Goal: Transaction & Acquisition: Purchase product/service

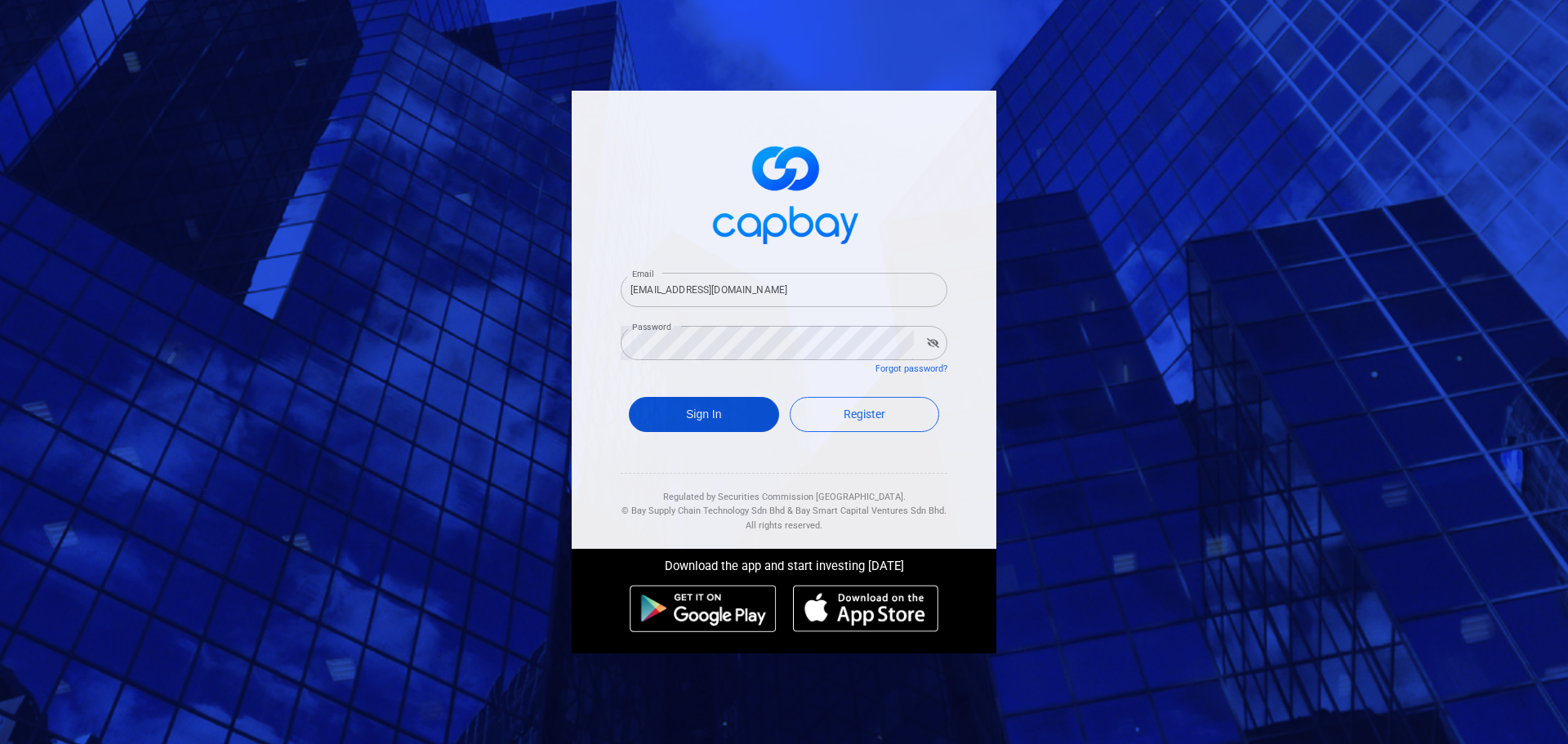
click at [702, 412] on button "Sign In" at bounding box center [704, 415] width 150 height 35
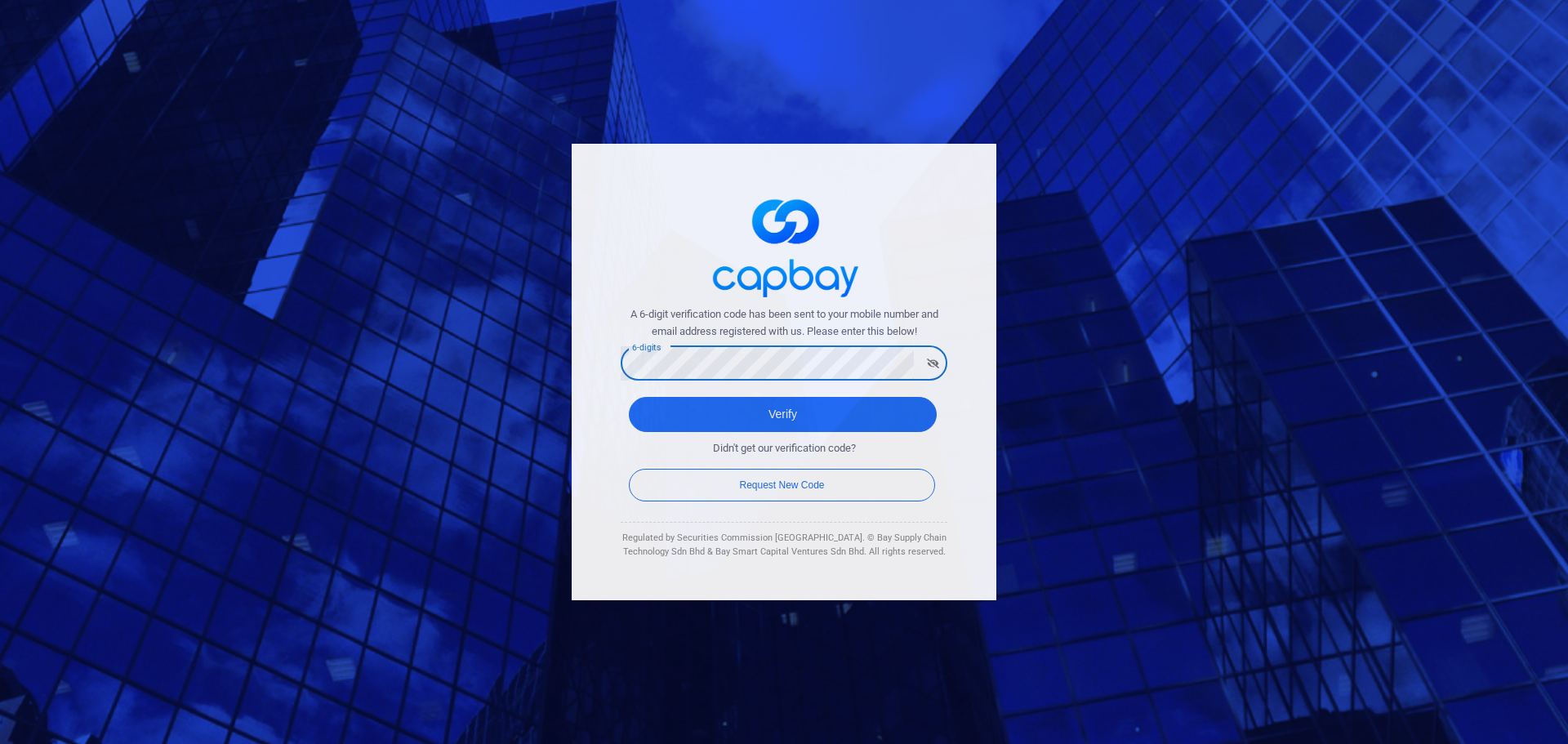
click at [629, 397] on button "Verify" at bounding box center [783, 415] width 308 height 35
click at [588, 366] on div "A 6-digit verification code has been sent to your mobile number and email addre…" at bounding box center [784, 371] width 424 height 456
click at [629, 397] on button "Verify" at bounding box center [783, 415] width 308 height 35
click at [649, 417] on button "Verify" at bounding box center [783, 415] width 308 height 35
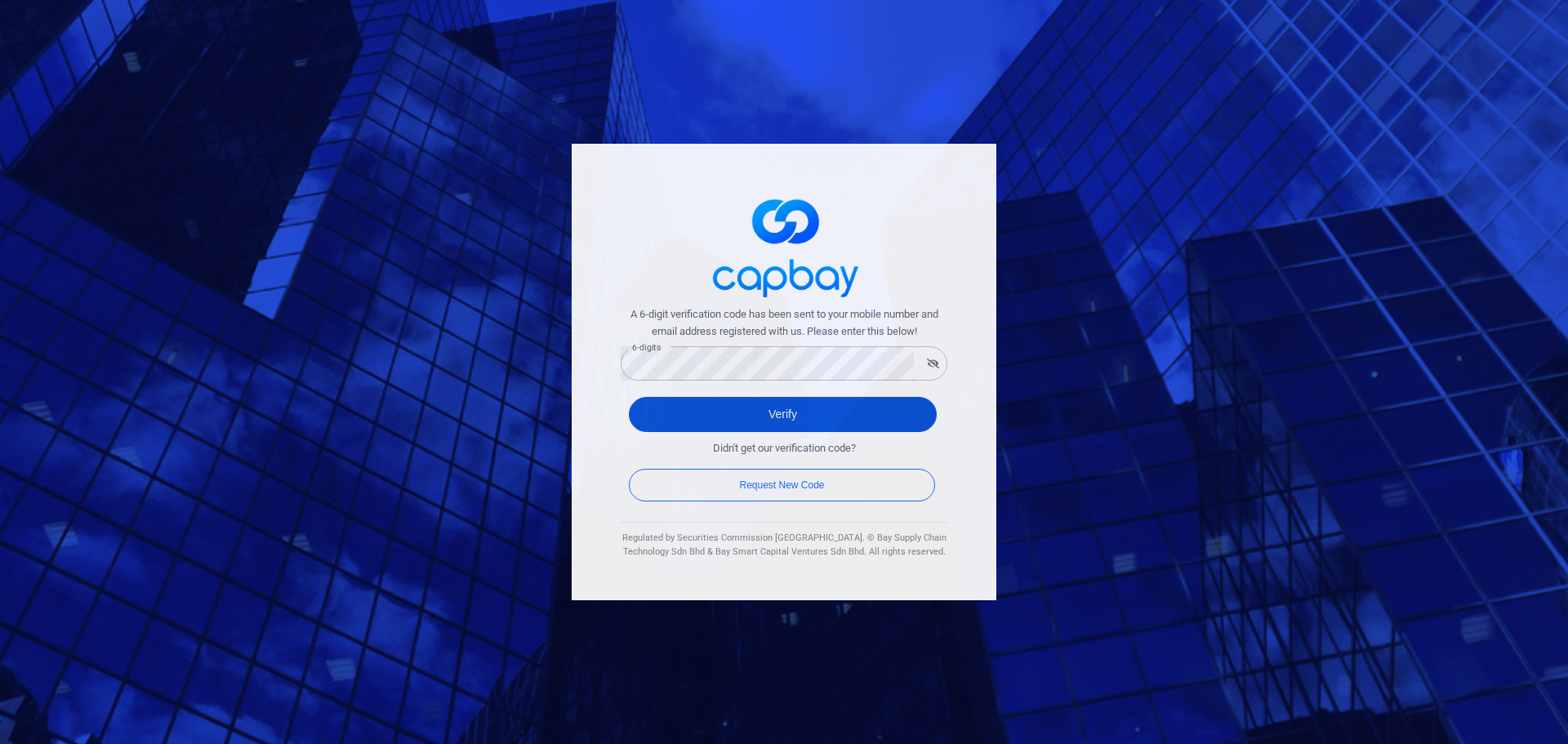
click at [793, 415] on button "Verify" at bounding box center [783, 415] width 308 height 35
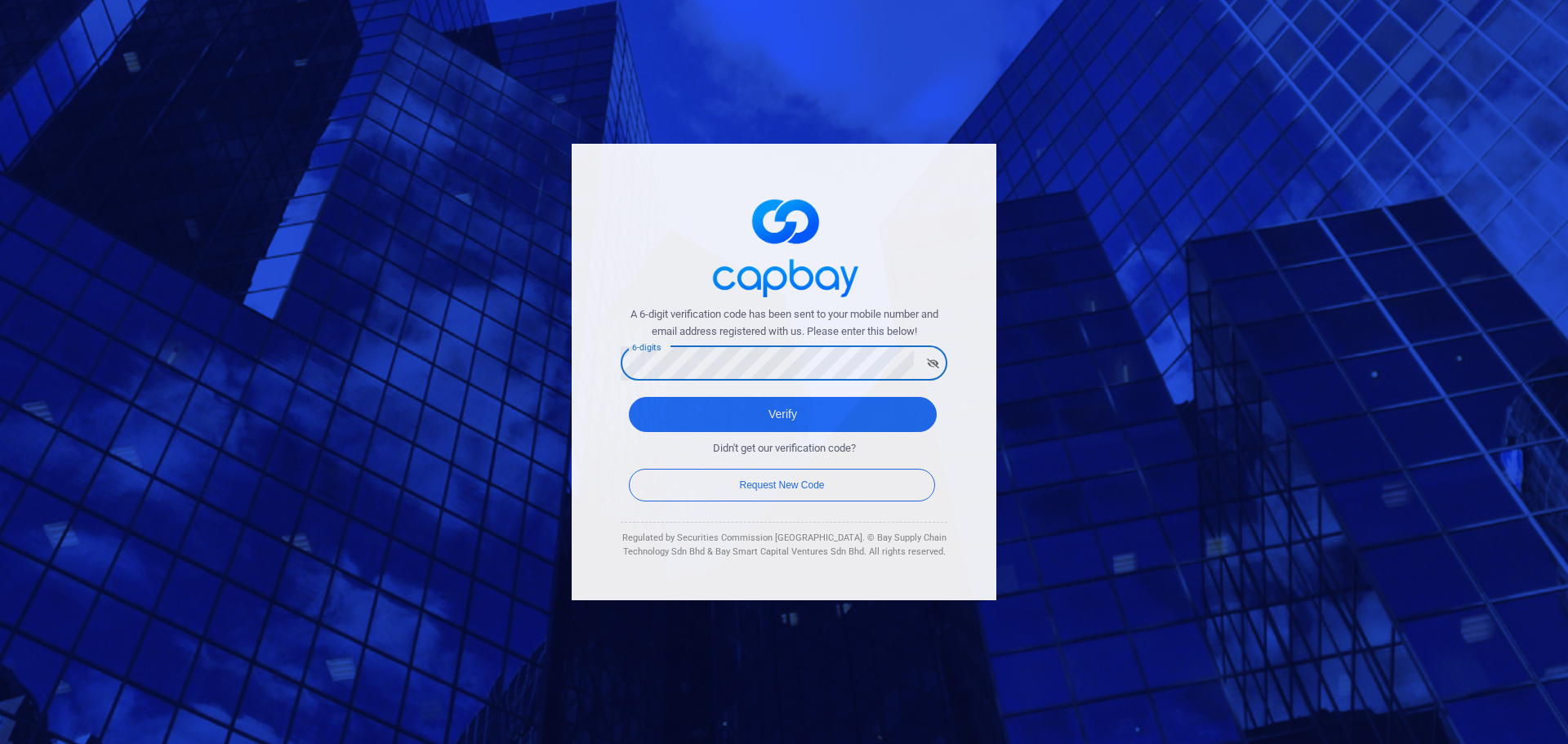
click at [629, 397] on button "Verify" at bounding box center [783, 415] width 308 height 35
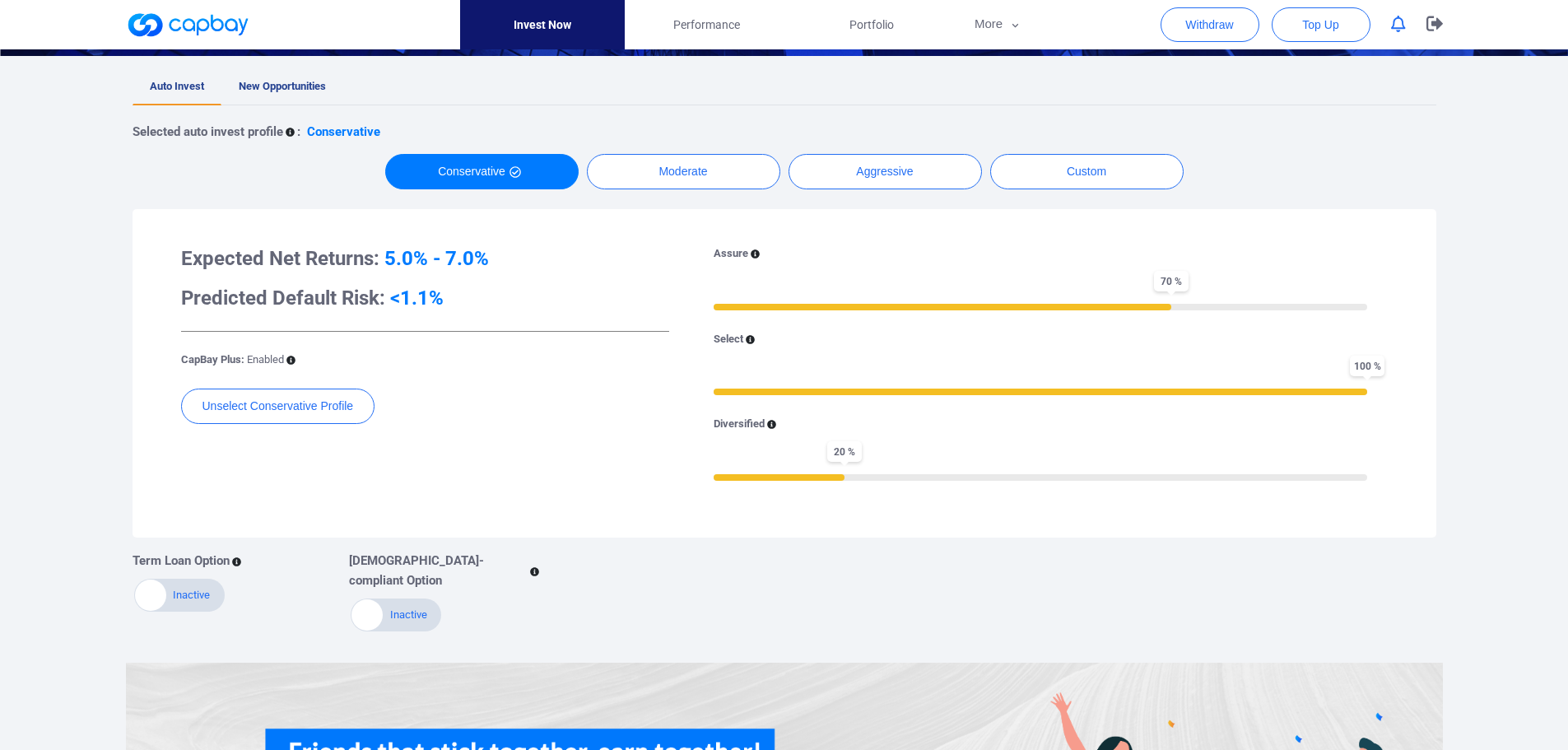
scroll to position [165, 0]
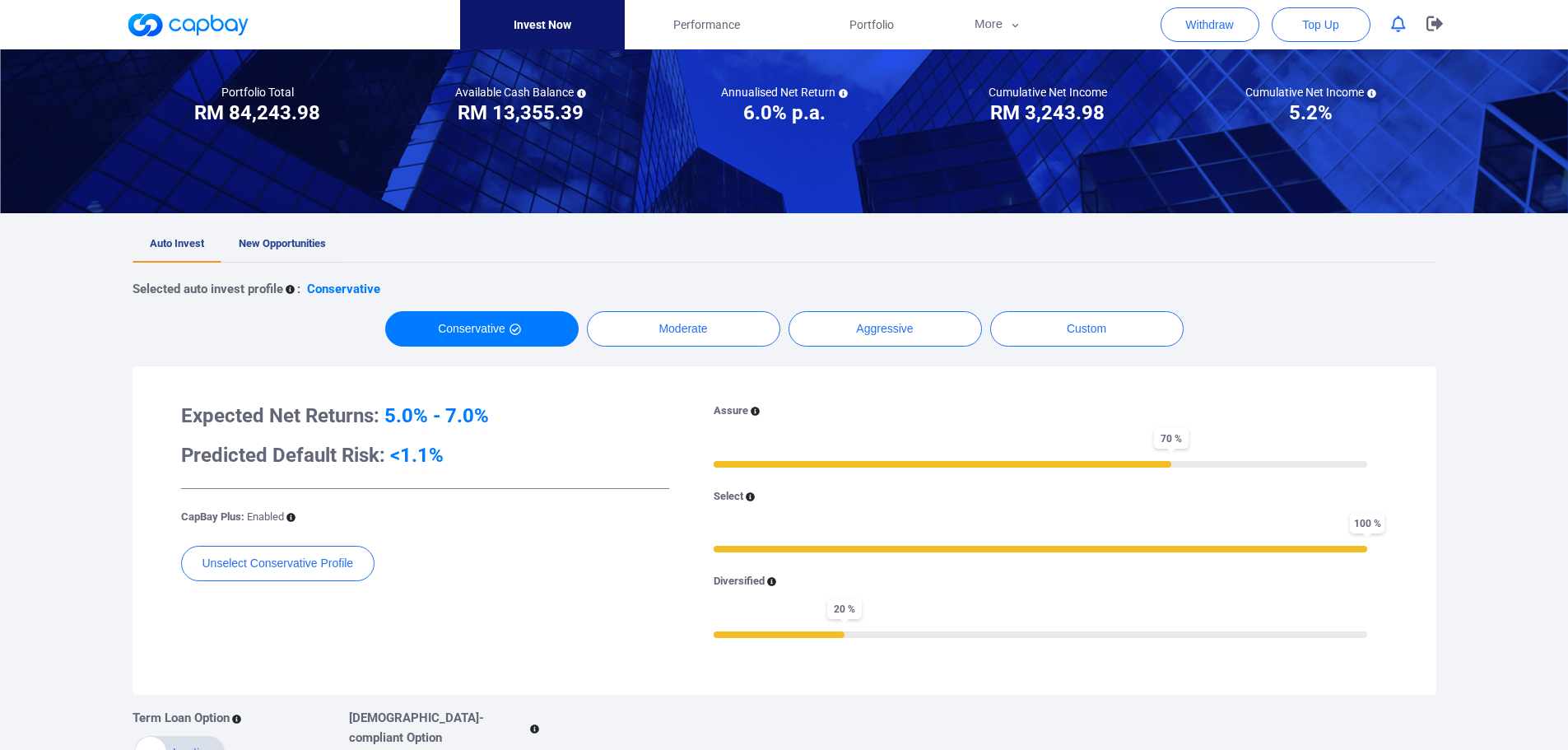
click at [296, 241] on span "New Opportunities" at bounding box center [281, 243] width 87 height 13
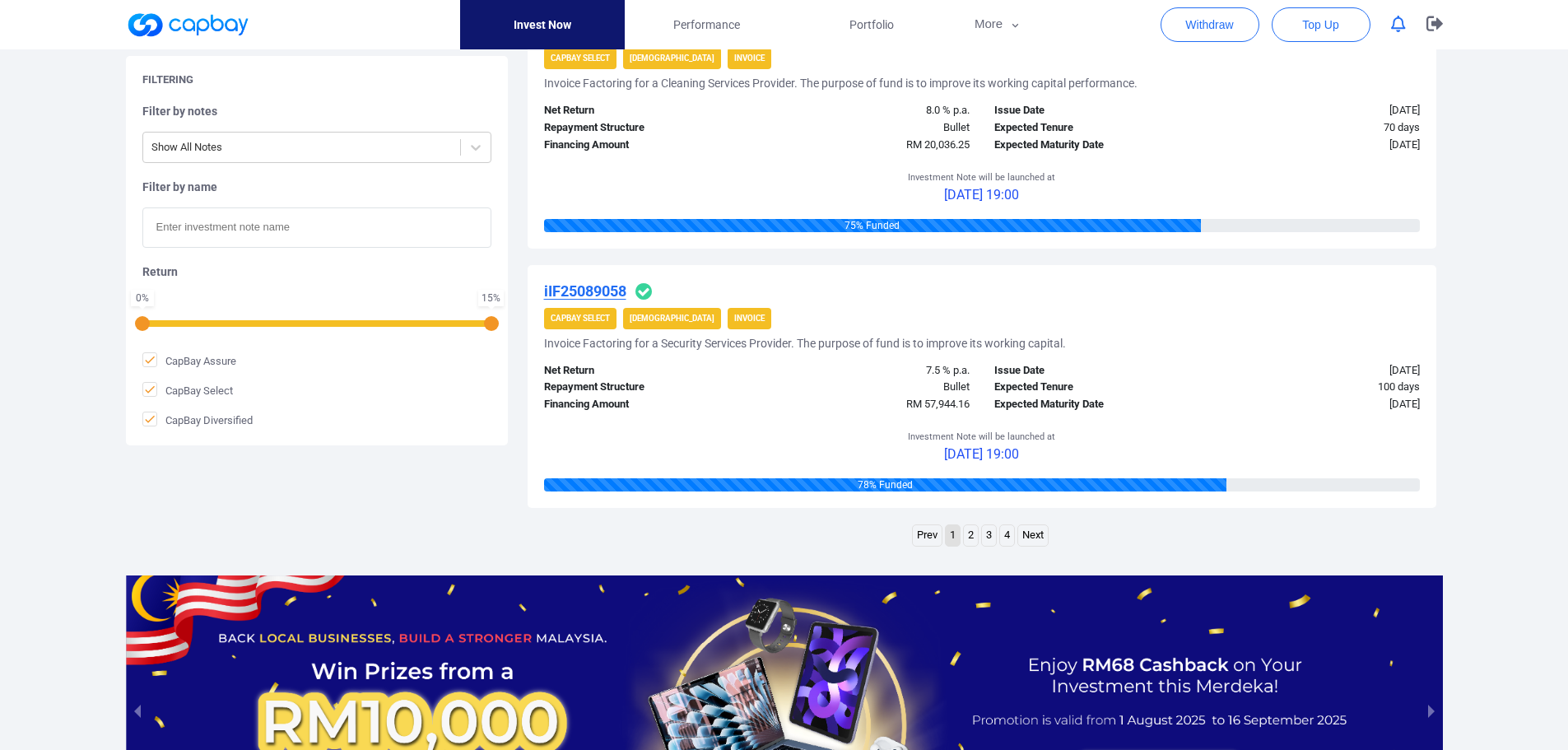
scroll to position [2551, 0]
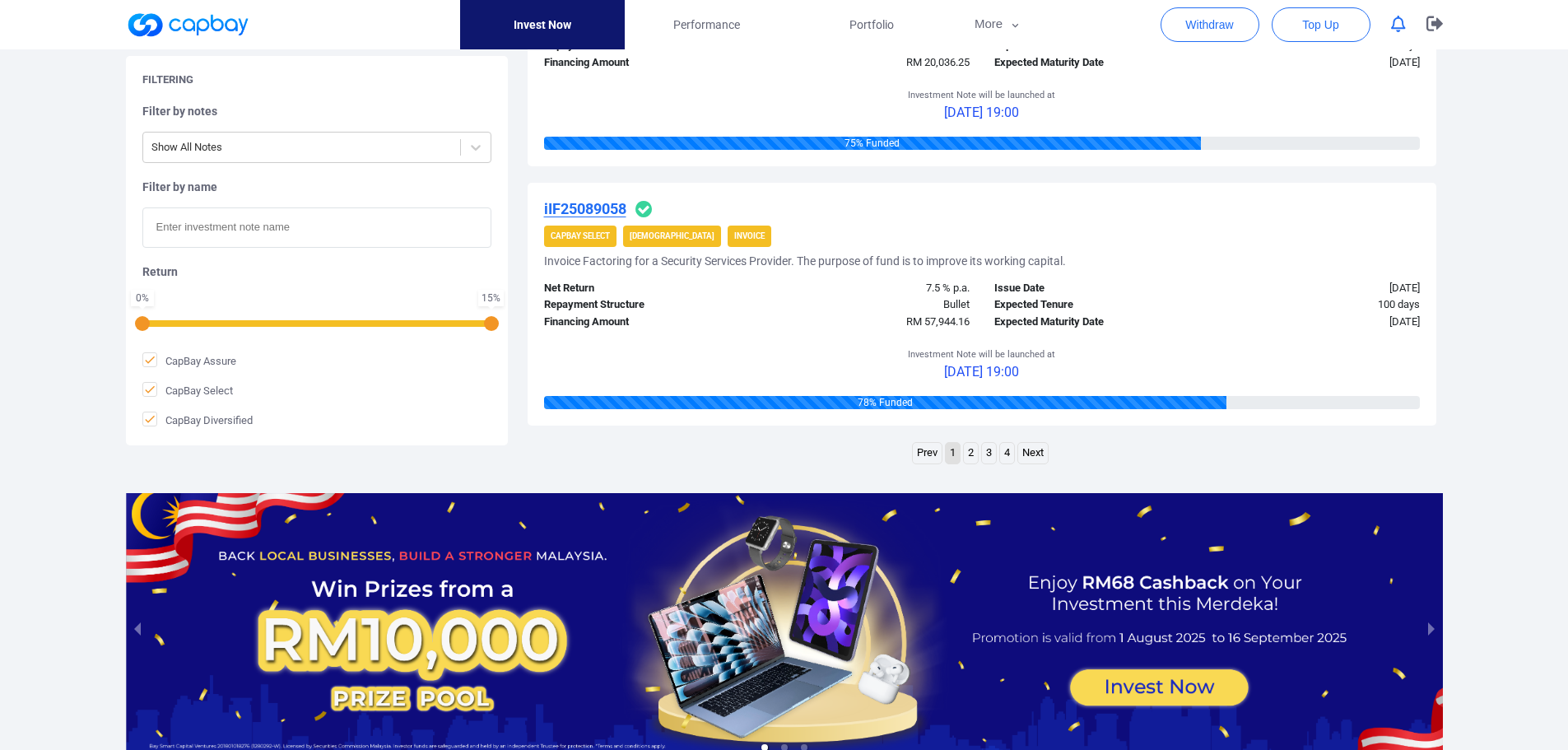
click at [973, 455] on link "2" at bounding box center [971, 452] width 14 height 21
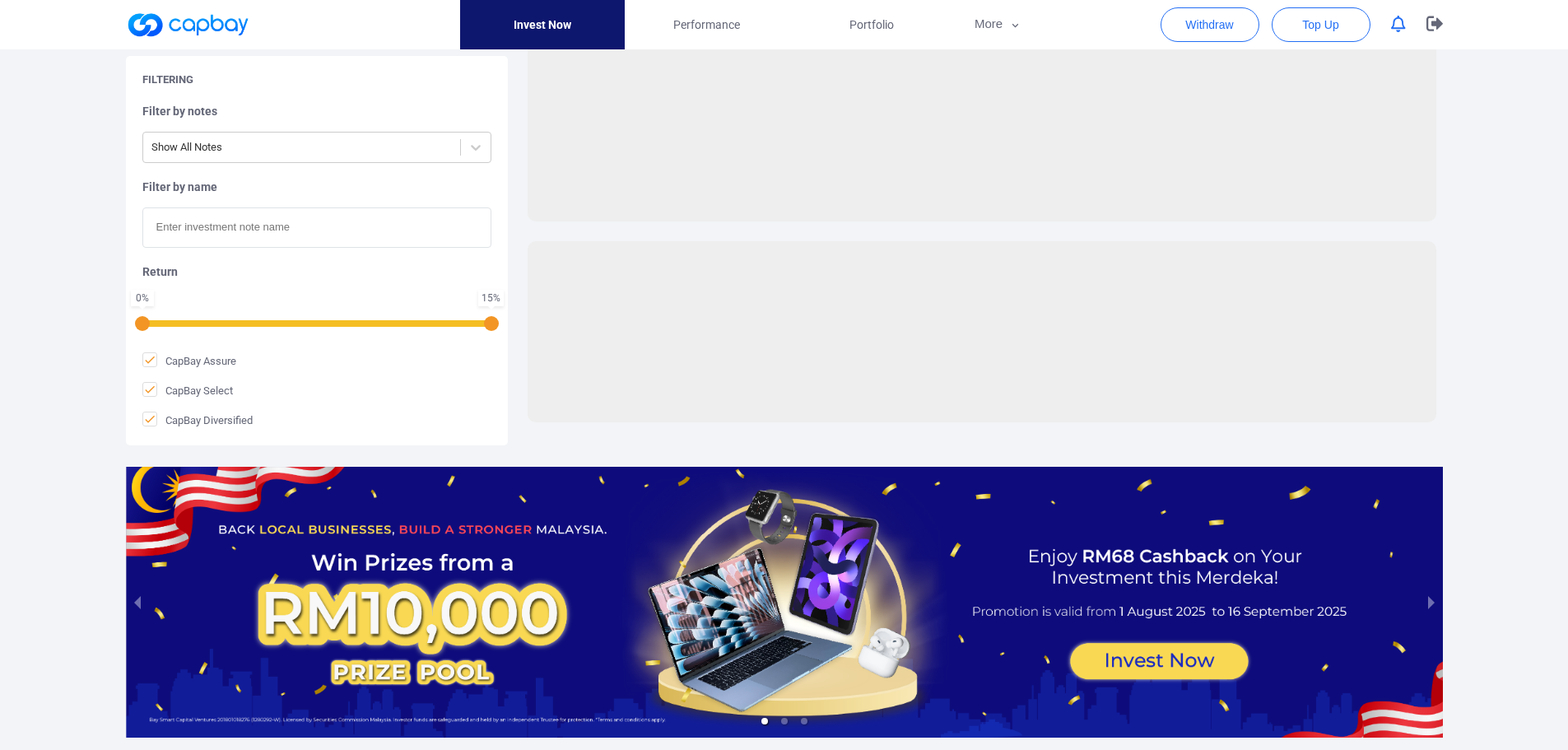
scroll to position [2568, 0]
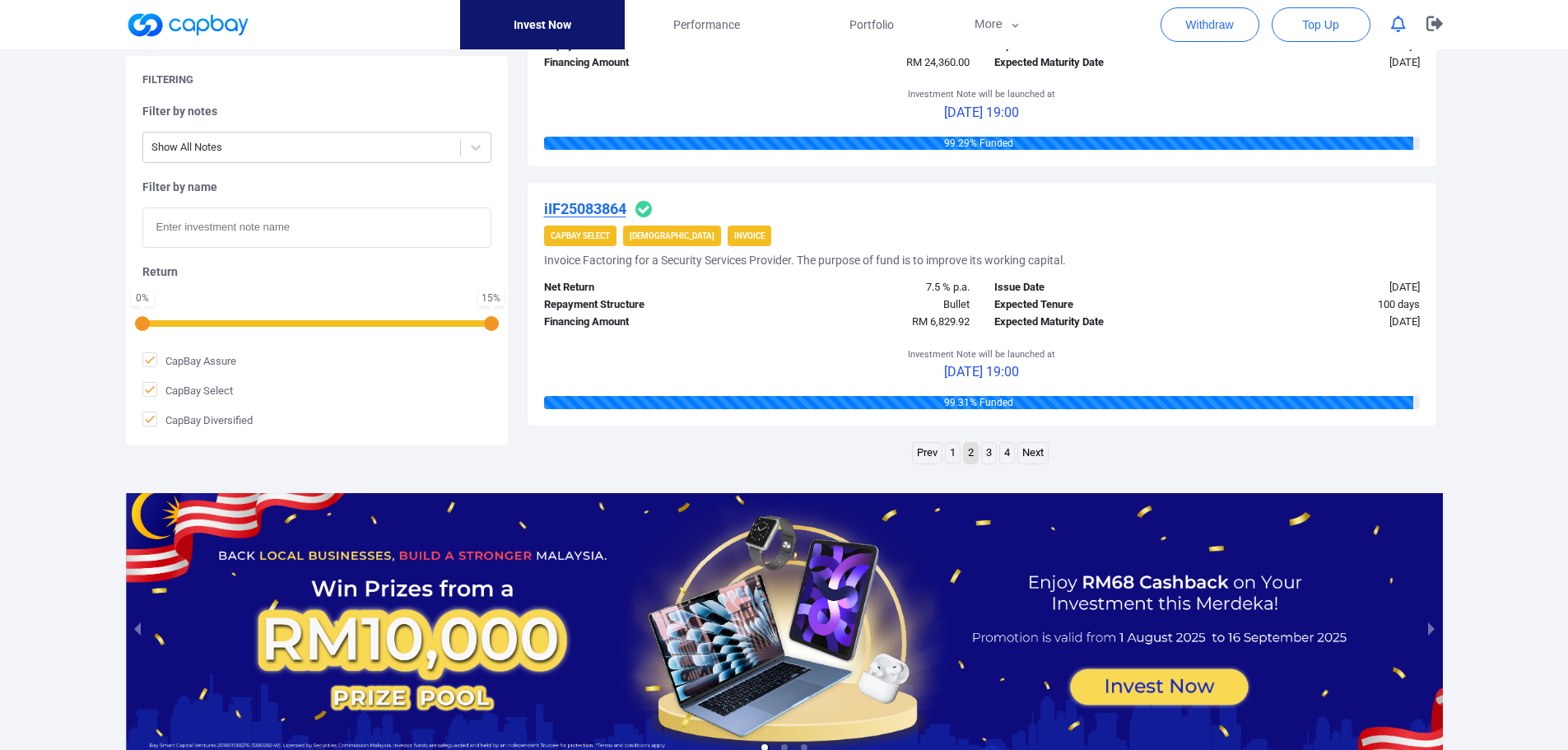
click at [950, 457] on link "1" at bounding box center [953, 452] width 14 height 21
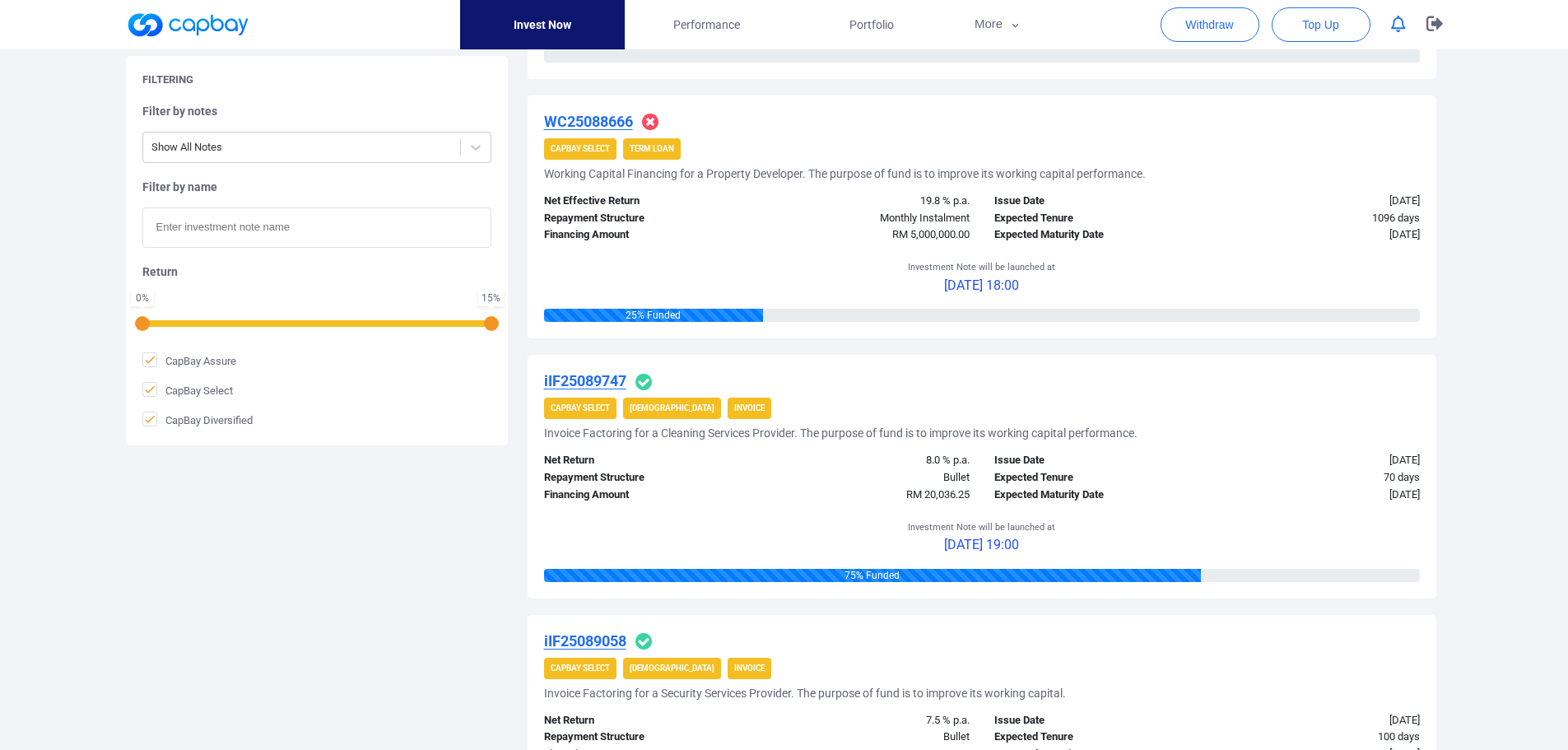
scroll to position [2387, 0]
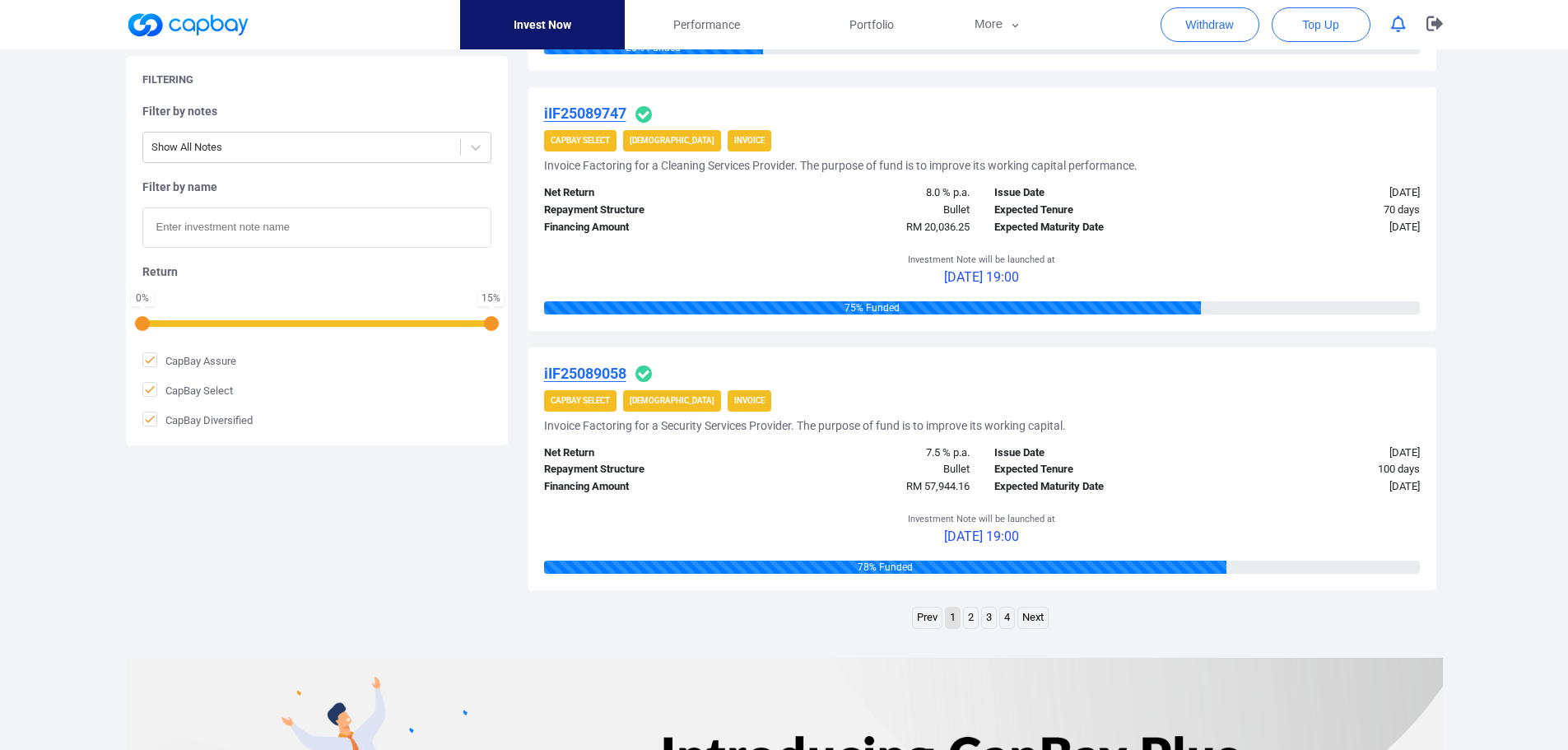
click at [1005, 614] on link "4" at bounding box center [1007, 617] width 14 height 21
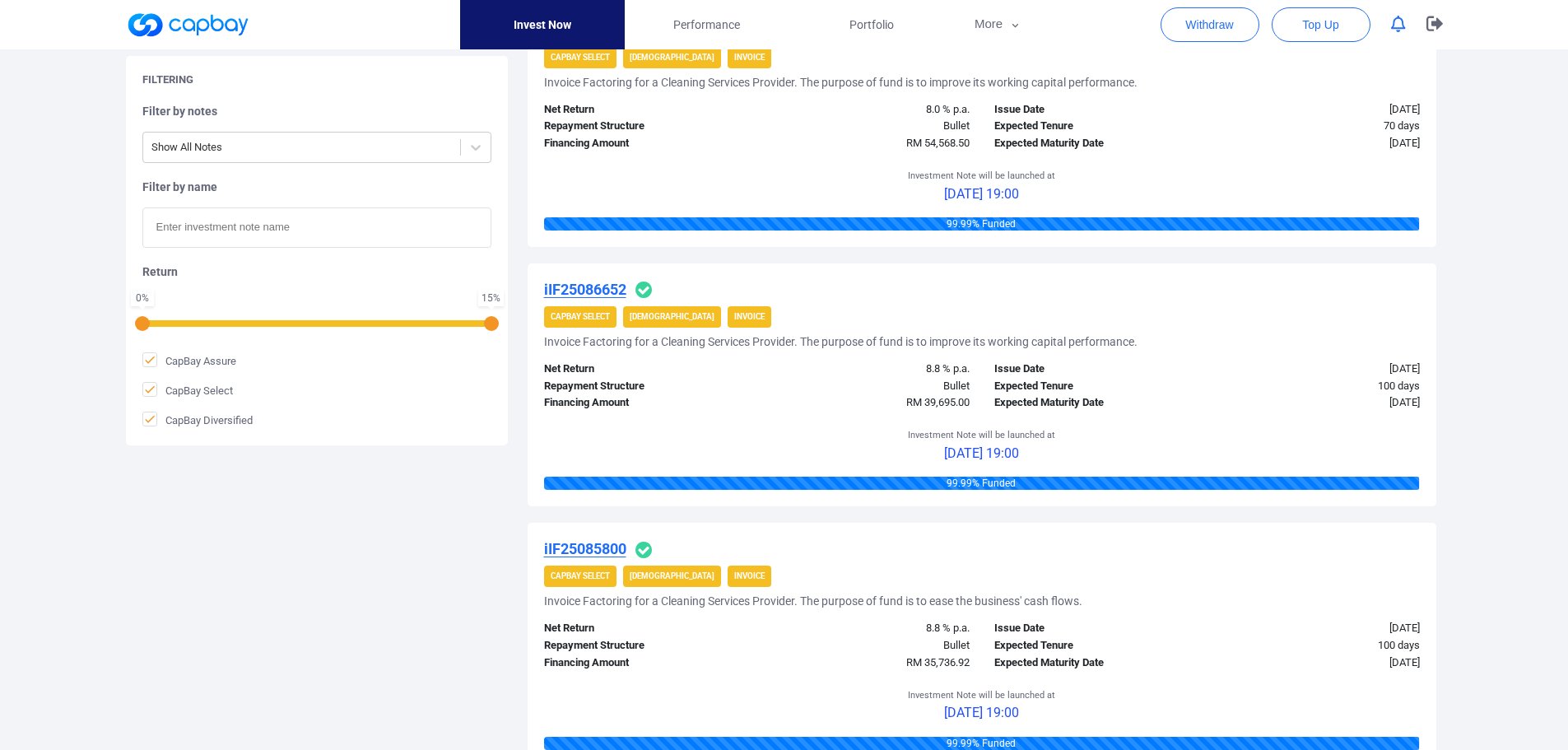
scroll to position [1349, 0]
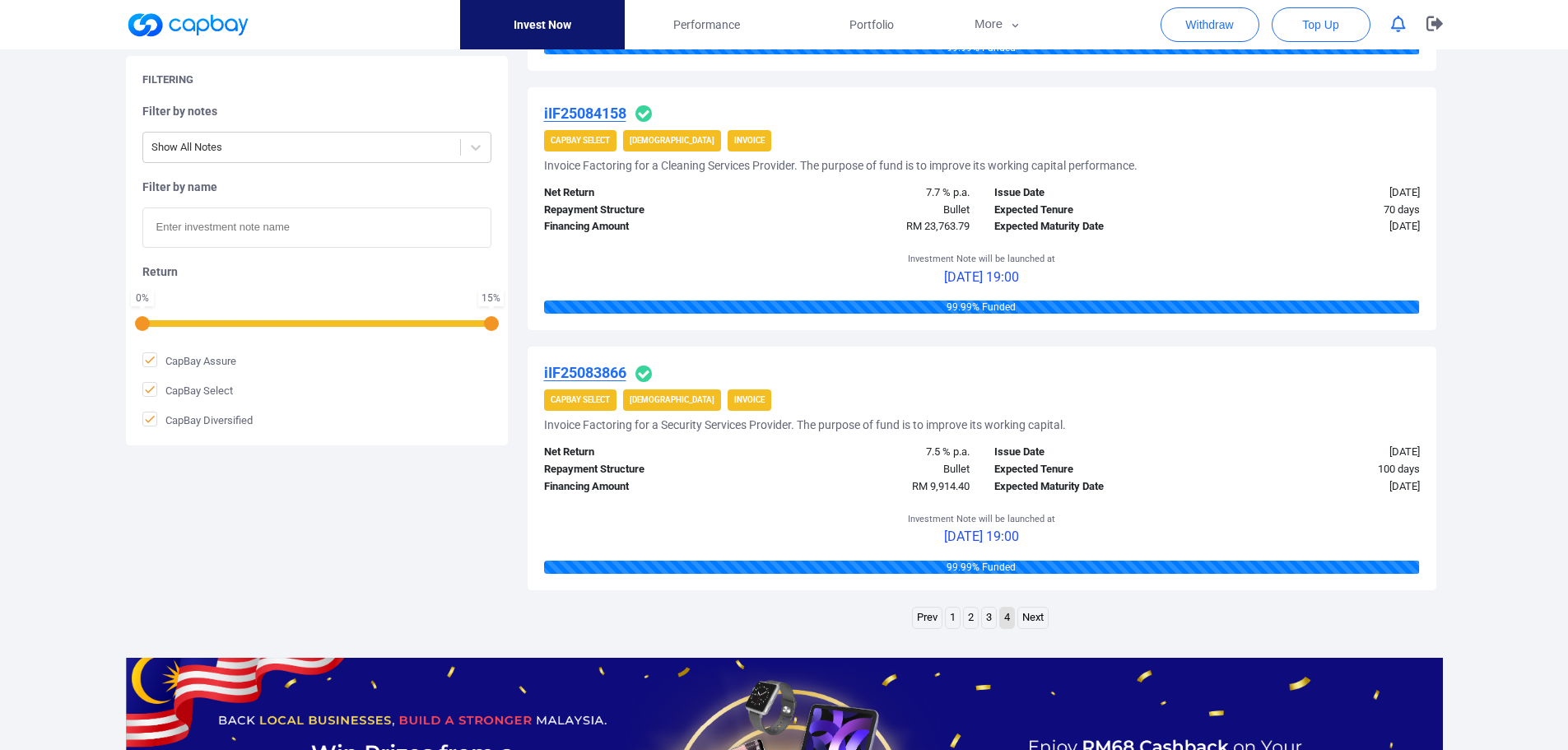
click at [996, 620] on link "3" at bounding box center [989, 617] width 14 height 21
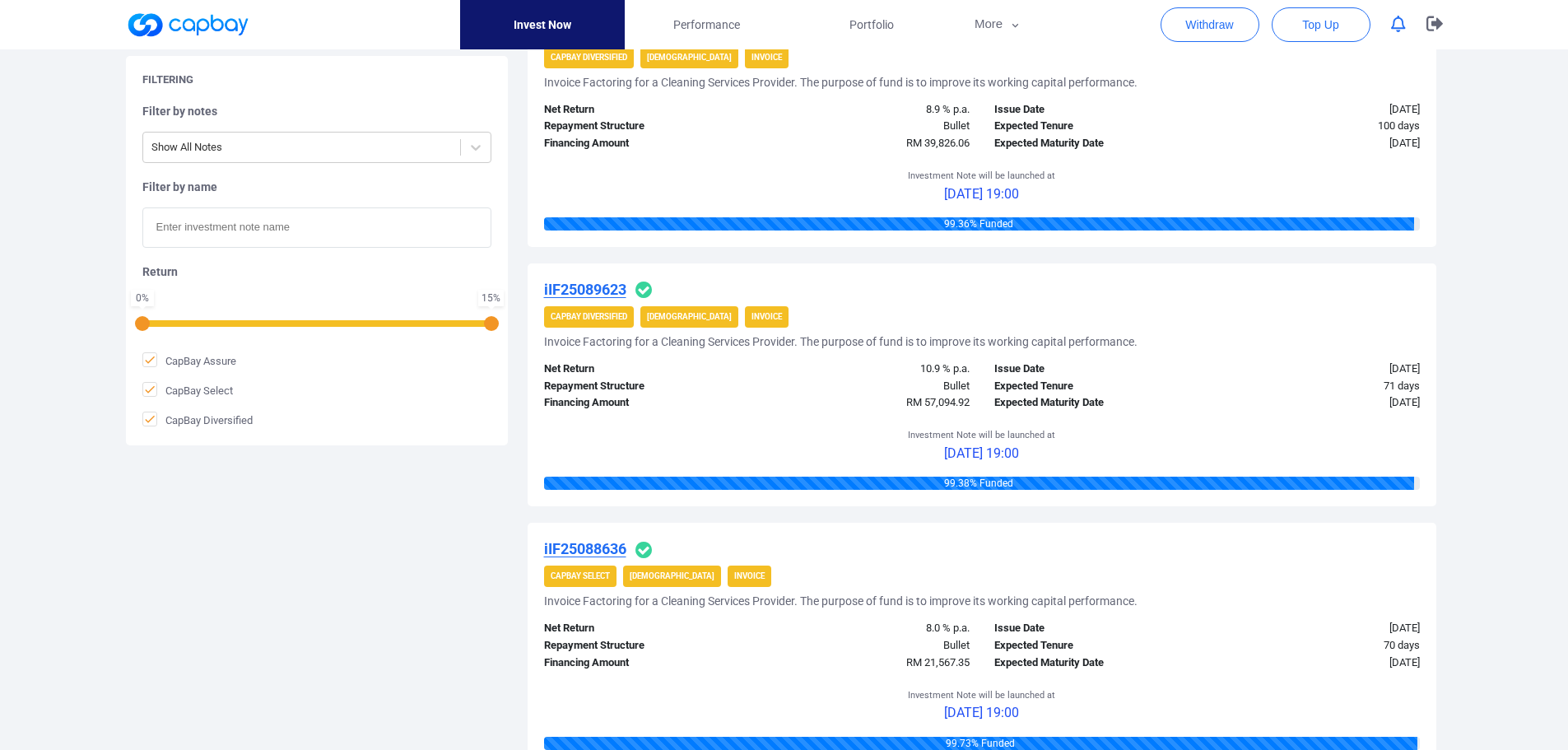
scroll to position [2421, 0]
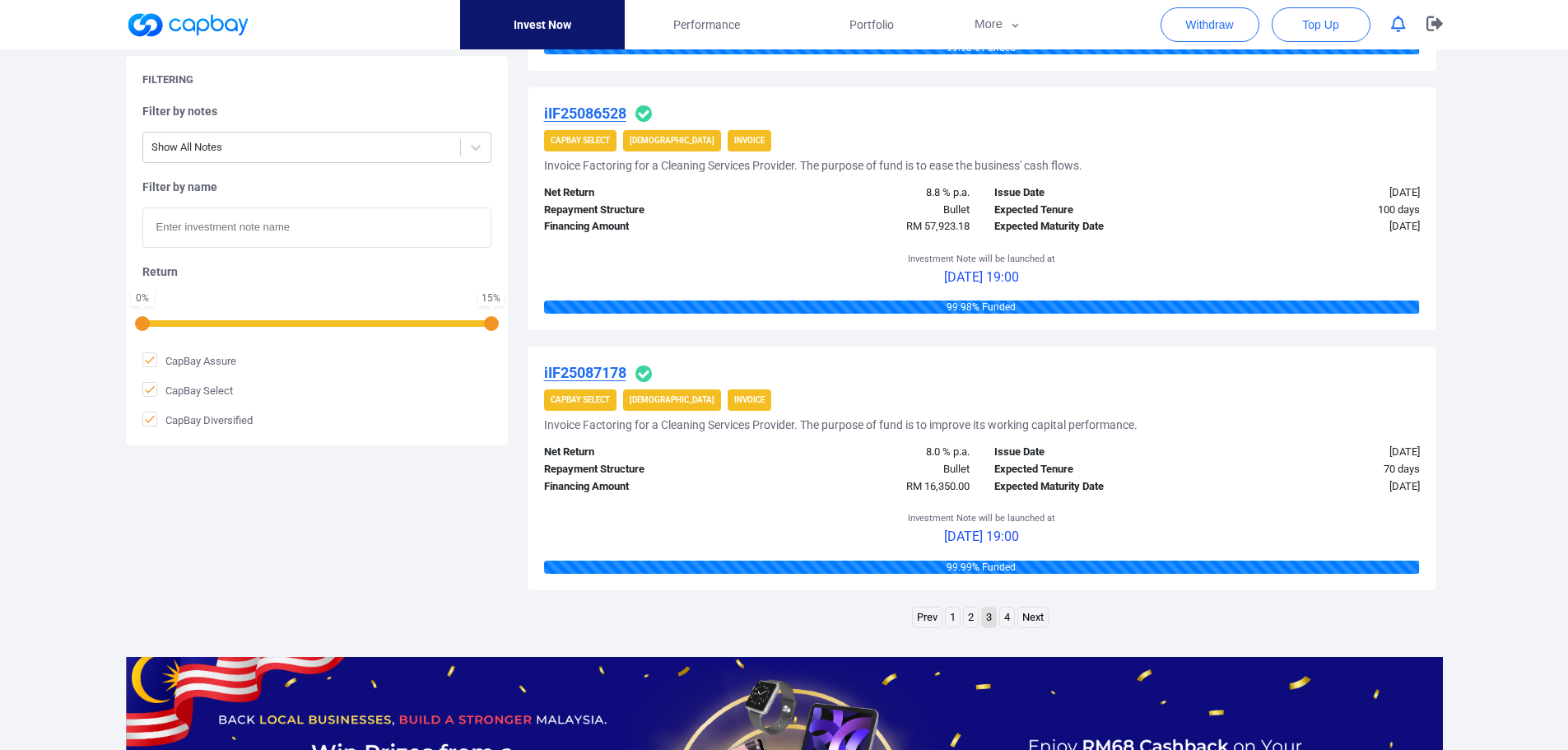
click at [1393, 23] on icon "button" at bounding box center [1398, 24] width 15 height 18
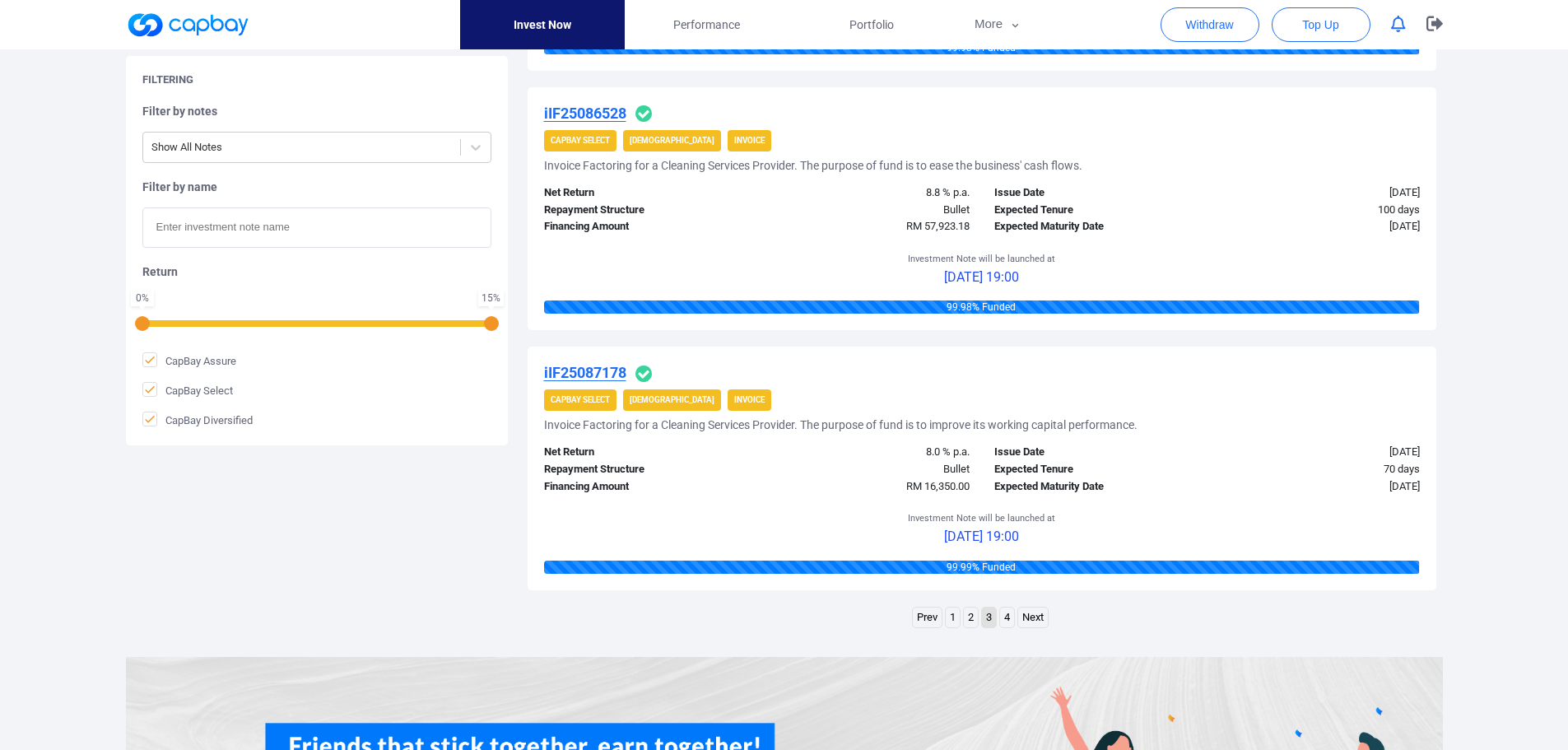
click at [975, 613] on link "2" at bounding box center [971, 617] width 14 height 21
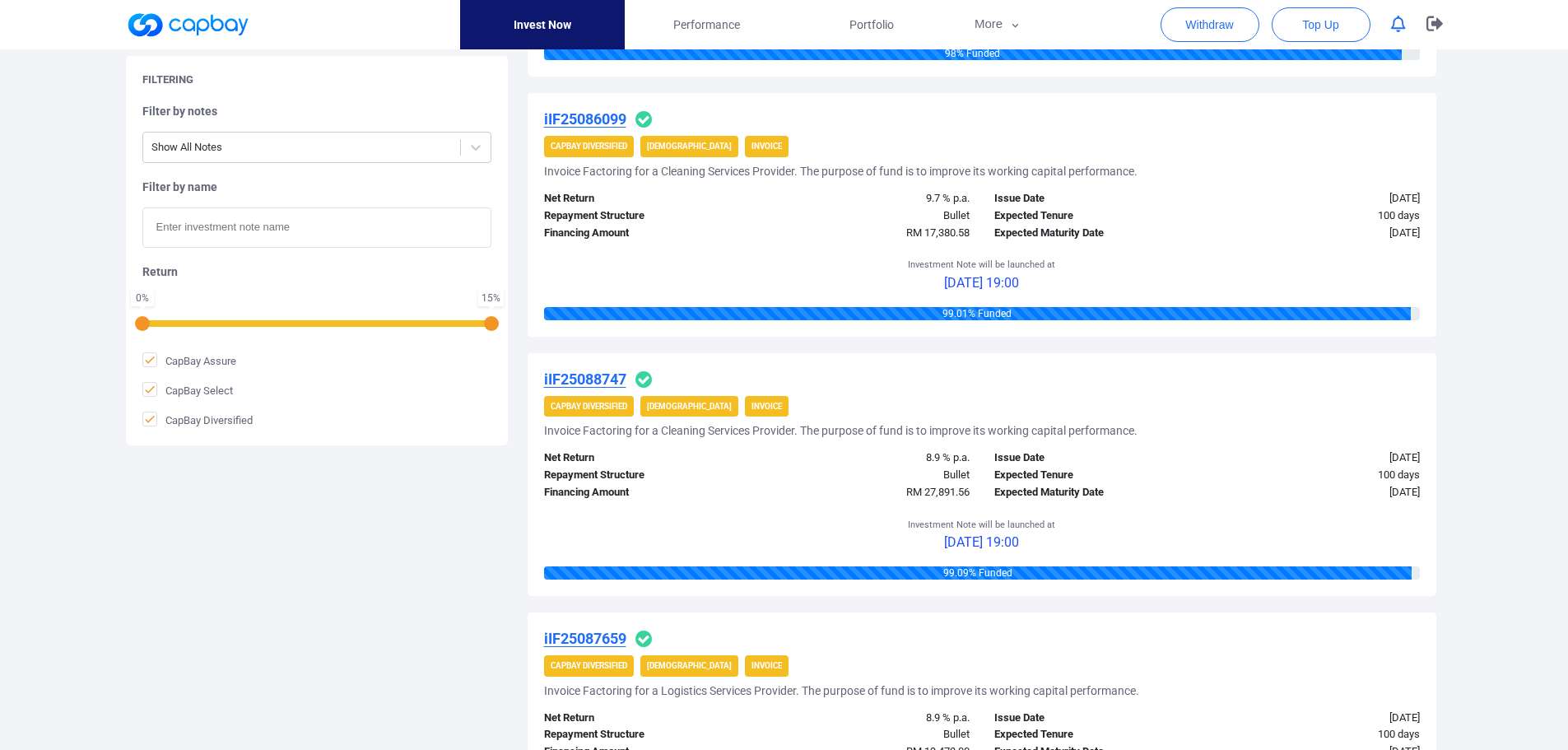
scroll to position [840, 0]
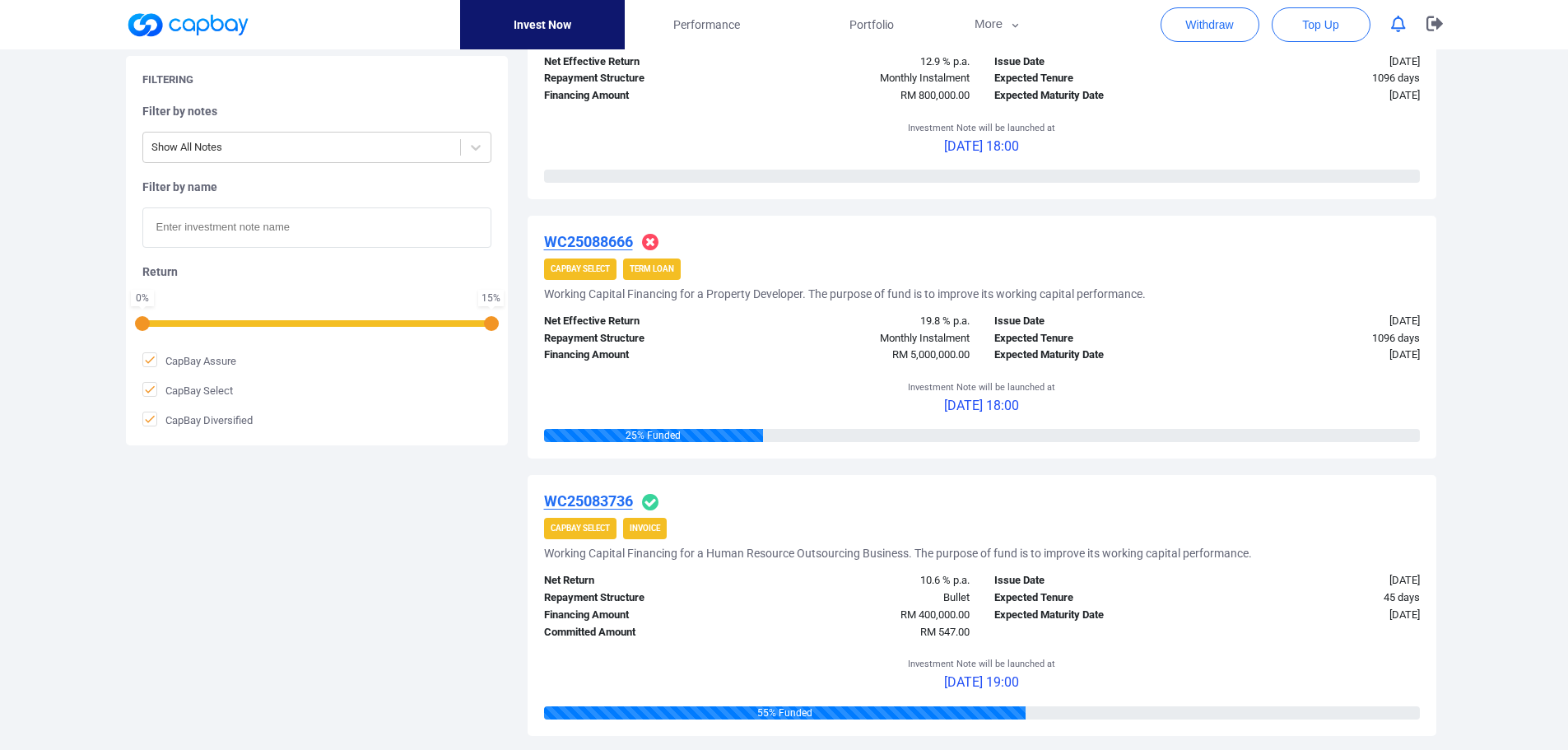
scroll to position [987, 0]
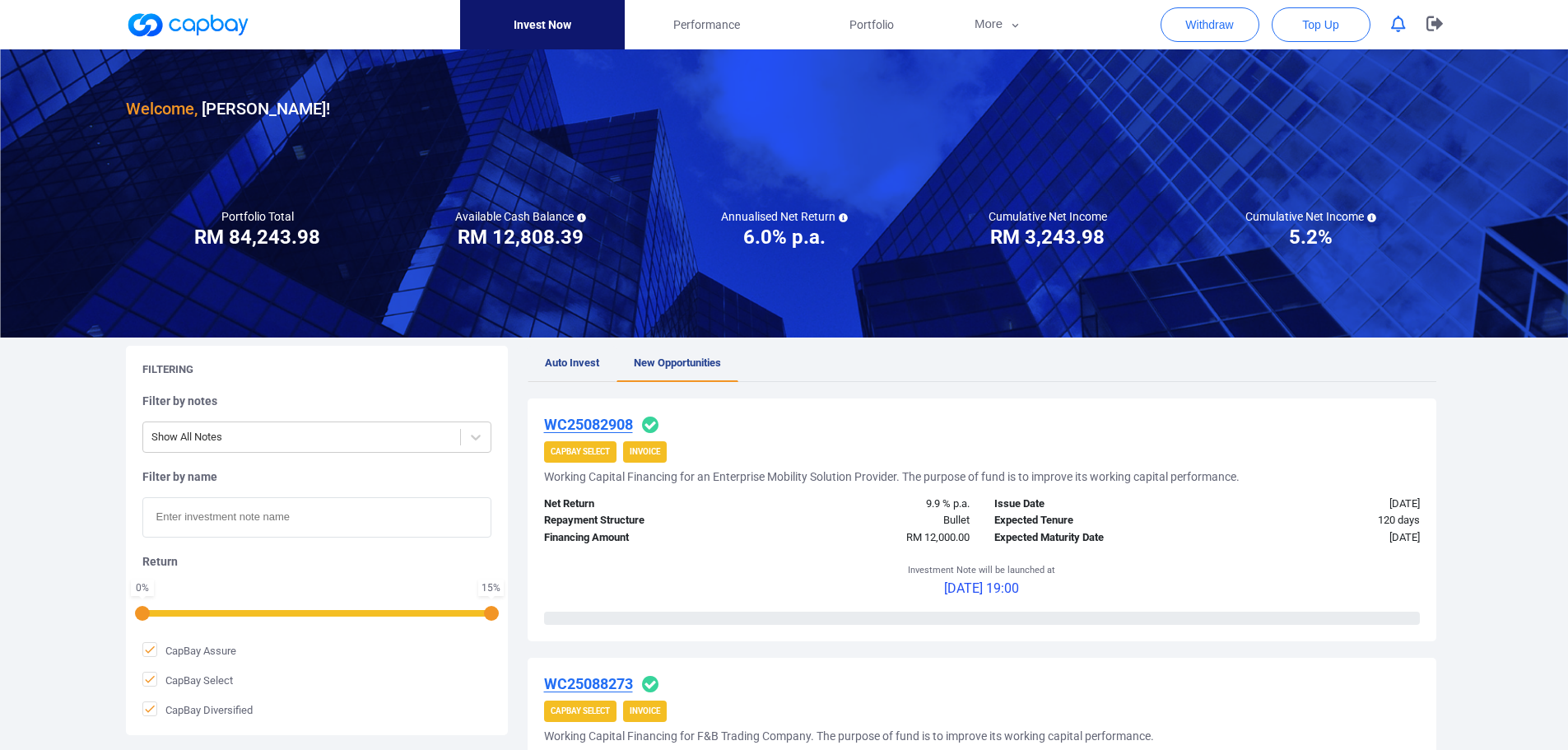
click at [559, 362] on span "Auto Invest" at bounding box center [572, 362] width 55 height 13
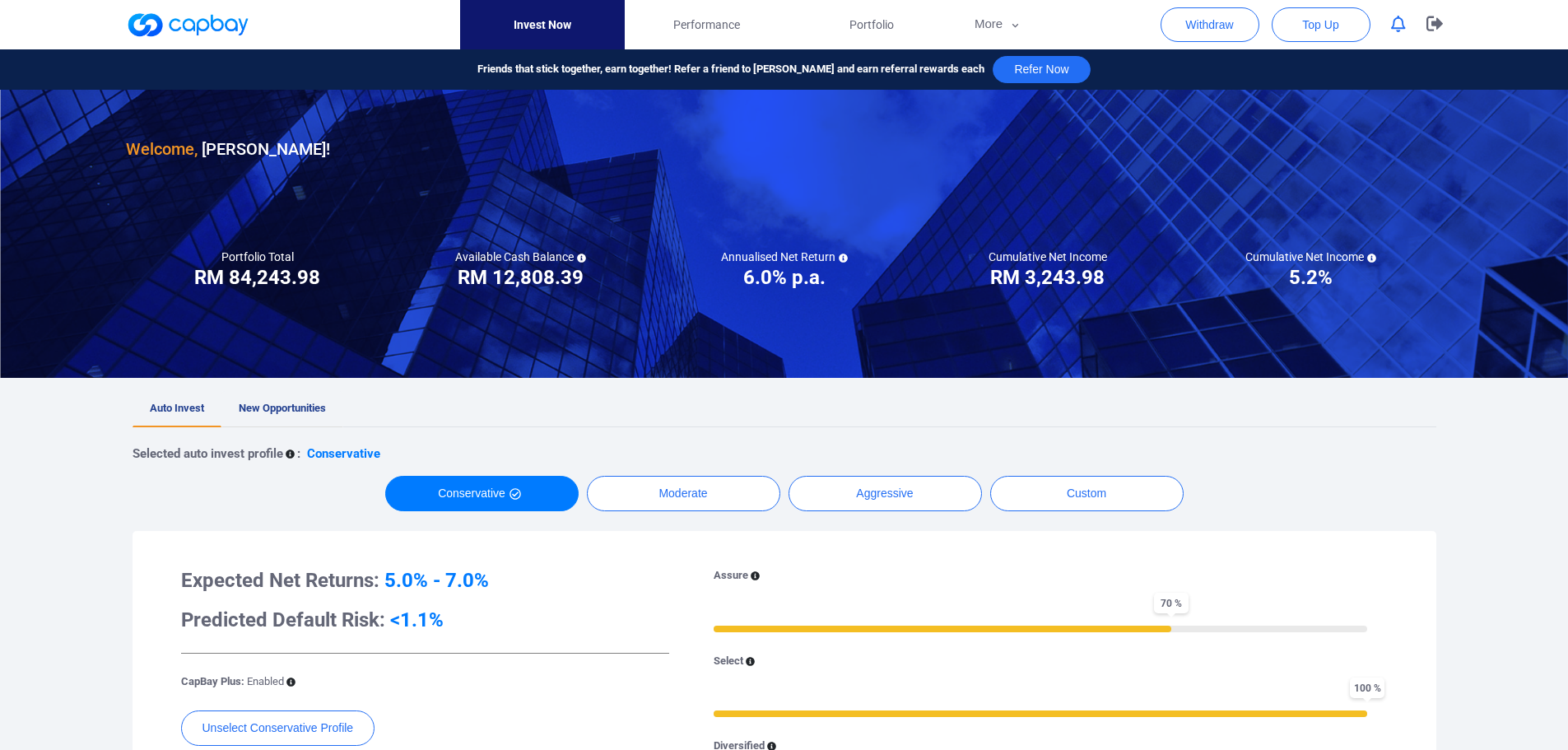
click at [299, 411] on span "New Opportunities" at bounding box center [281, 407] width 87 height 13
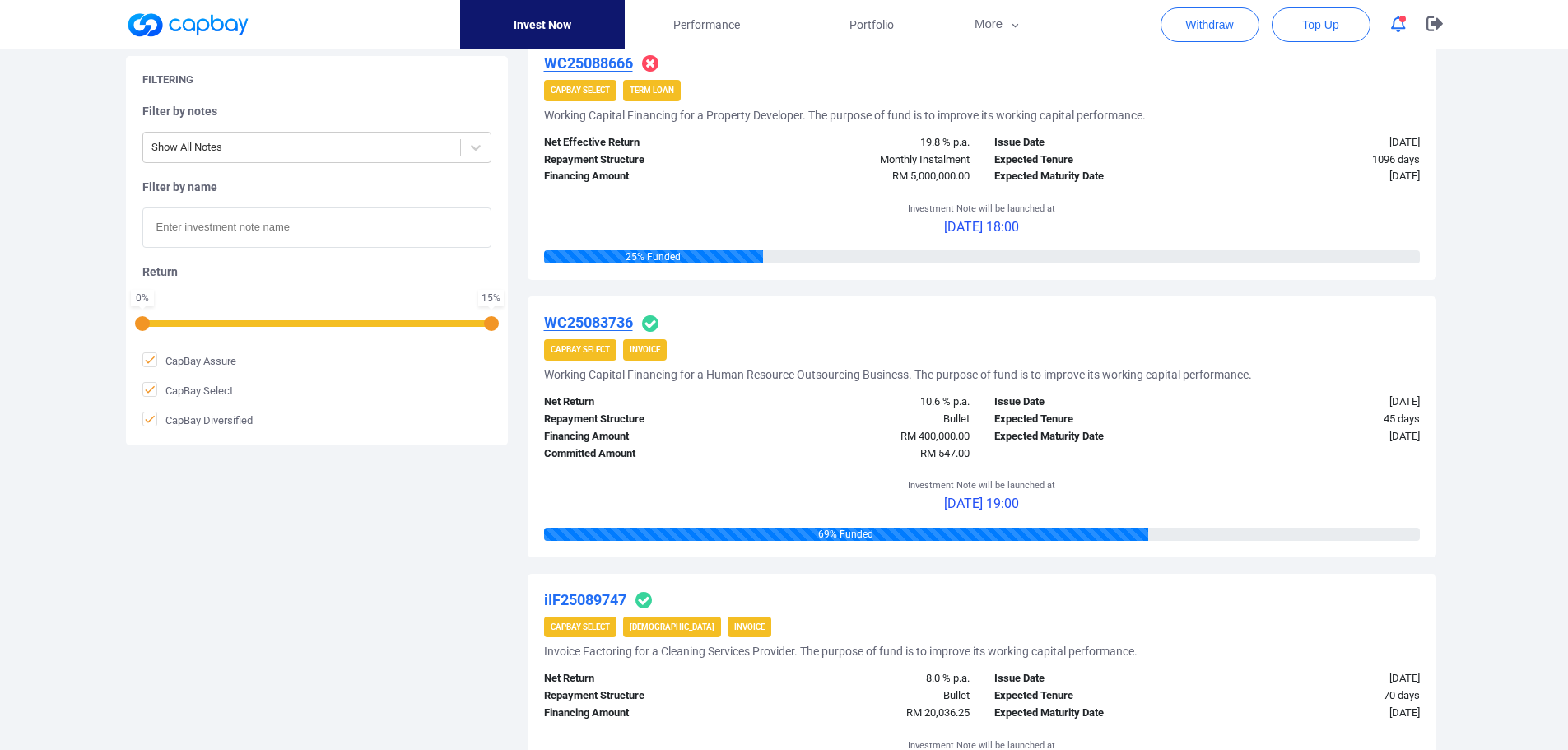
scroll to position [1481, 0]
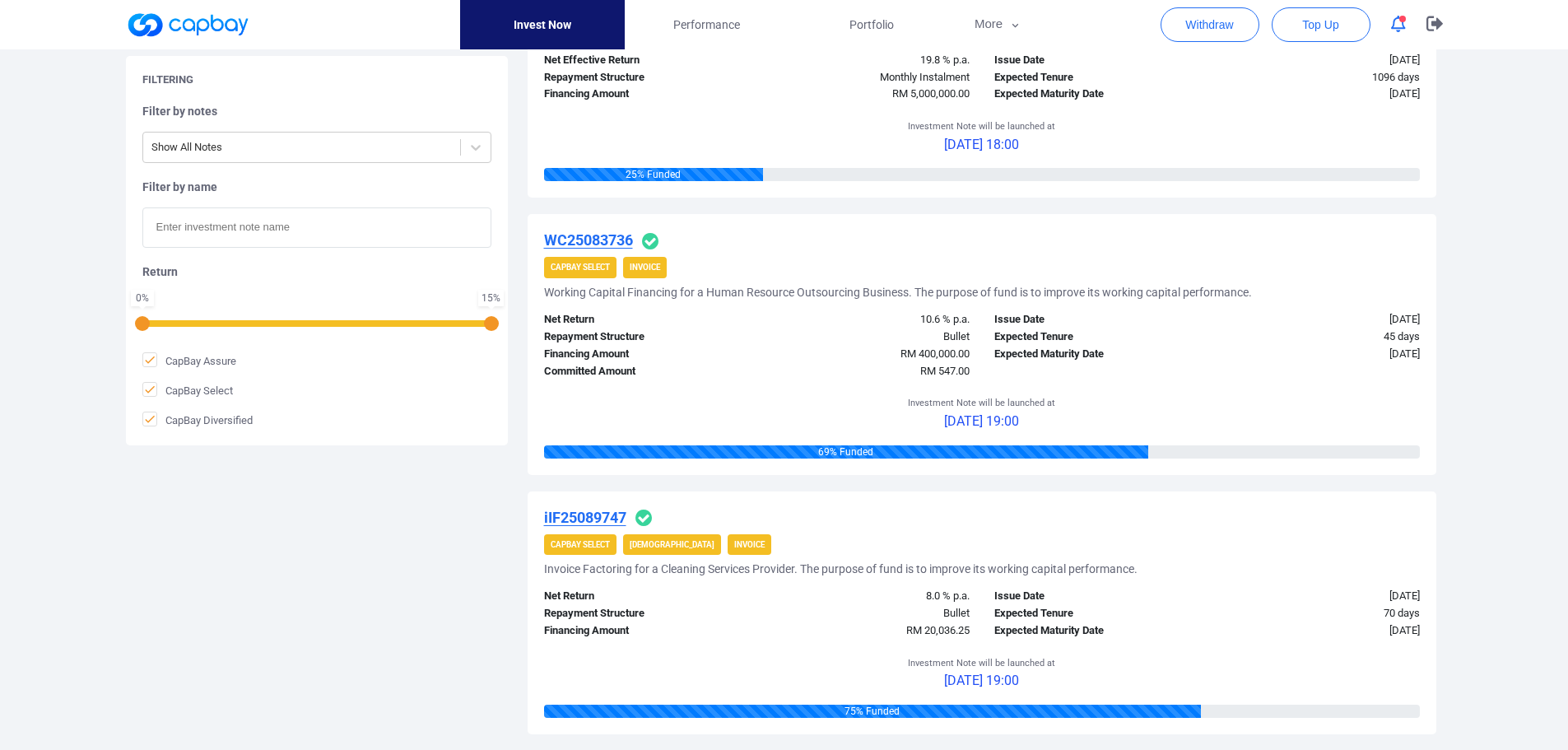
click at [1401, 25] on icon "button" at bounding box center [1398, 24] width 15 height 18
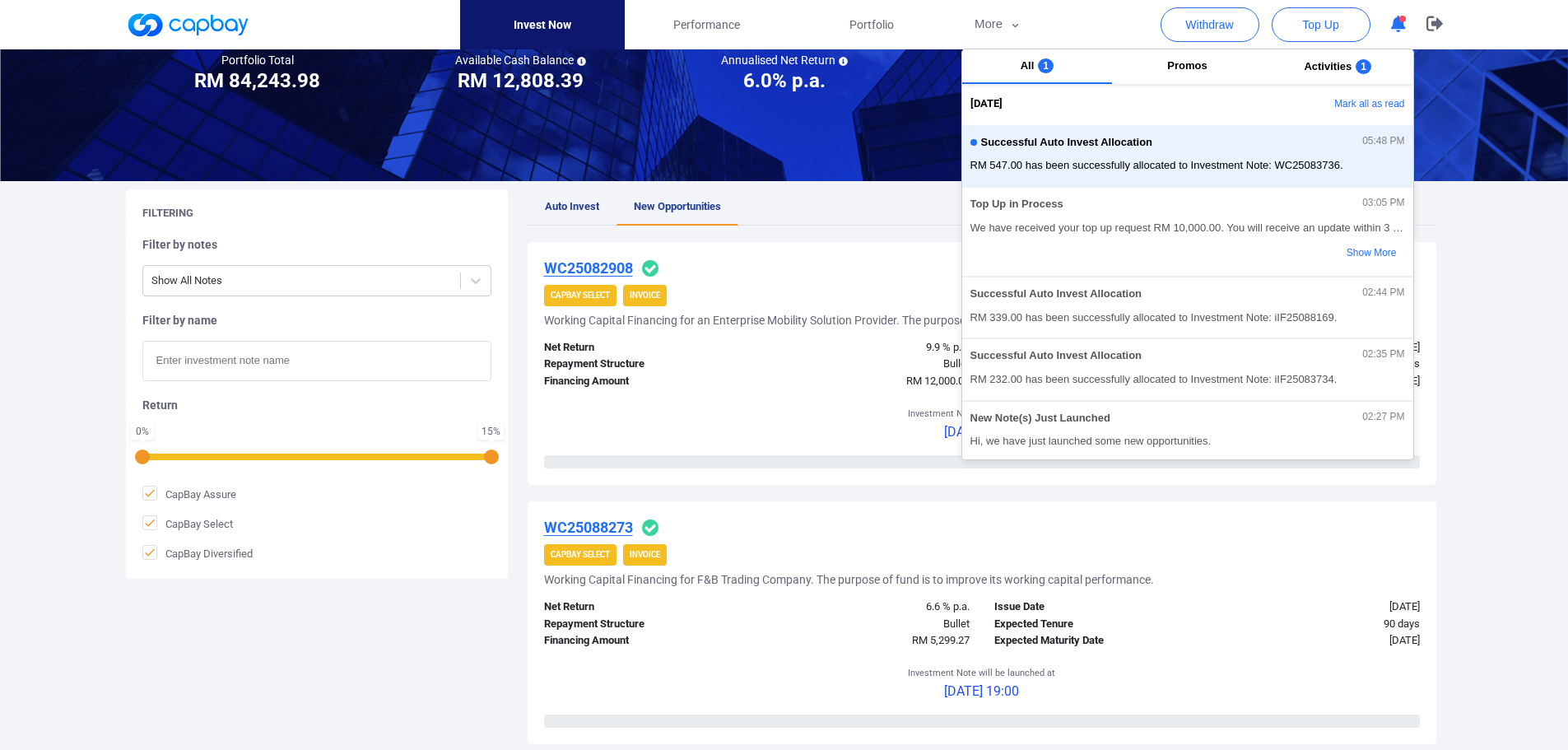
scroll to position [165, 0]
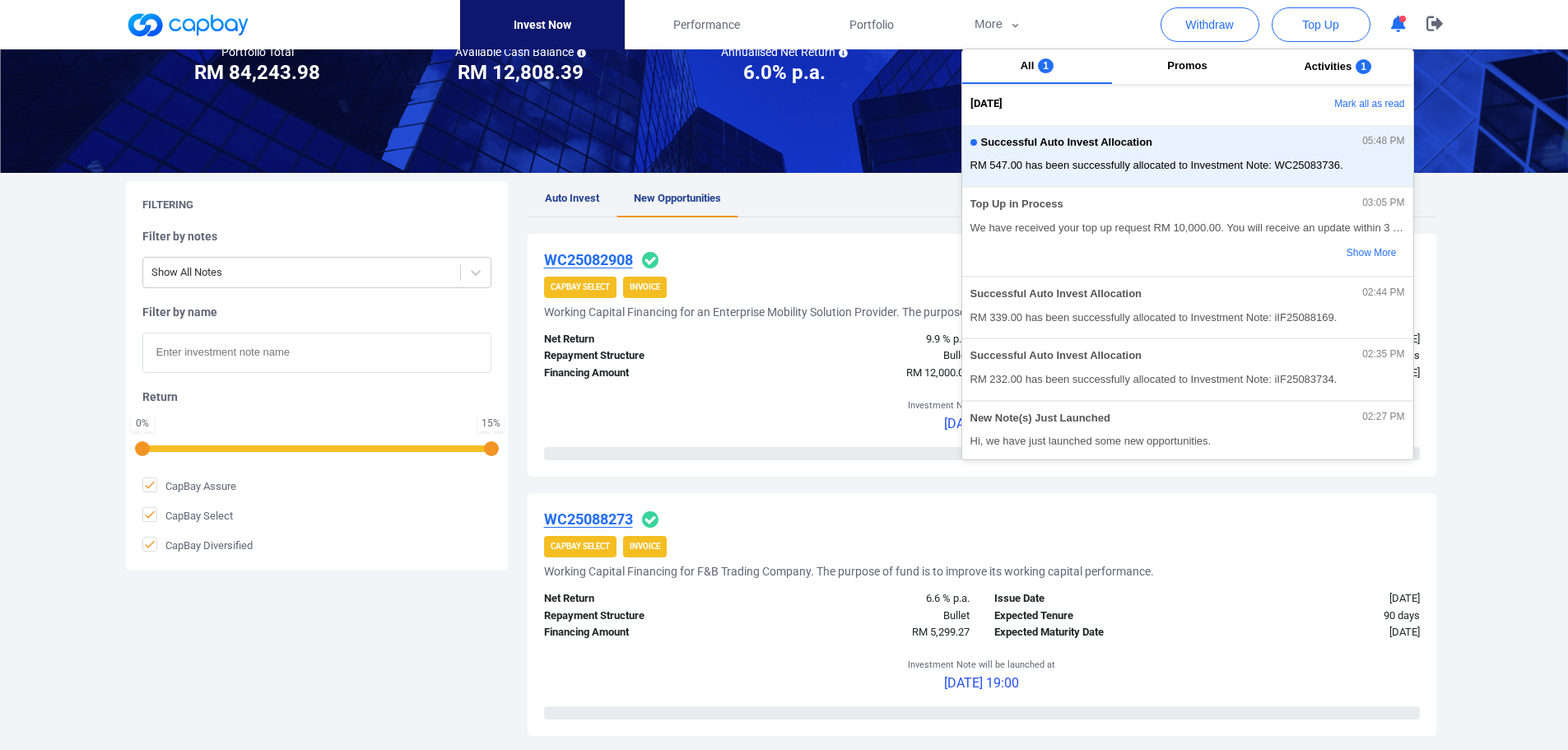
click at [850, 188] on ul "Auto Invest New Opportunities" at bounding box center [982, 198] width 909 height 36
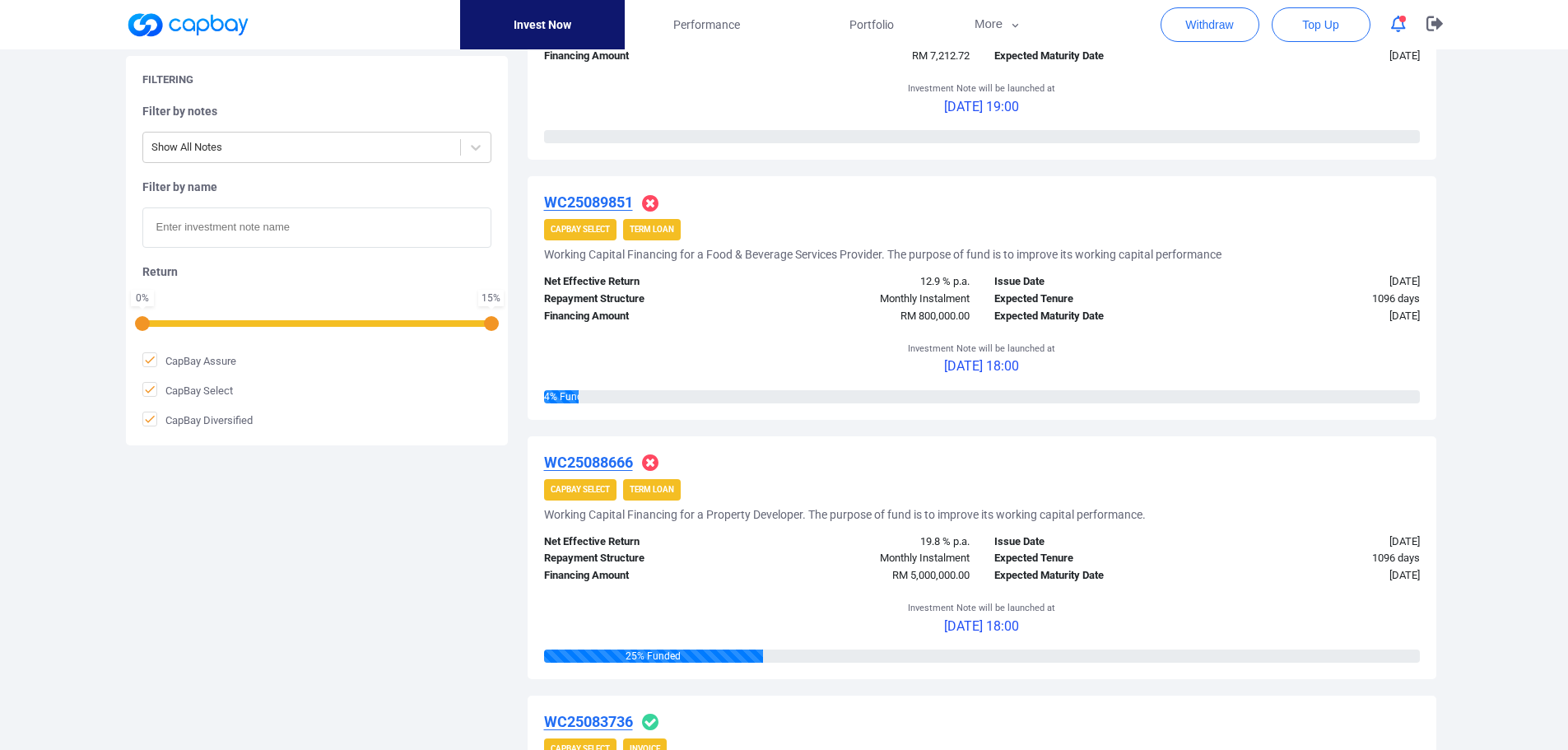
scroll to position [823, 0]
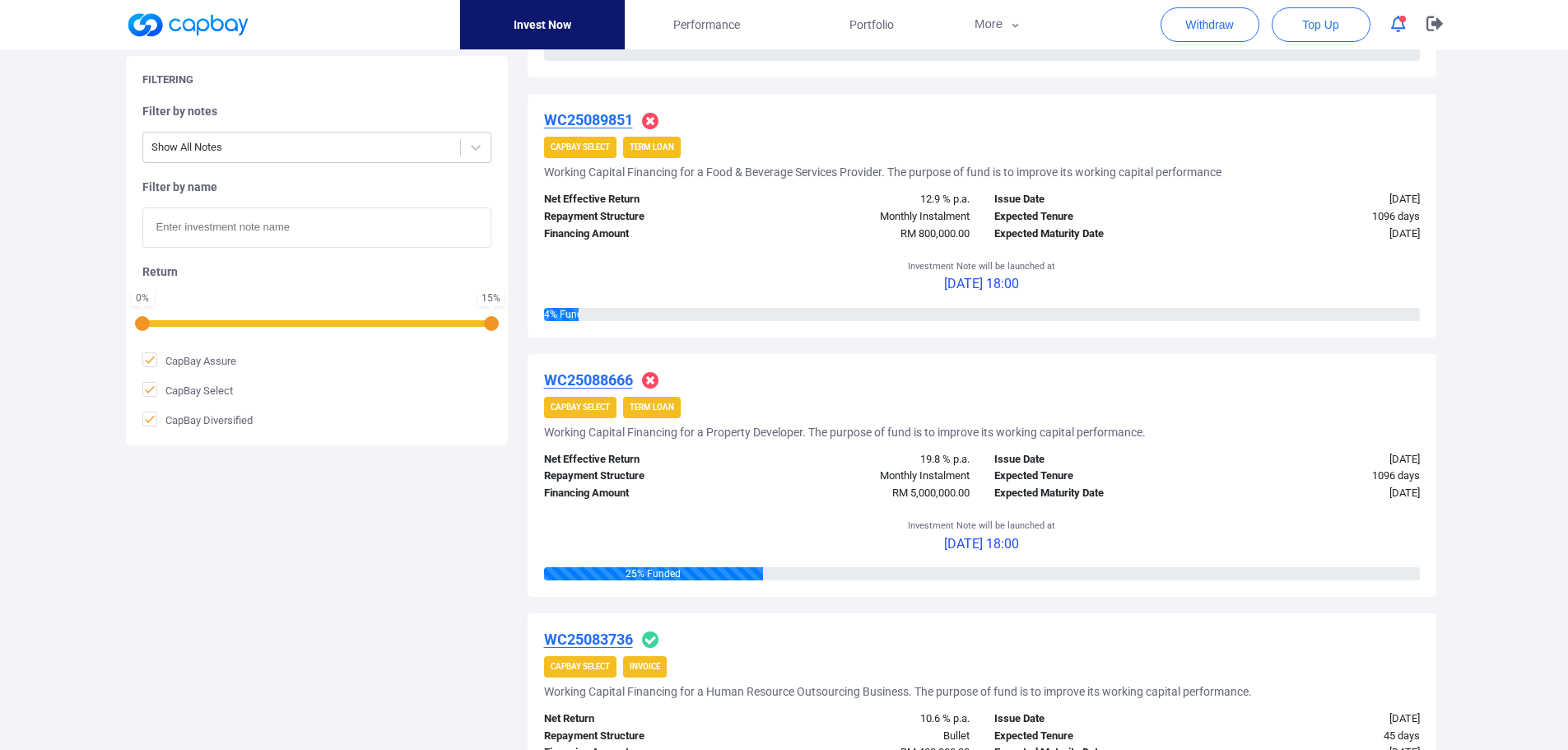
click at [574, 115] on u "WC25089851" at bounding box center [588, 120] width 89 height 18
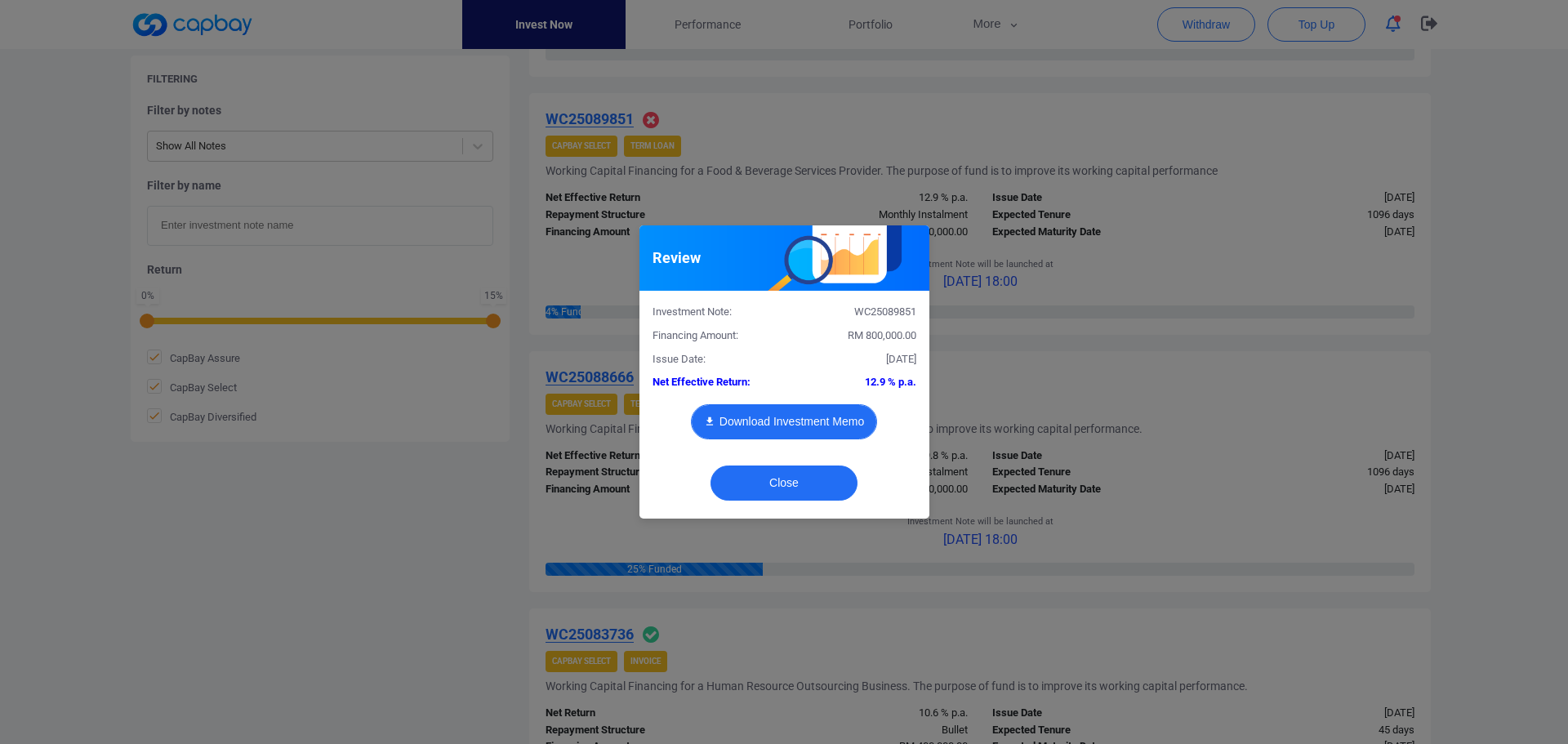
click at [788, 420] on button "Download Investment Memo" at bounding box center [784, 421] width 186 height 35
click at [825, 480] on button "Close" at bounding box center [784, 482] width 147 height 35
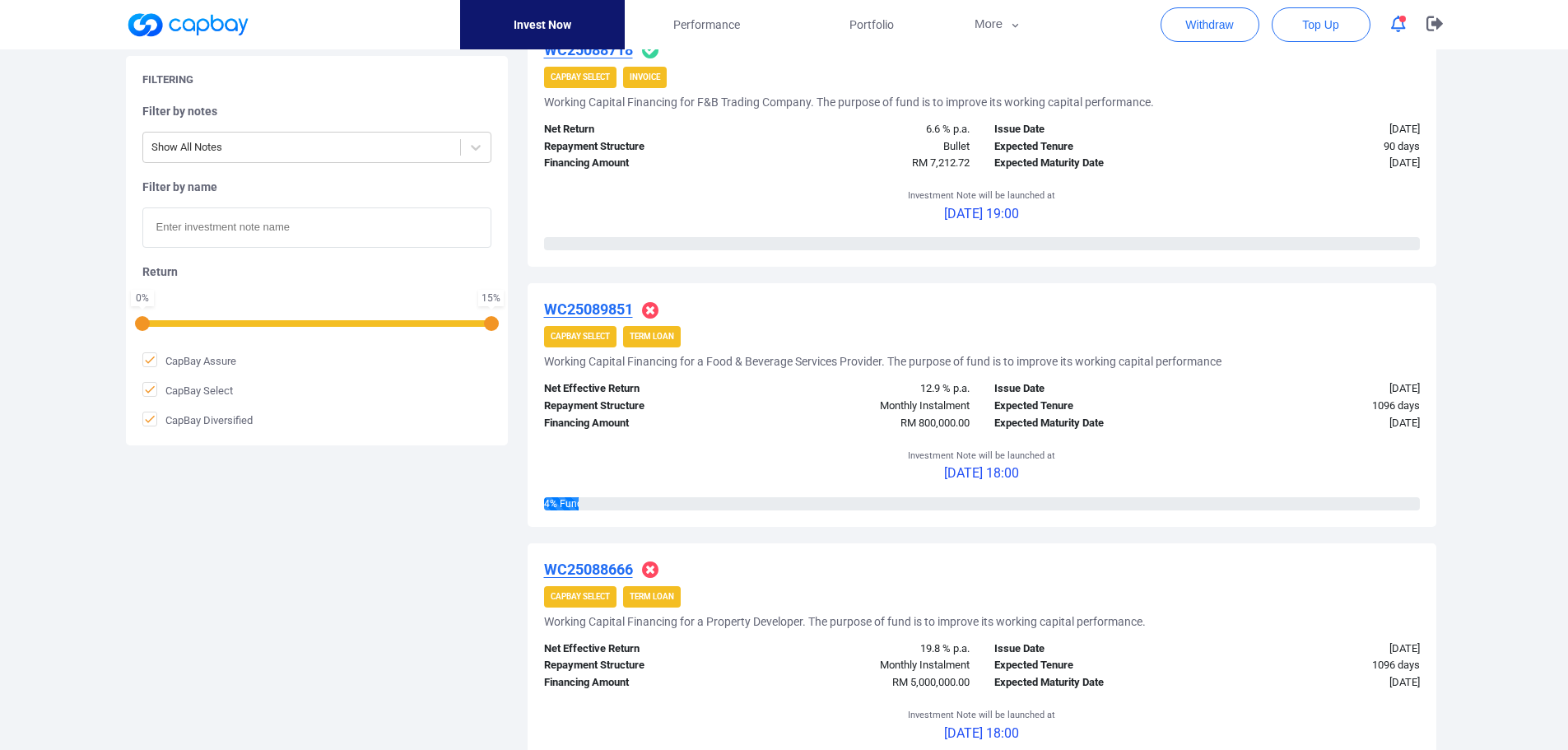
scroll to position [477, 0]
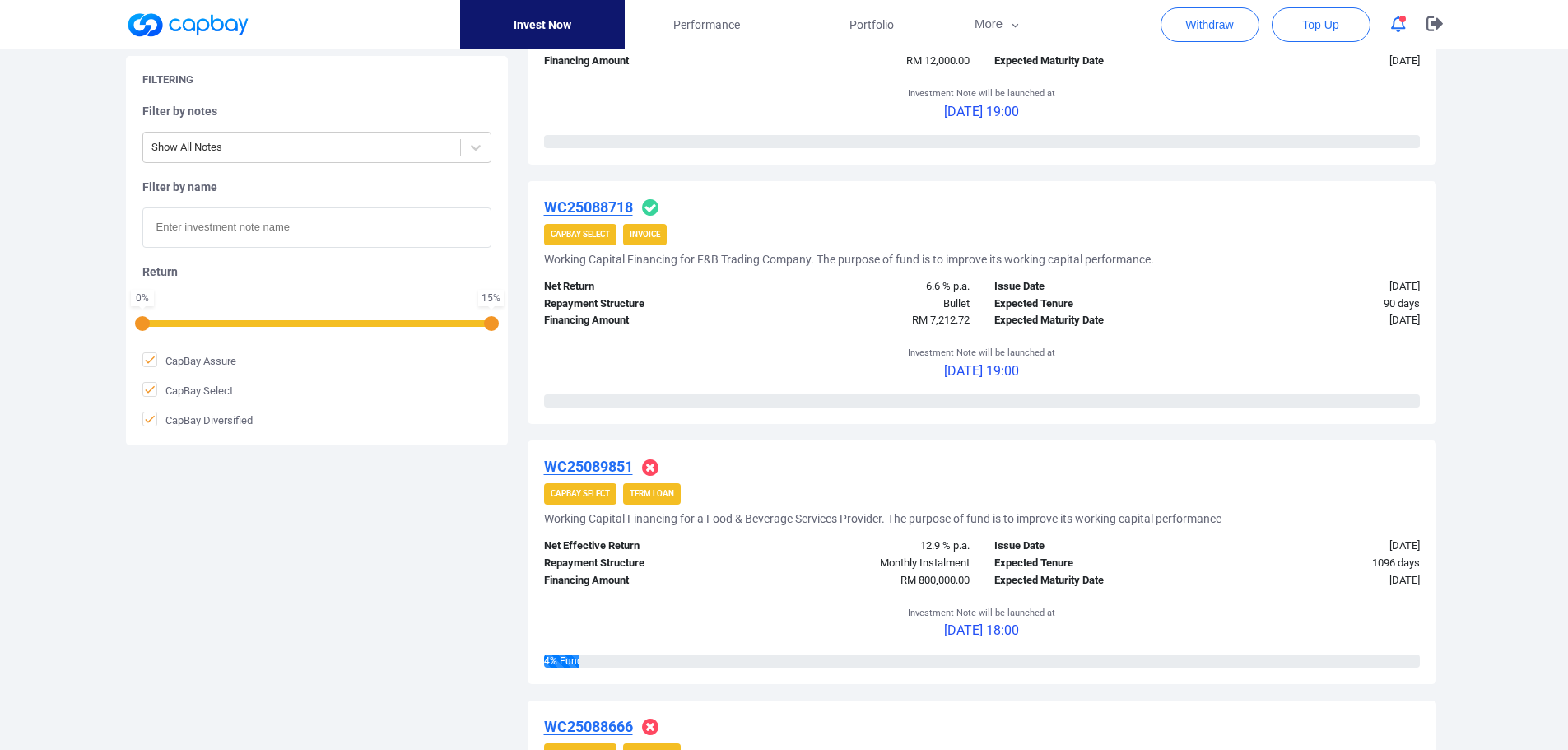
click at [1400, 17] on span "button" at bounding box center [1403, 19] width 7 height 7
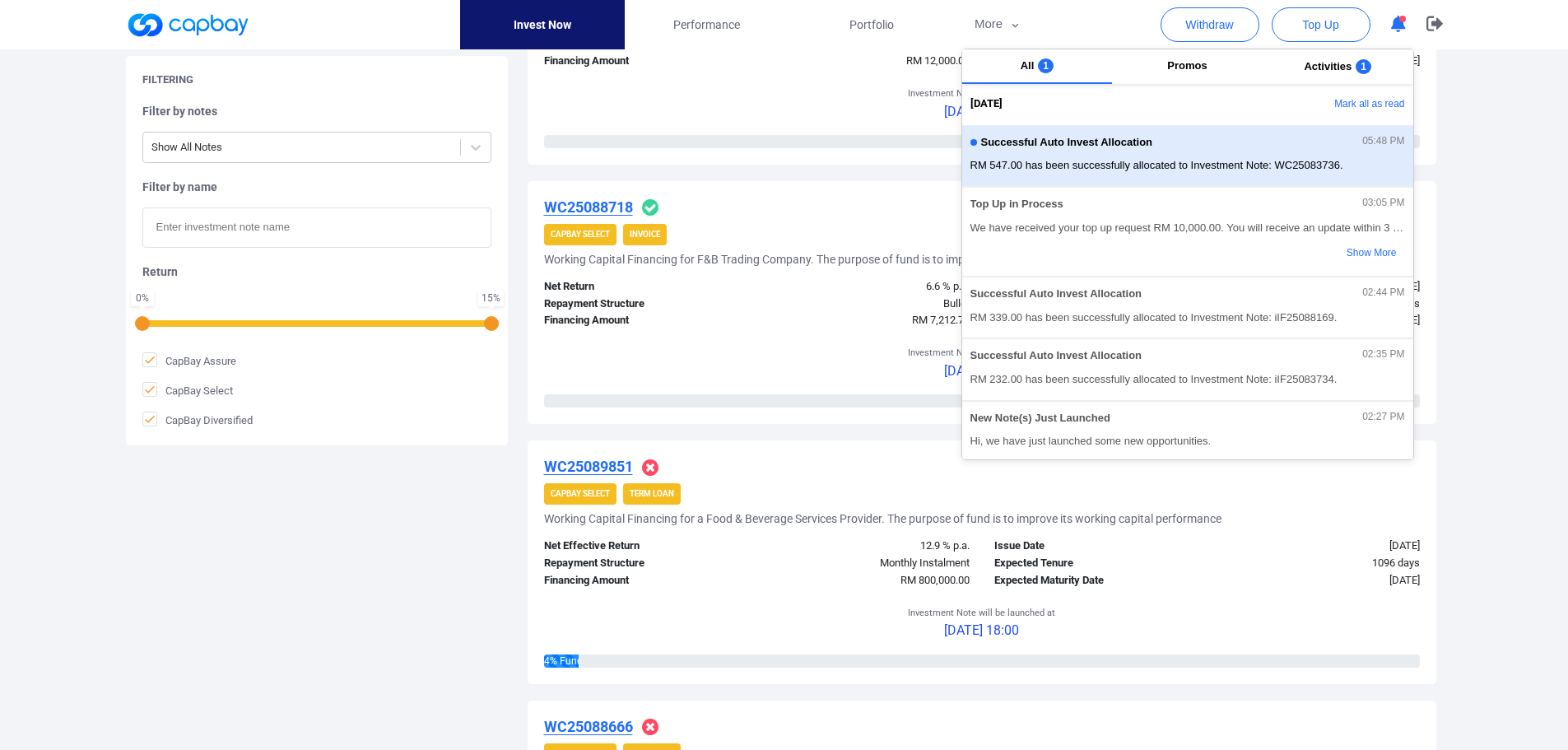
click at [1172, 149] on div "Successful Auto Invest Allocation 05:48 PM" at bounding box center [1187, 145] width 435 height 19
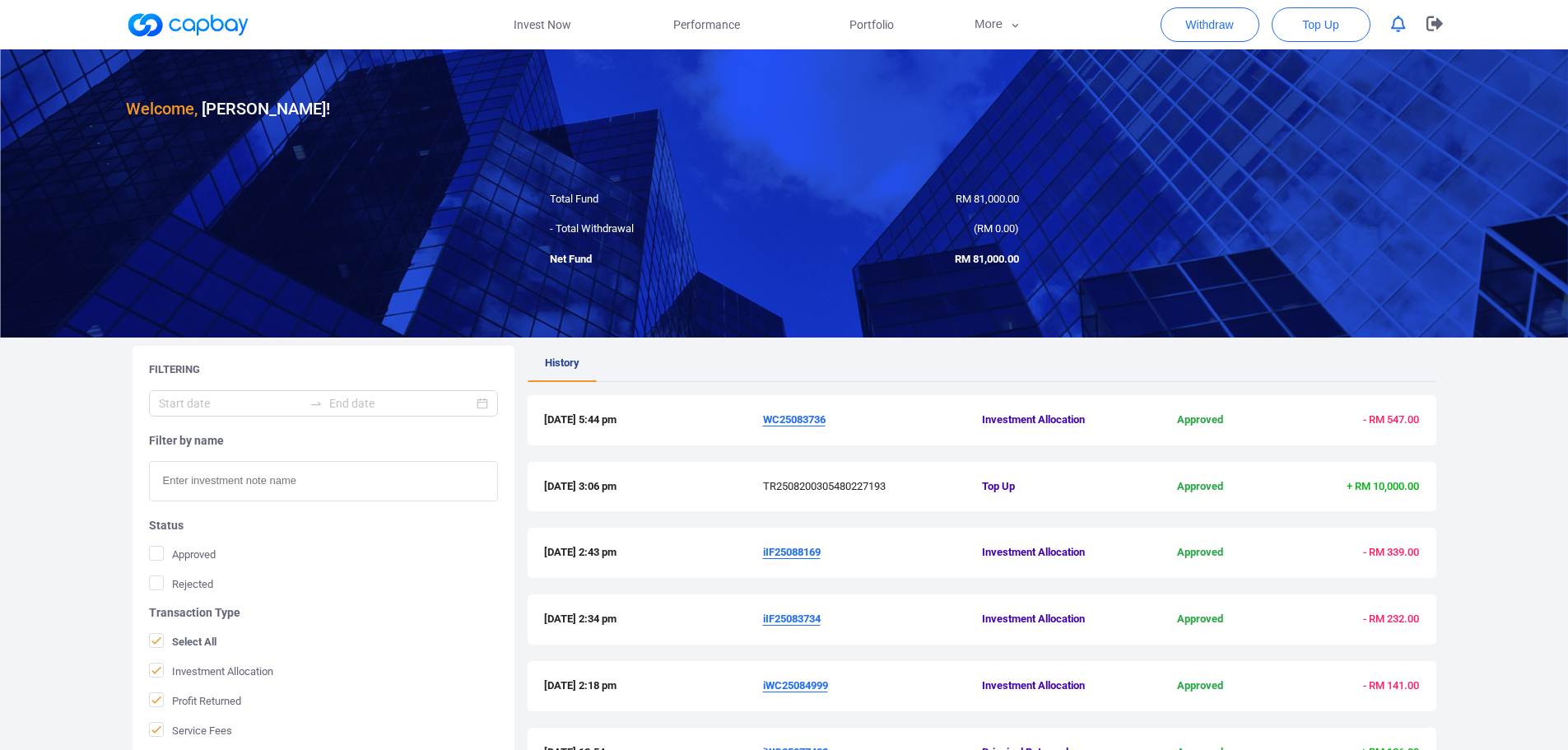
click at [744, 370] on ul "History" at bounding box center [982, 363] width 909 height 36
click at [547, 20] on link "Invest Now" at bounding box center [542, 24] width 165 height 50
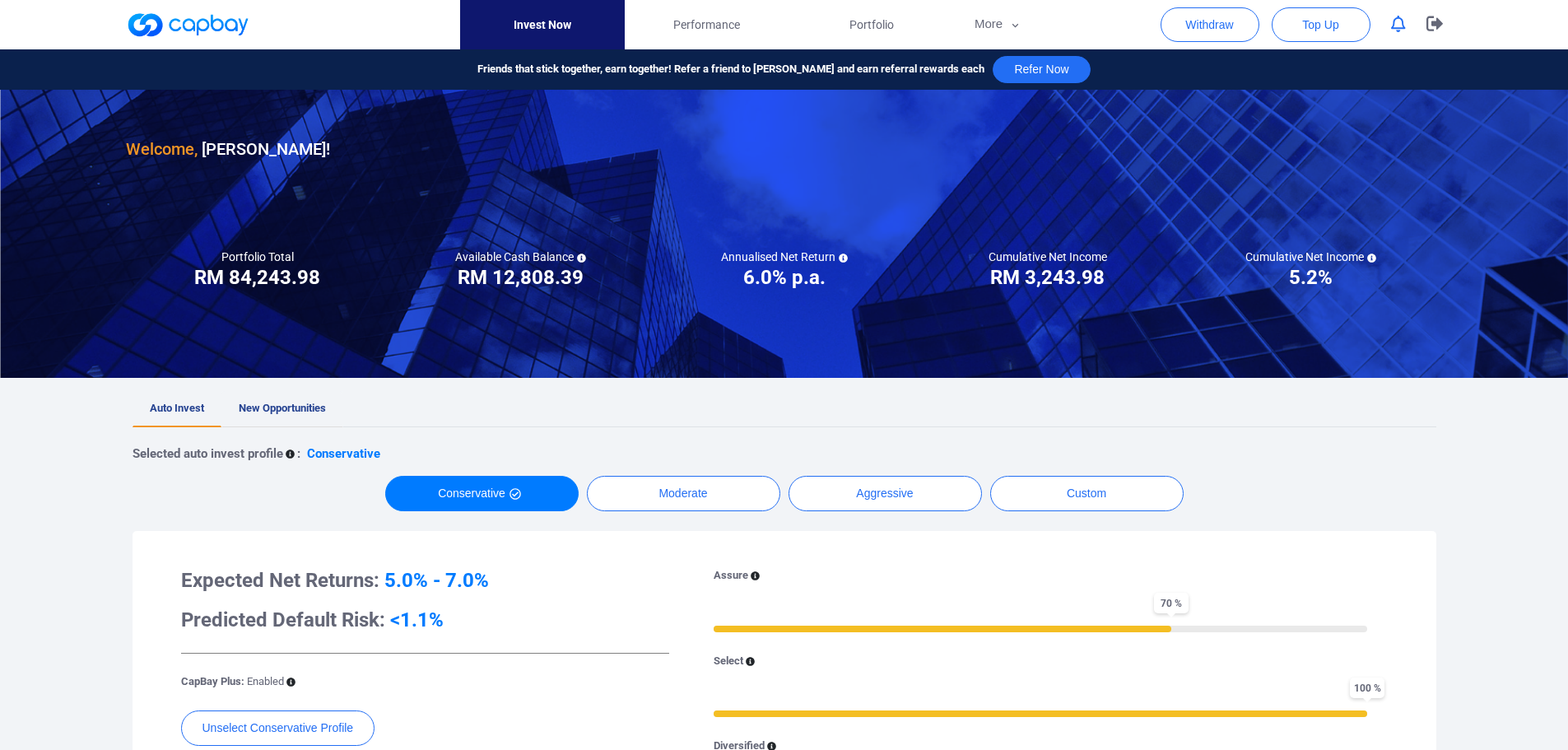
click at [301, 408] on span "New Opportunities" at bounding box center [281, 407] width 87 height 13
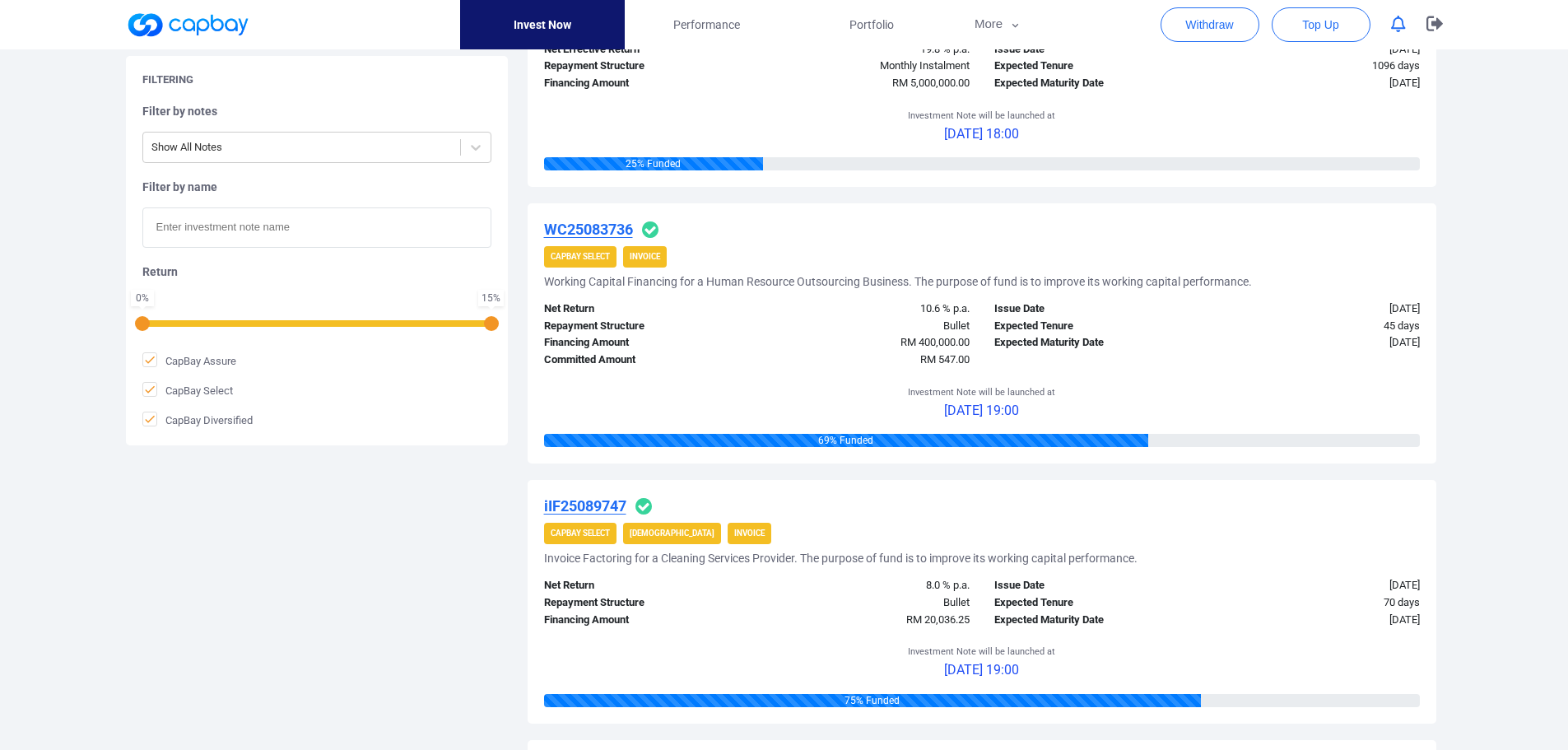
scroll to position [1152, 0]
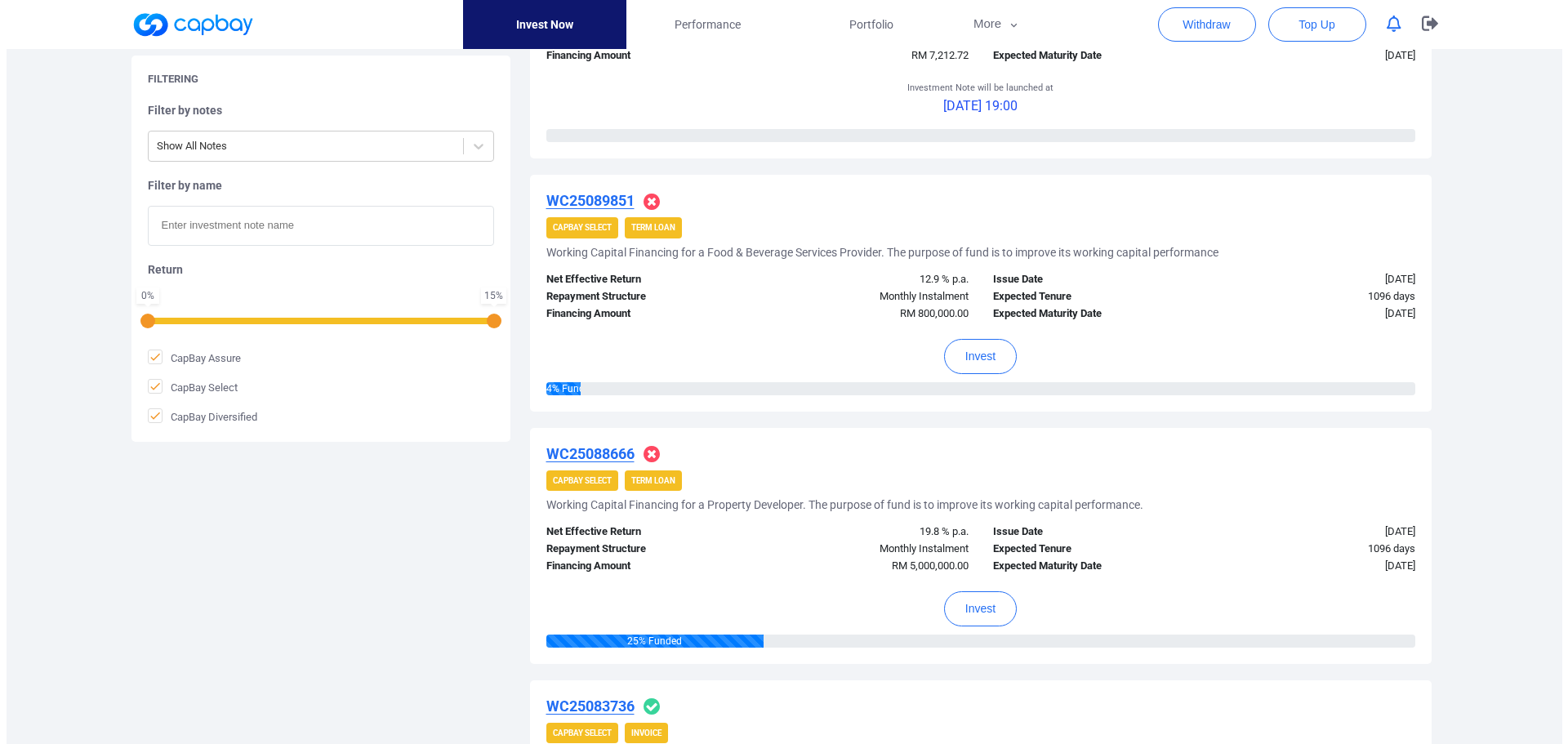
scroll to position [817, 0]
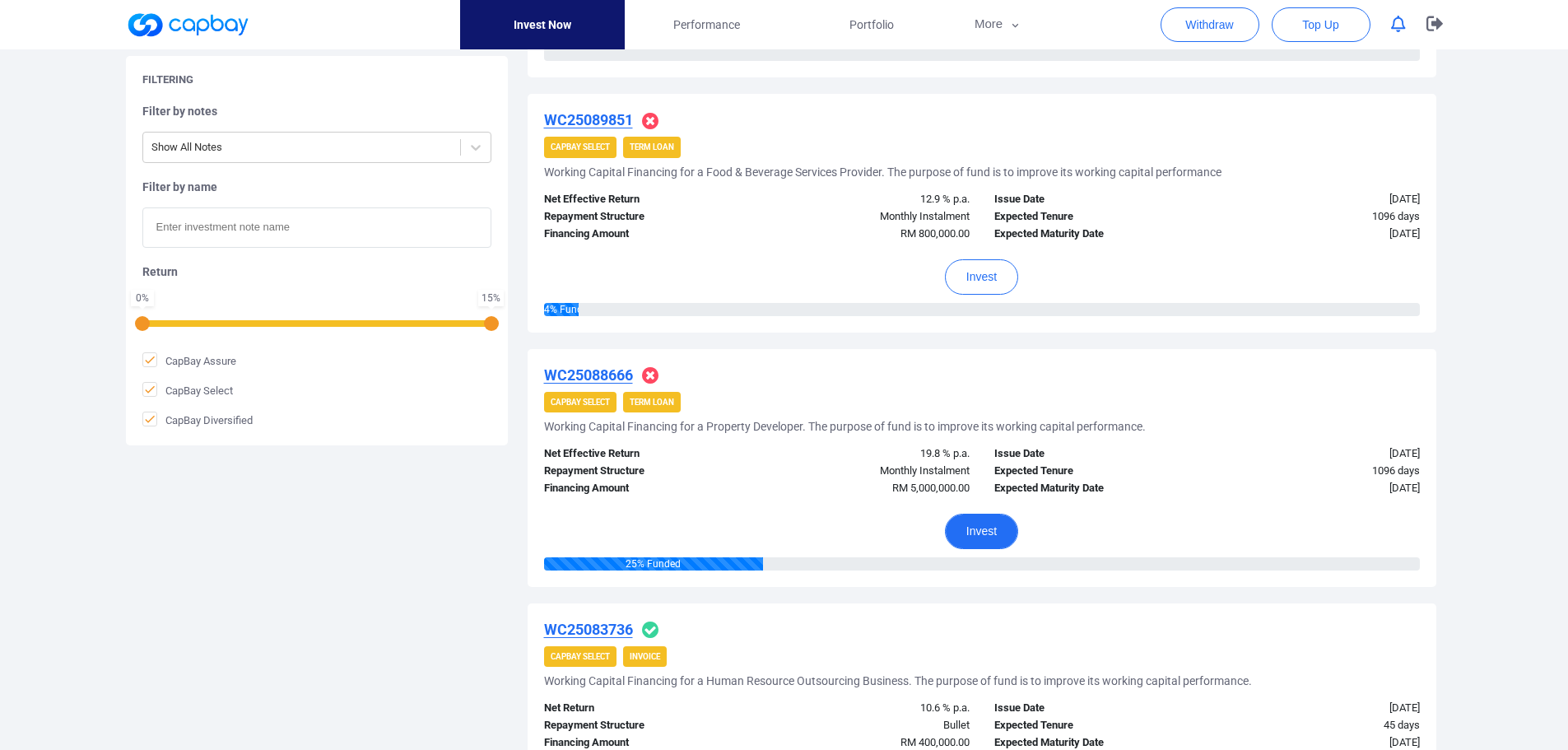
click at [983, 534] on button "Invest" at bounding box center [981, 531] width 73 height 35
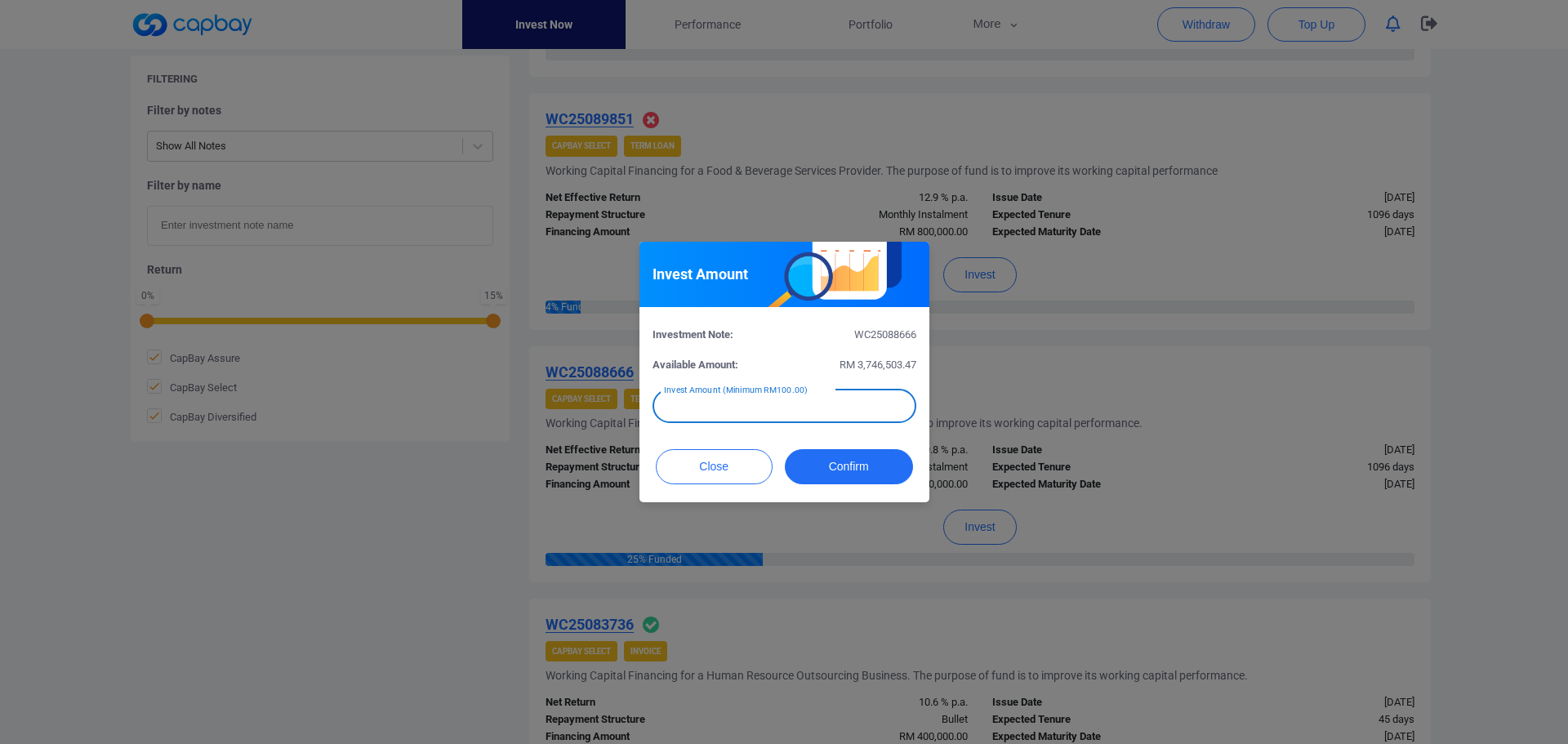
click at [678, 394] on div "Invest Amount (Minimum RM100.00) Invest Amount (Minimum RM100.00)" at bounding box center [784, 405] width 264 height 37
type input "RM 5,000"
click at [854, 459] on button "Confirm" at bounding box center [849, 466] width 128 height 35
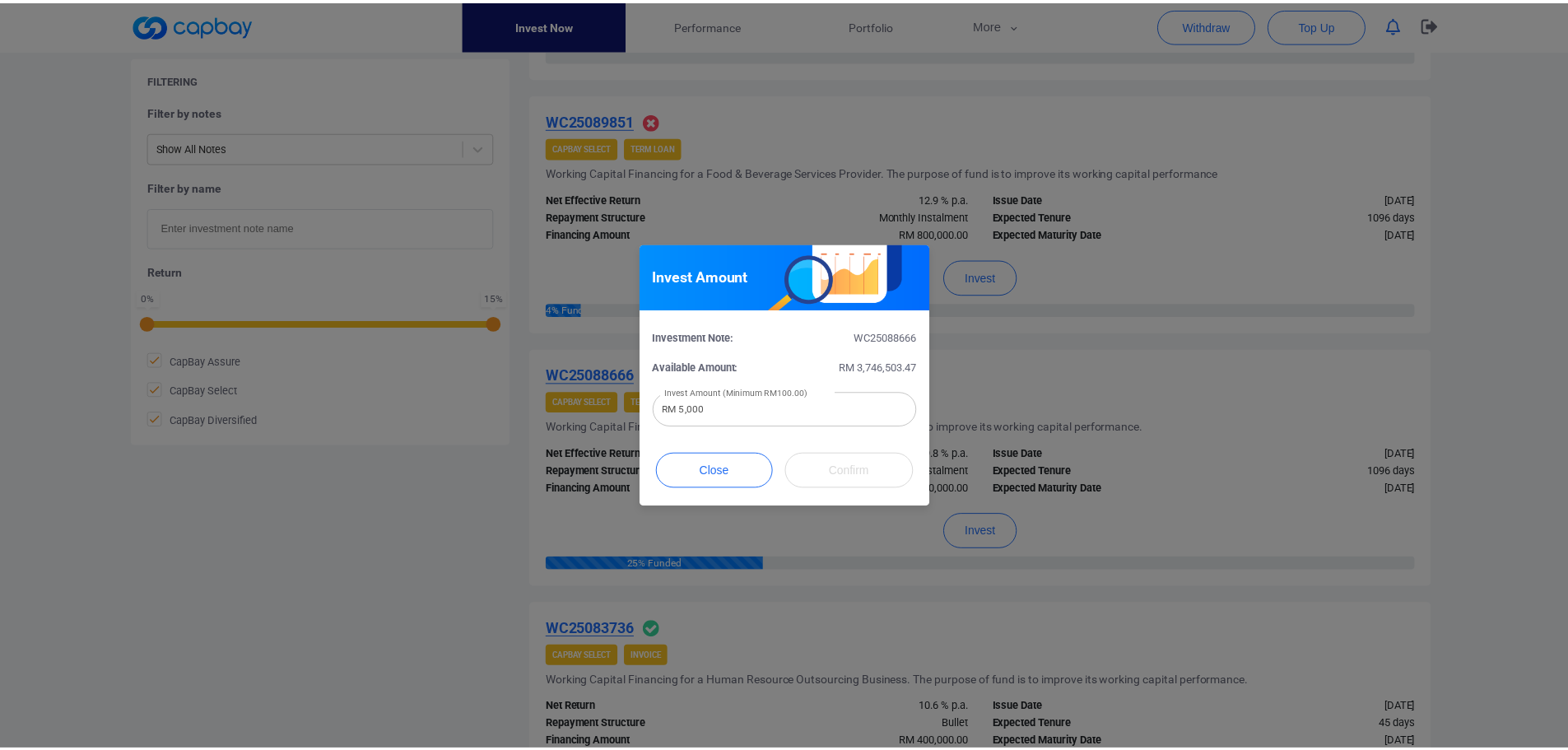
scroll to position [672, 0]
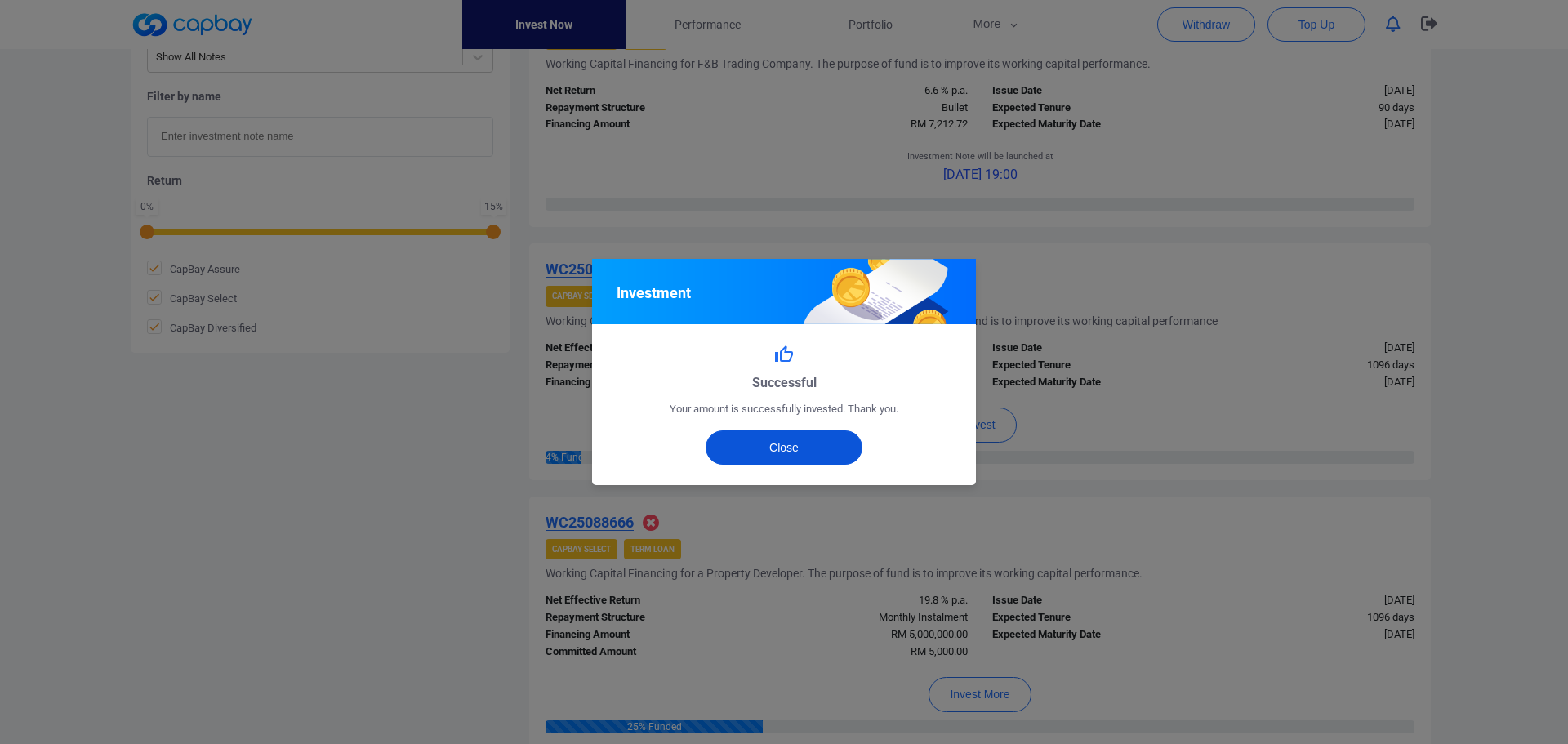
click at [806, 450] on button "Close" at bounding box center [784, 447] width 158 height 34
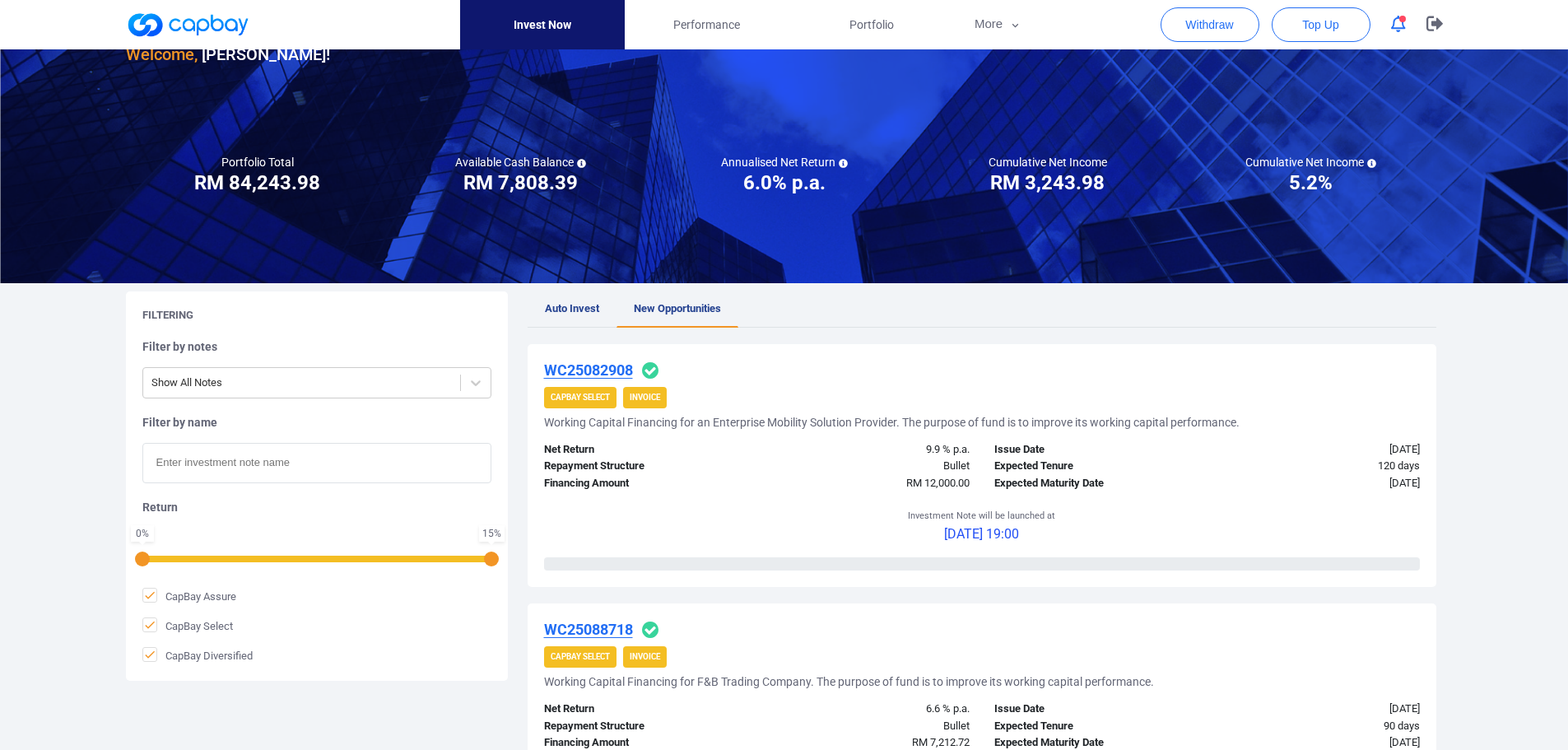
scroll to position [82, 0]
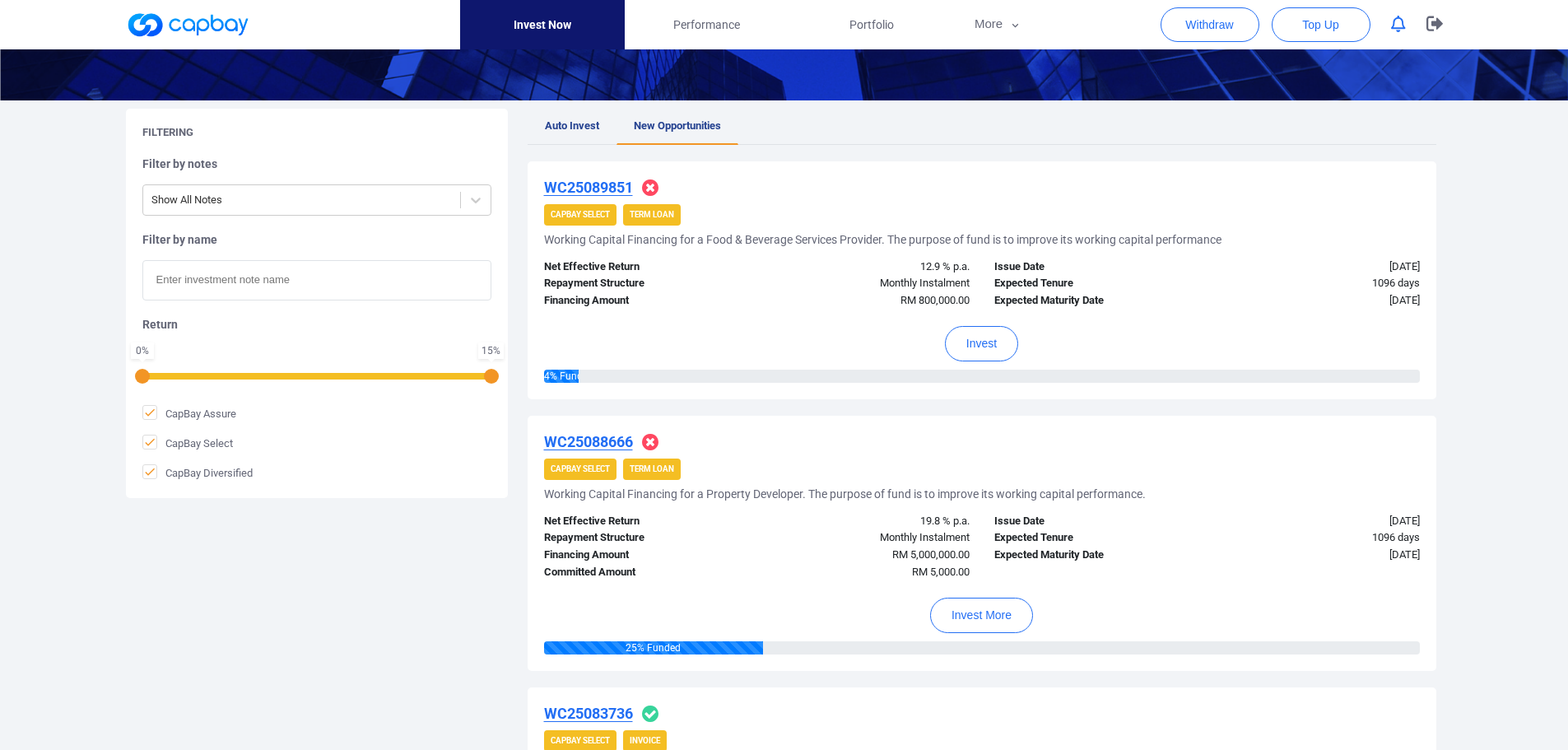
scroll to position [247, 0]
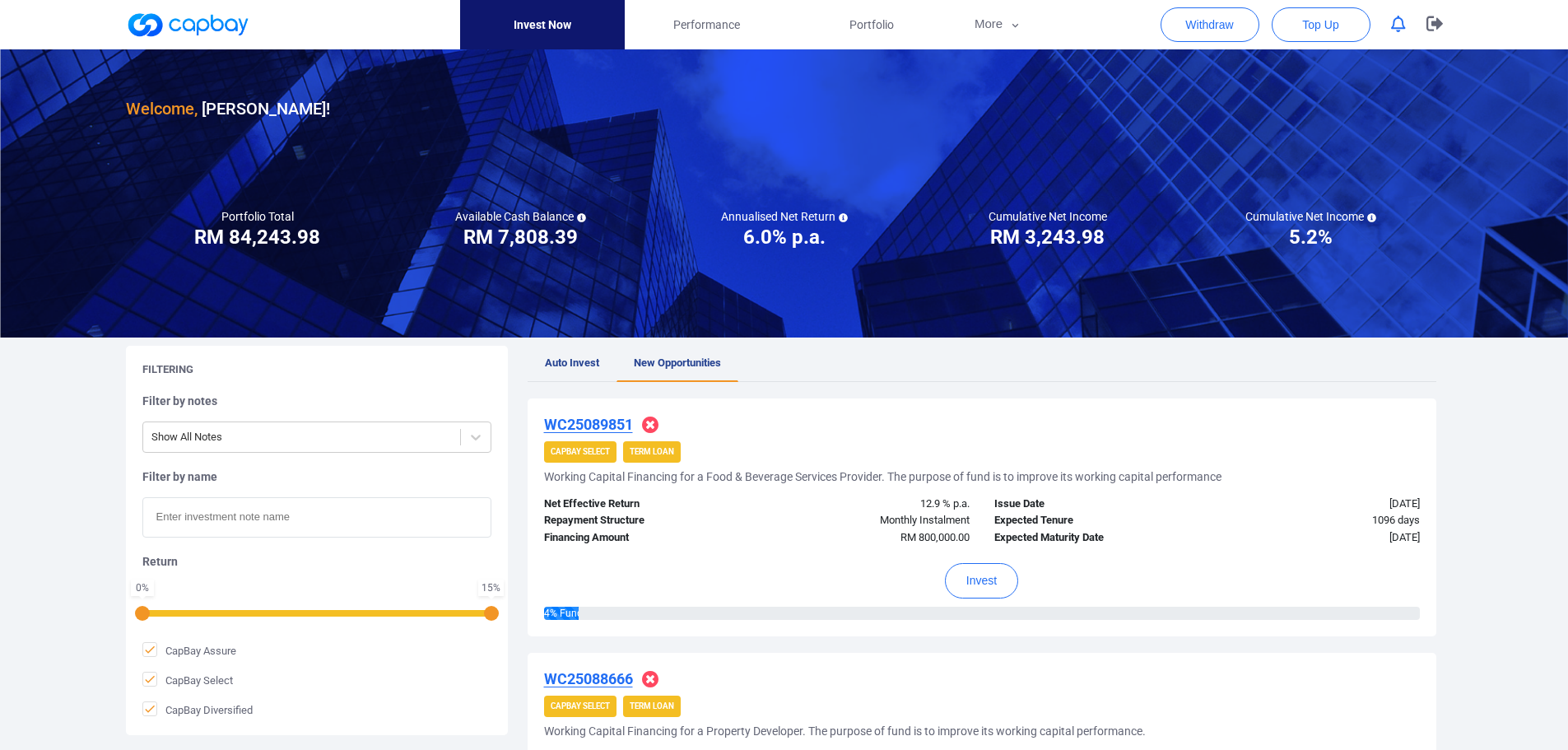
click at [1399, 22] on icon "button" at bounding box center [1398, 24] width 15 height 18
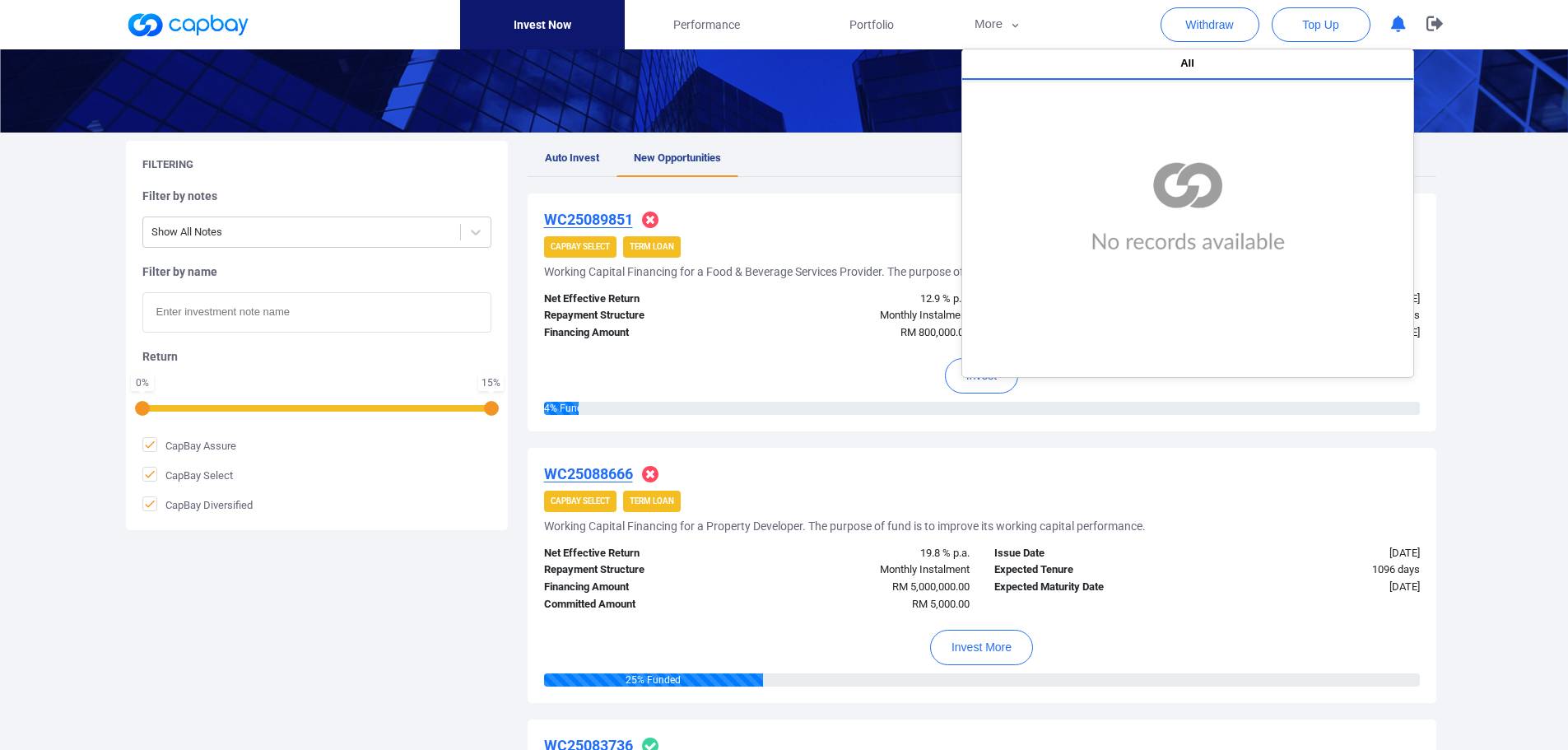
scroll to position [247, 0]
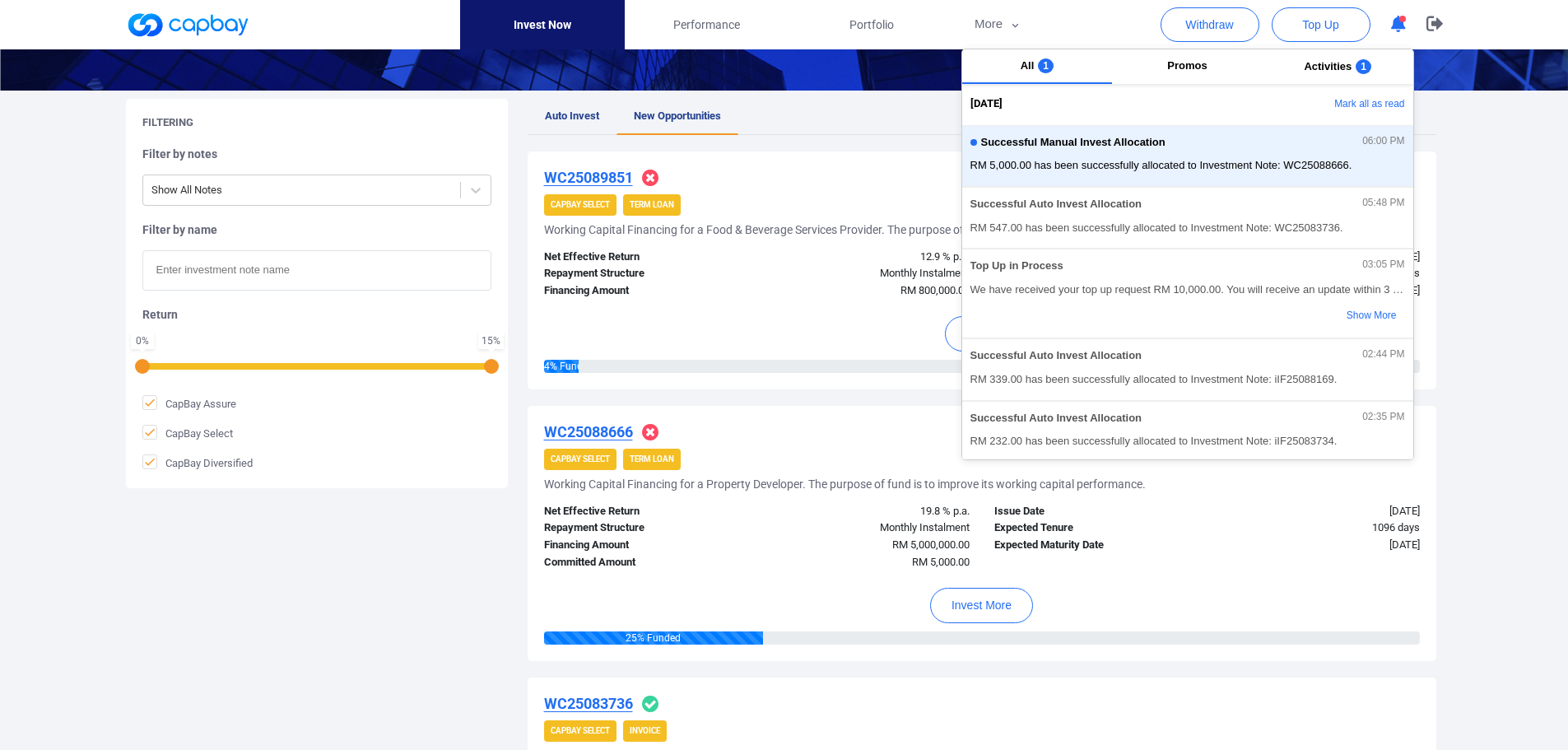
click at [855, 433] on div "WC25088666" at bounding box center [982, 432] width 876 height 20
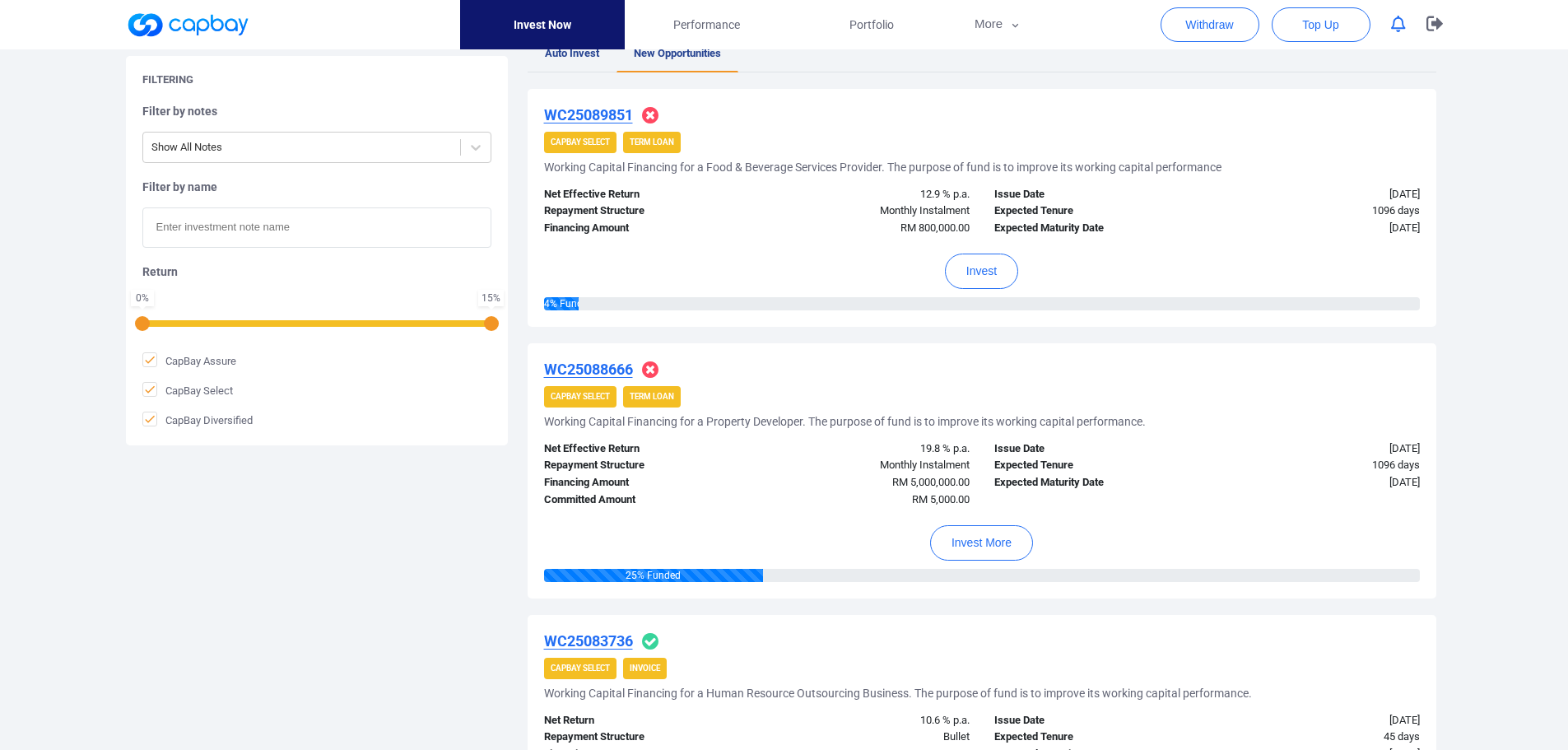
scroll to position [329, 0]
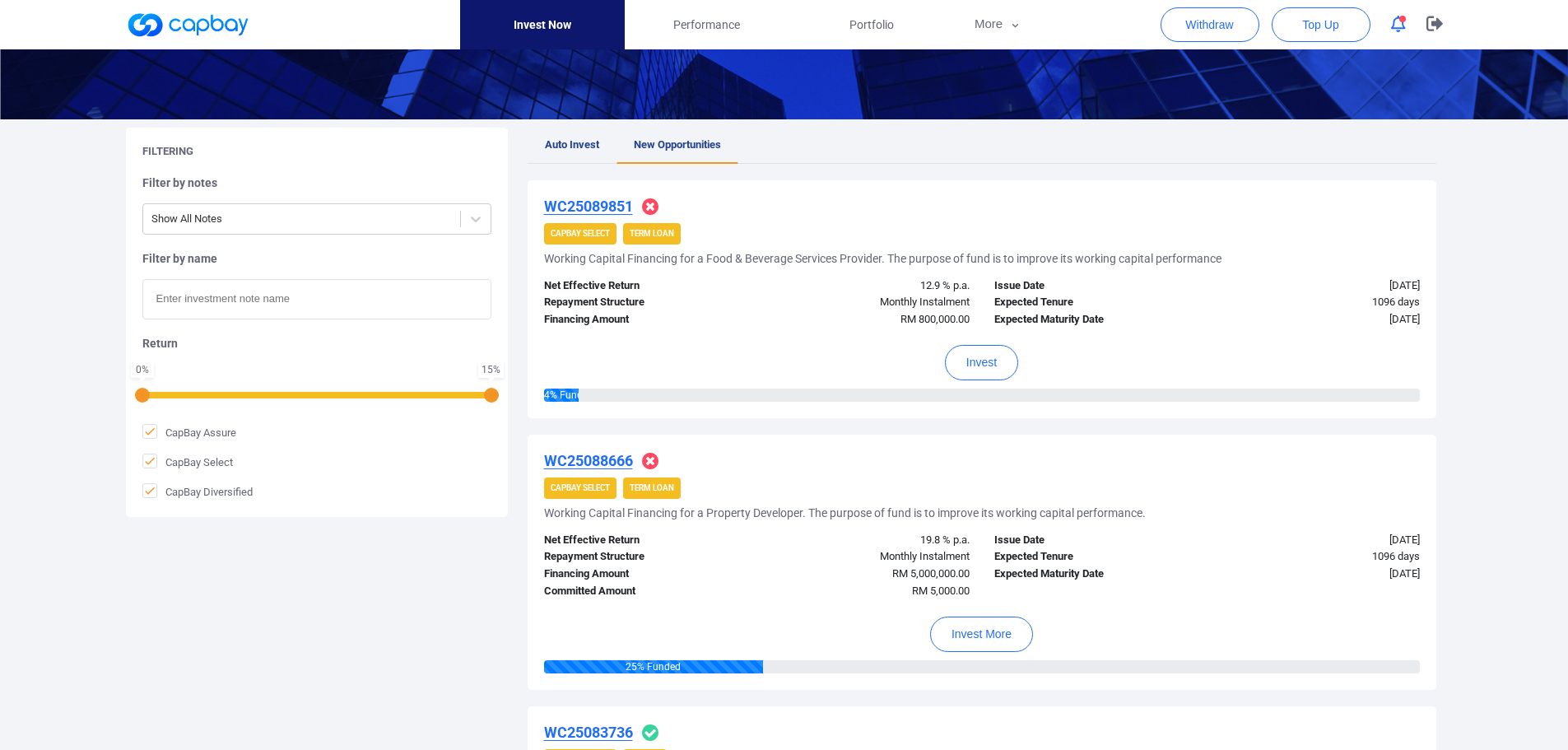
scroll to position [247, 0]
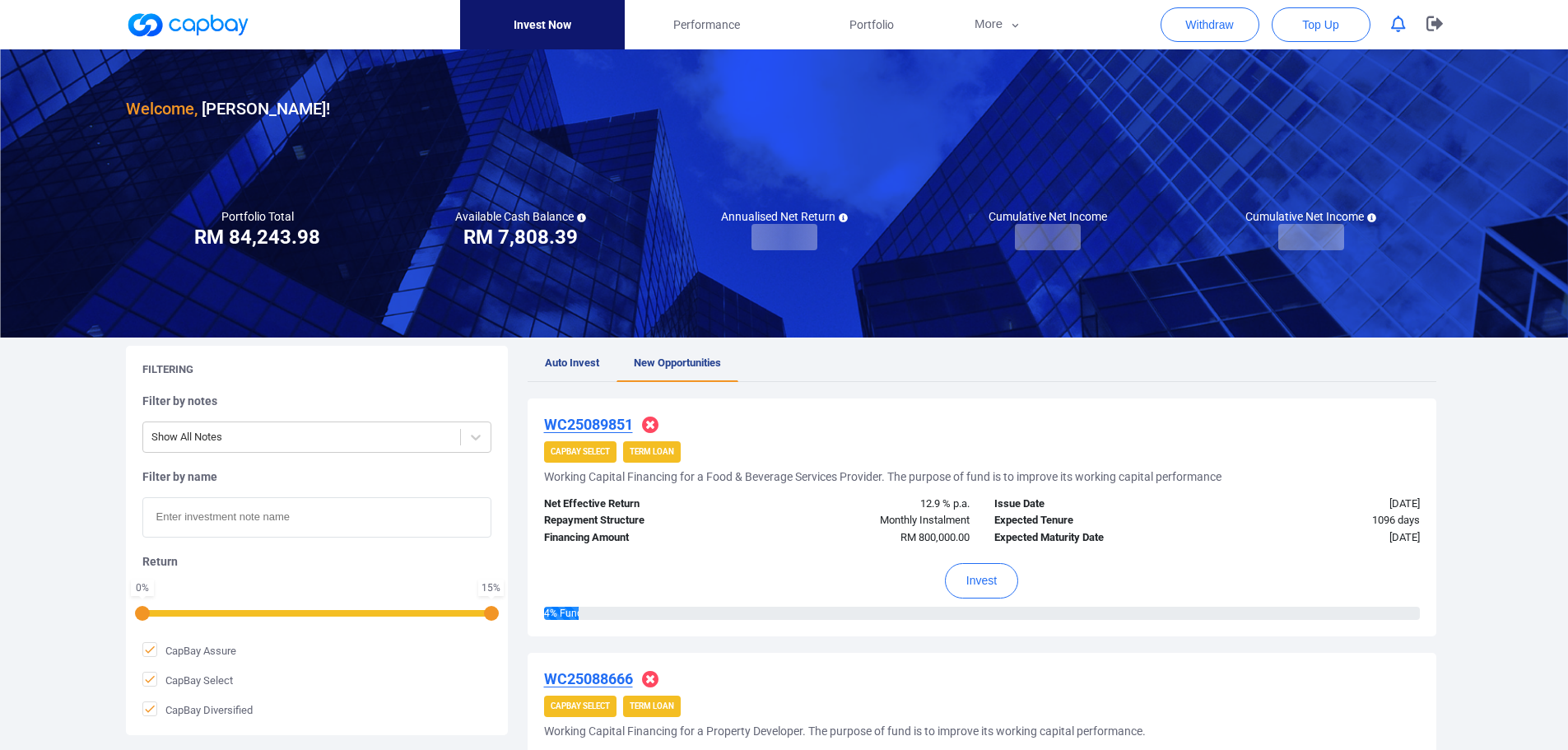
scroll to position [247, 0]
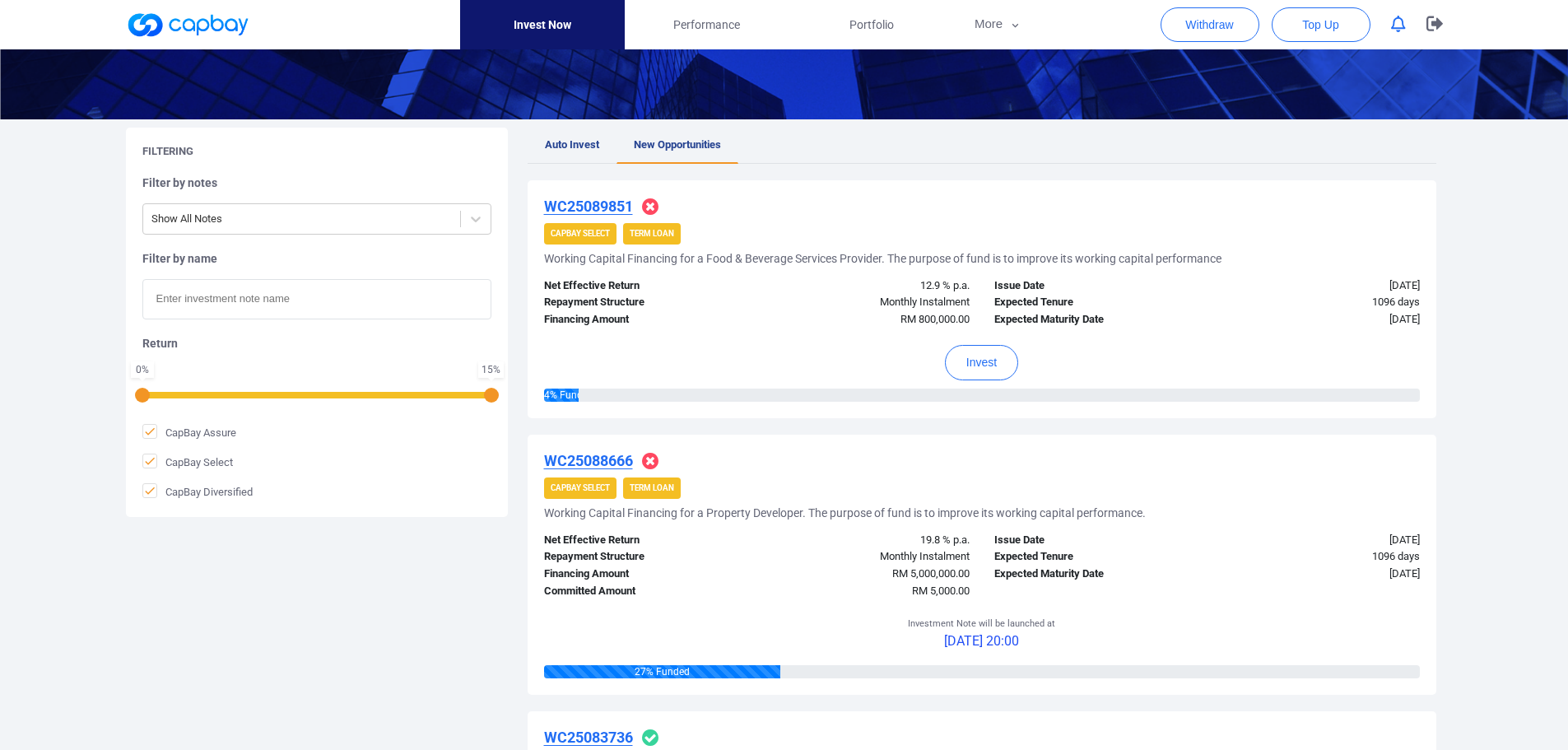
scroll to position [247, 0]
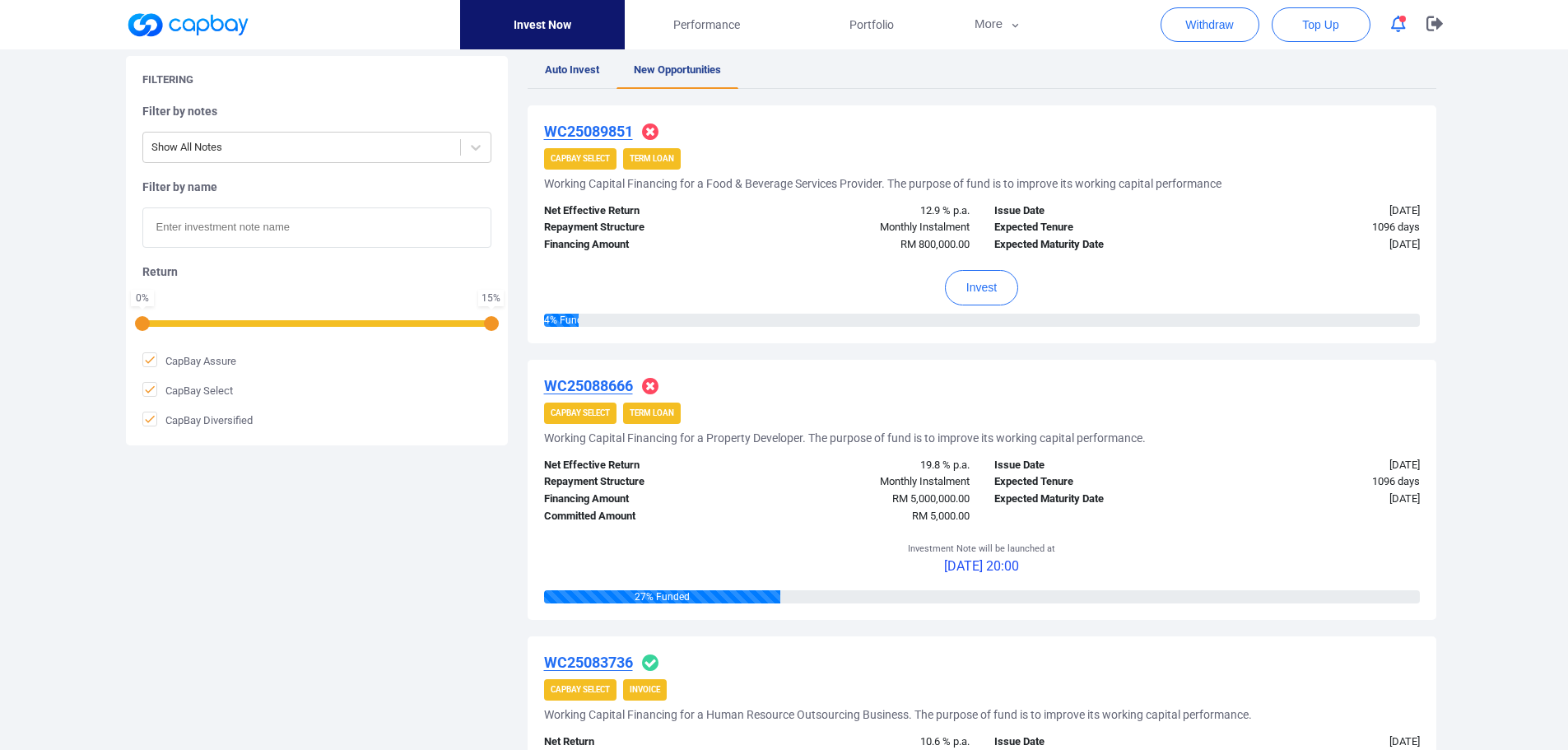
scroll to position [329, 0]
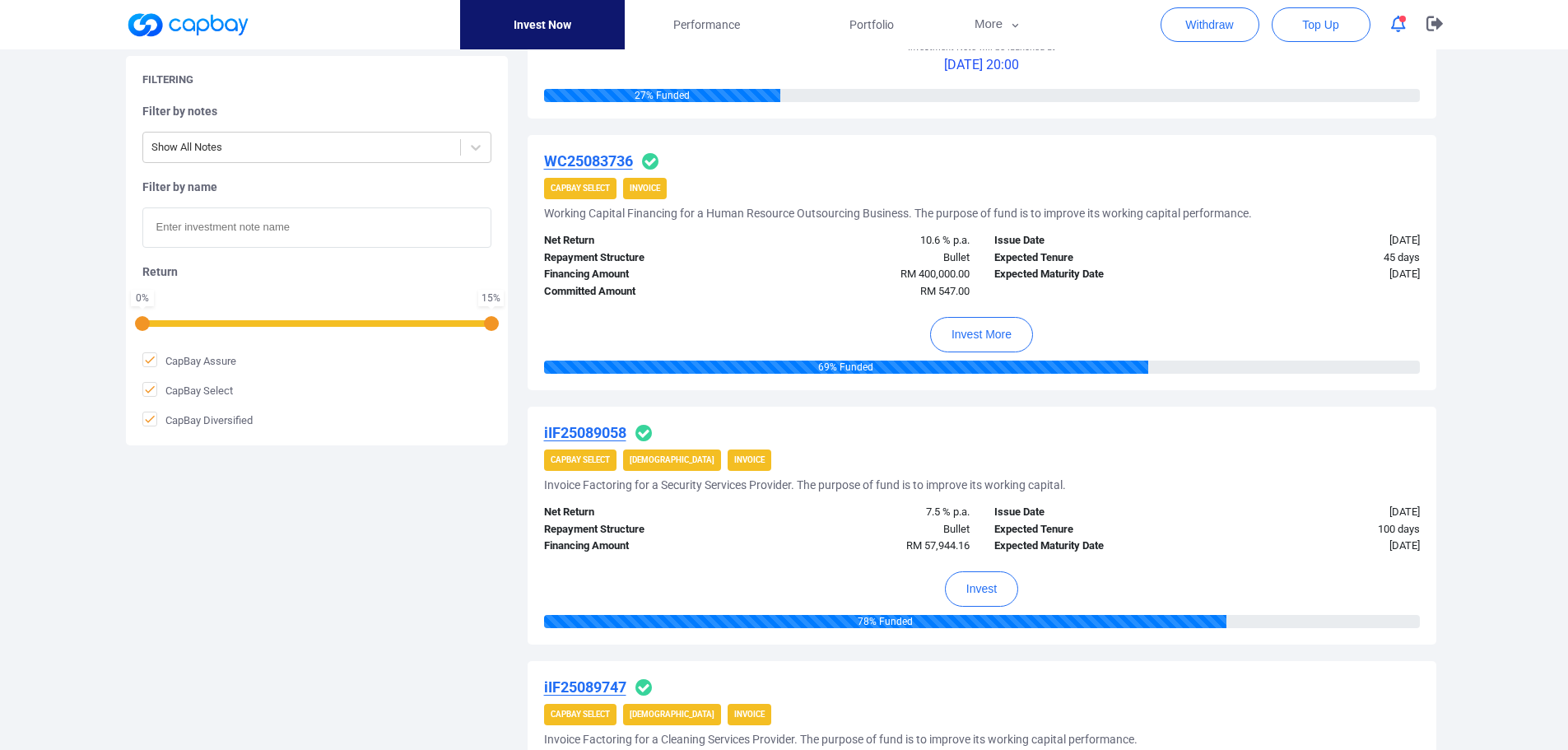
scroll to position [823, 0]
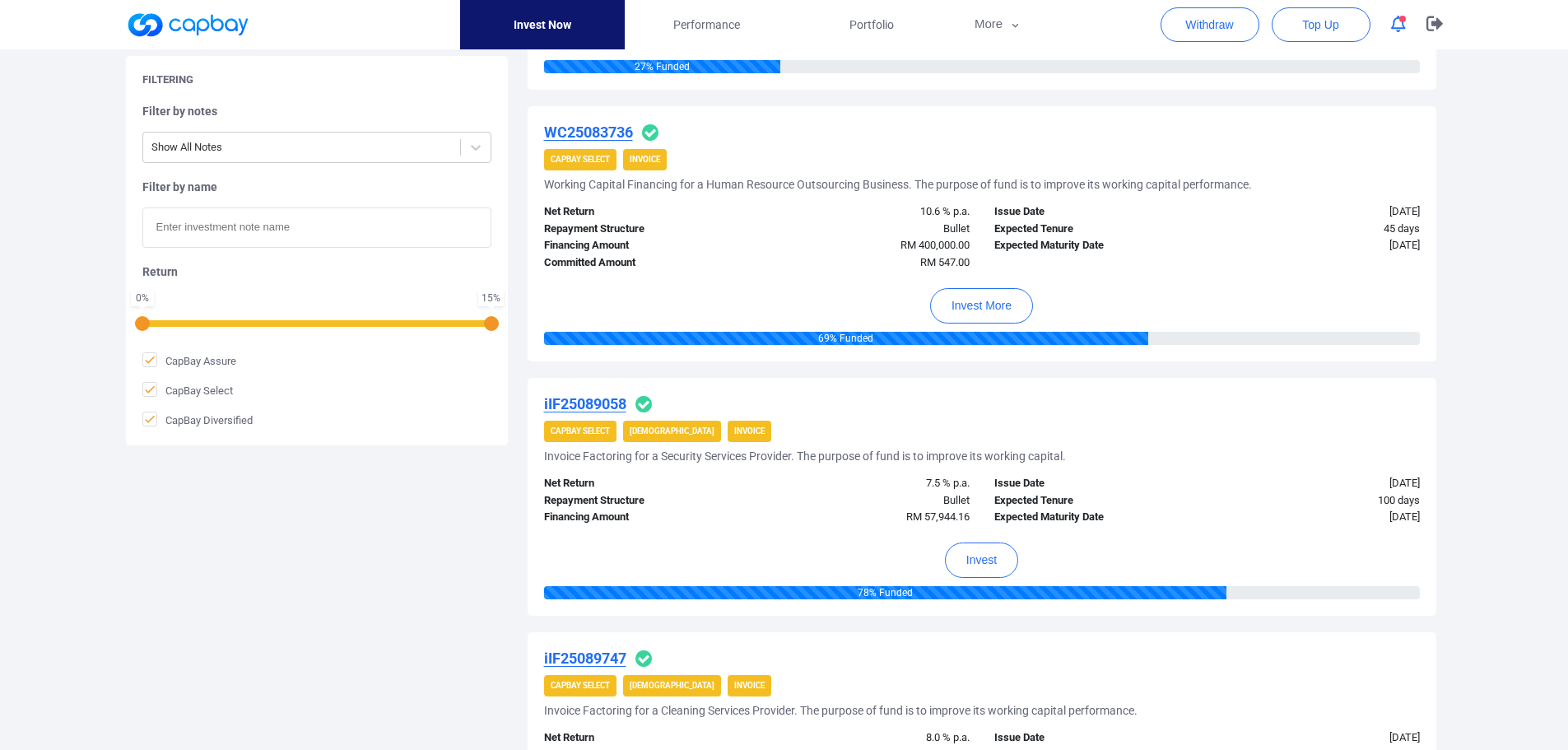
click at [578, 400] on u "iIF25089058" at bounding box center [585, 403] width 82 height 18
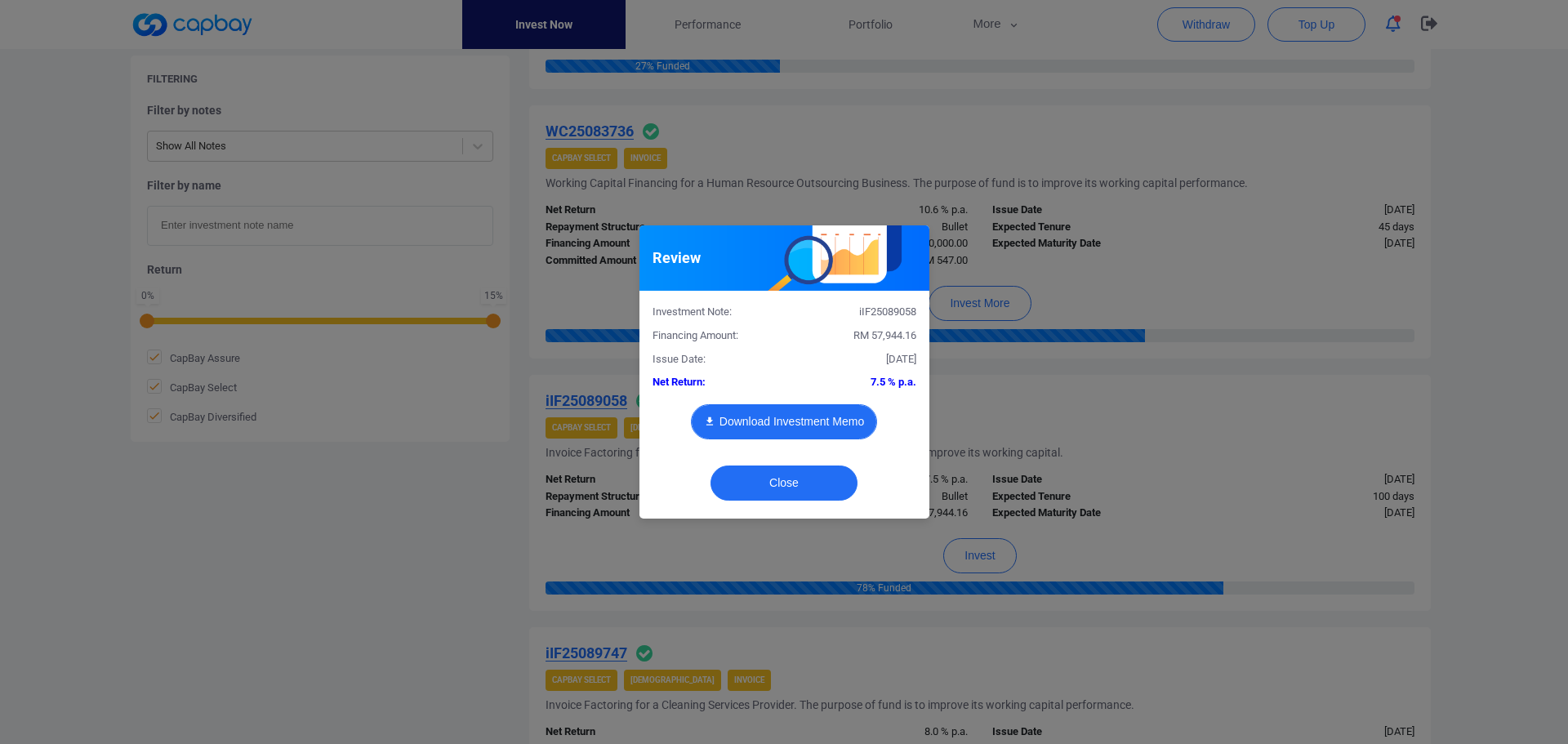
click at [793, 418] on button "Download Investment Memo" at bounding box center [784, 421] width 186 height 35
click at [793, 490] on button "Close" at bounding box center [784, 482] width 147 height 35
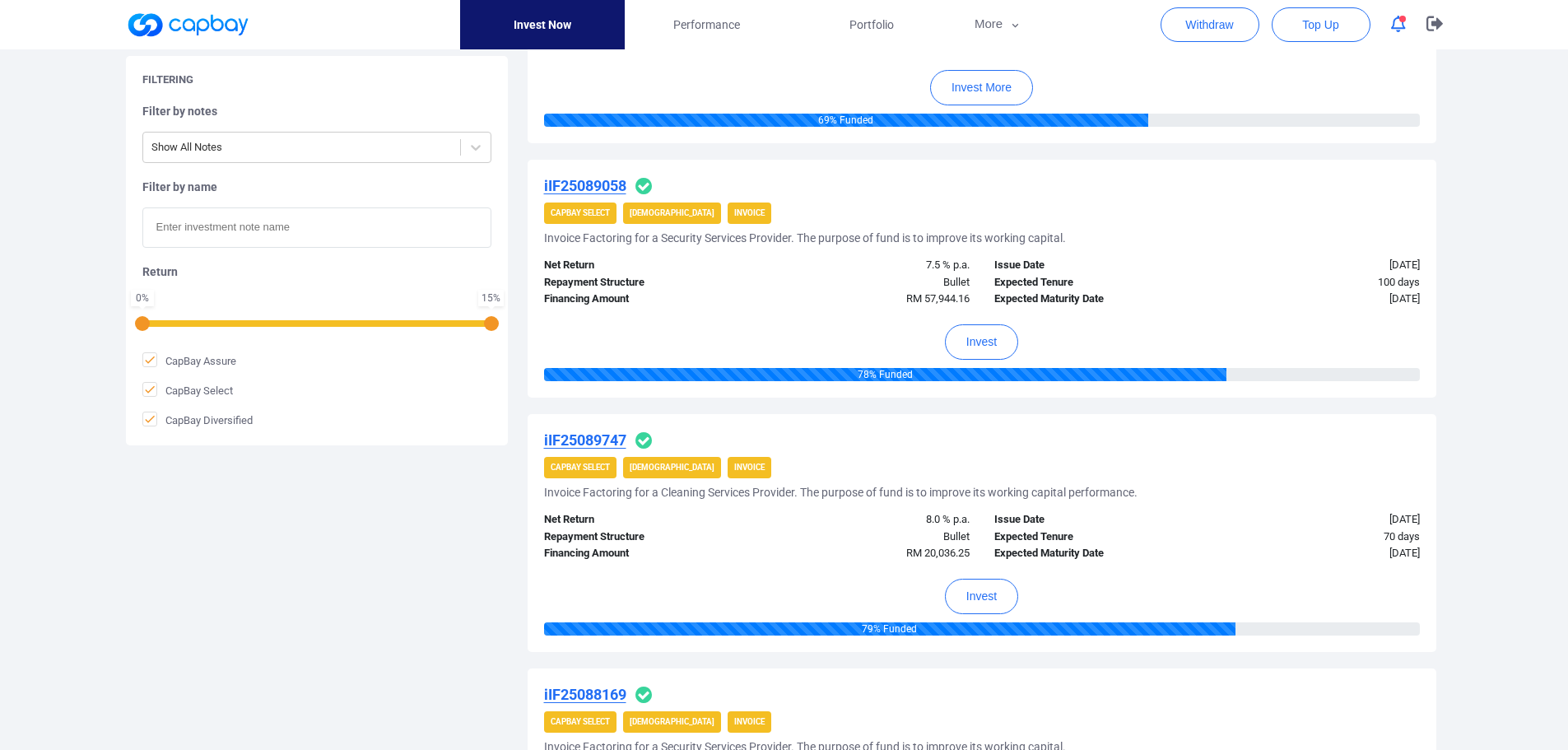
scroll to position [1069, 0]
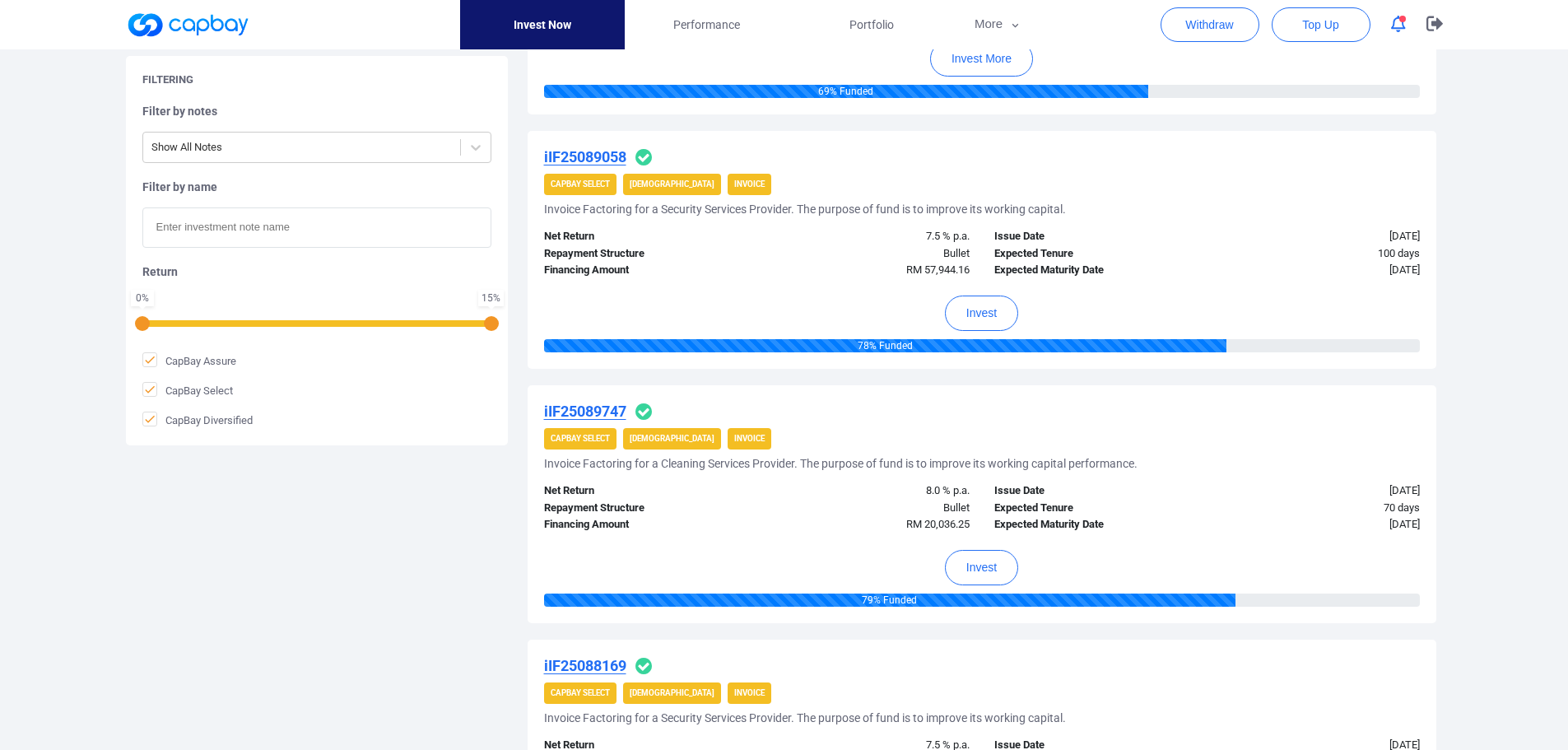
click at [582, 413] on u "iIF25089747" at bounding box center [585, 411] width 82 height 18
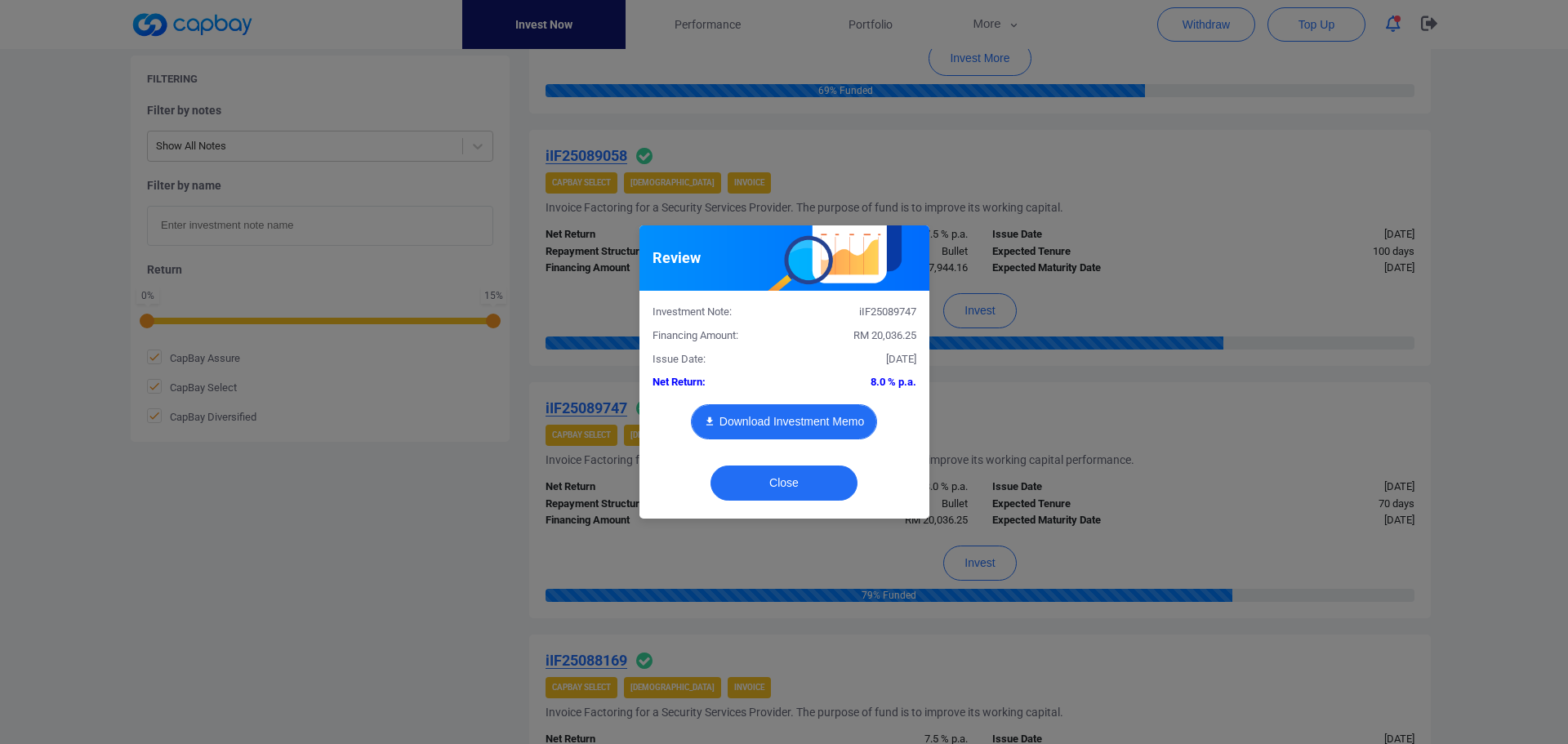
click at [746, 418] on button "Download Investment Memo" at bounding box center [784, 421] width 186 height 35
click at [813, 492] on button "Close" at bounding box center [784, 482] width 147 height 35
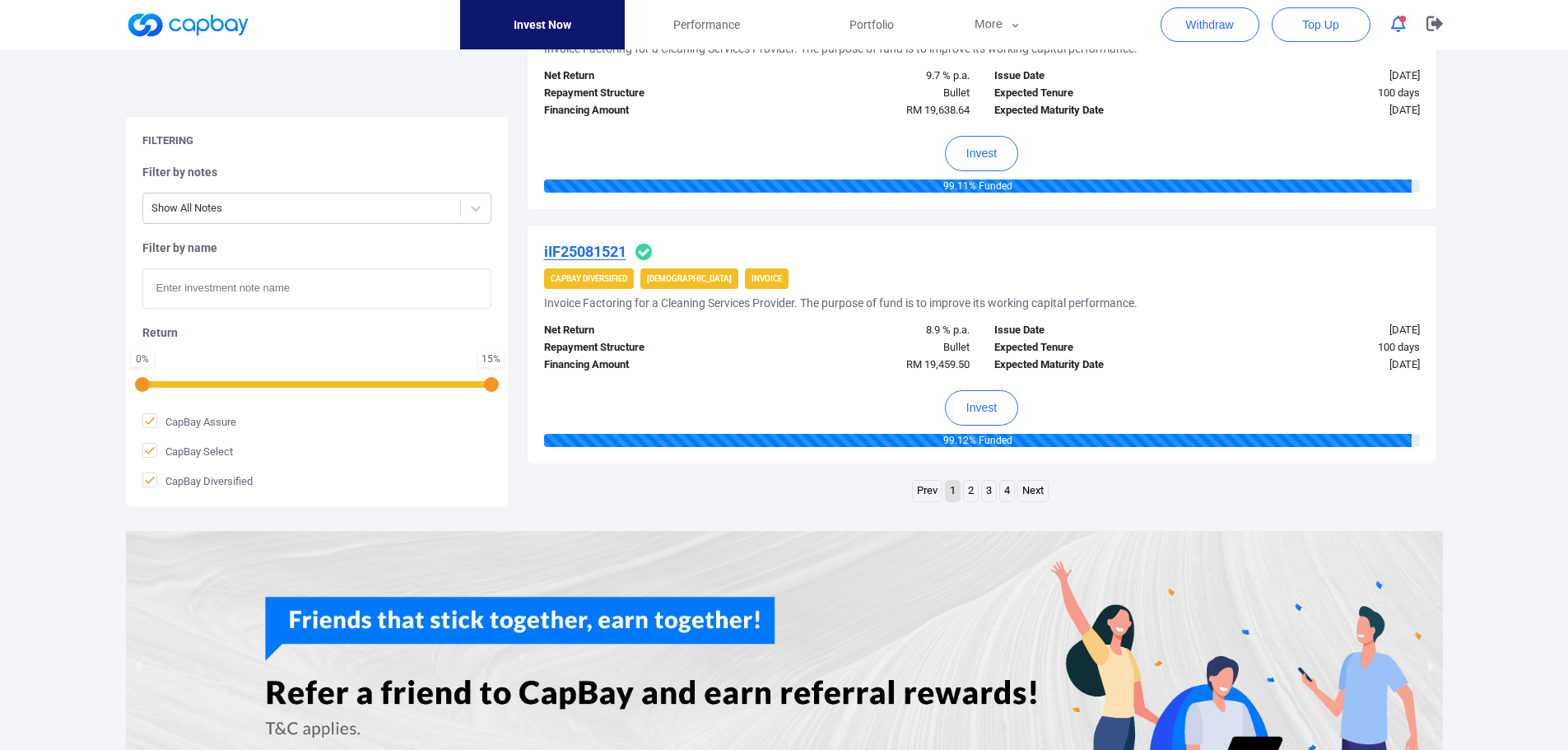
scroll to position [2670, 0]
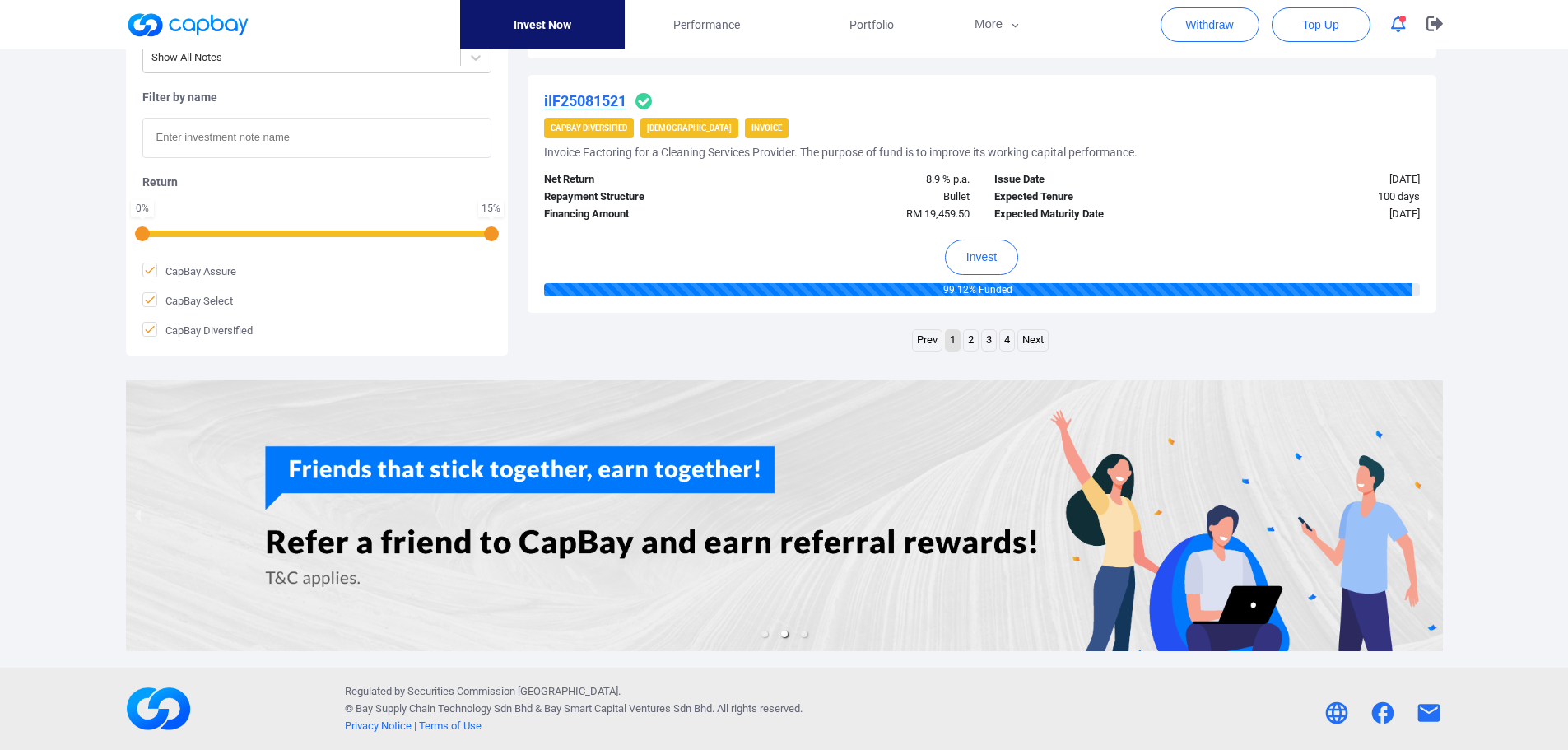
click at [1011, 340] on link "4" at bounding box center [1007, 340] width 14 height 21
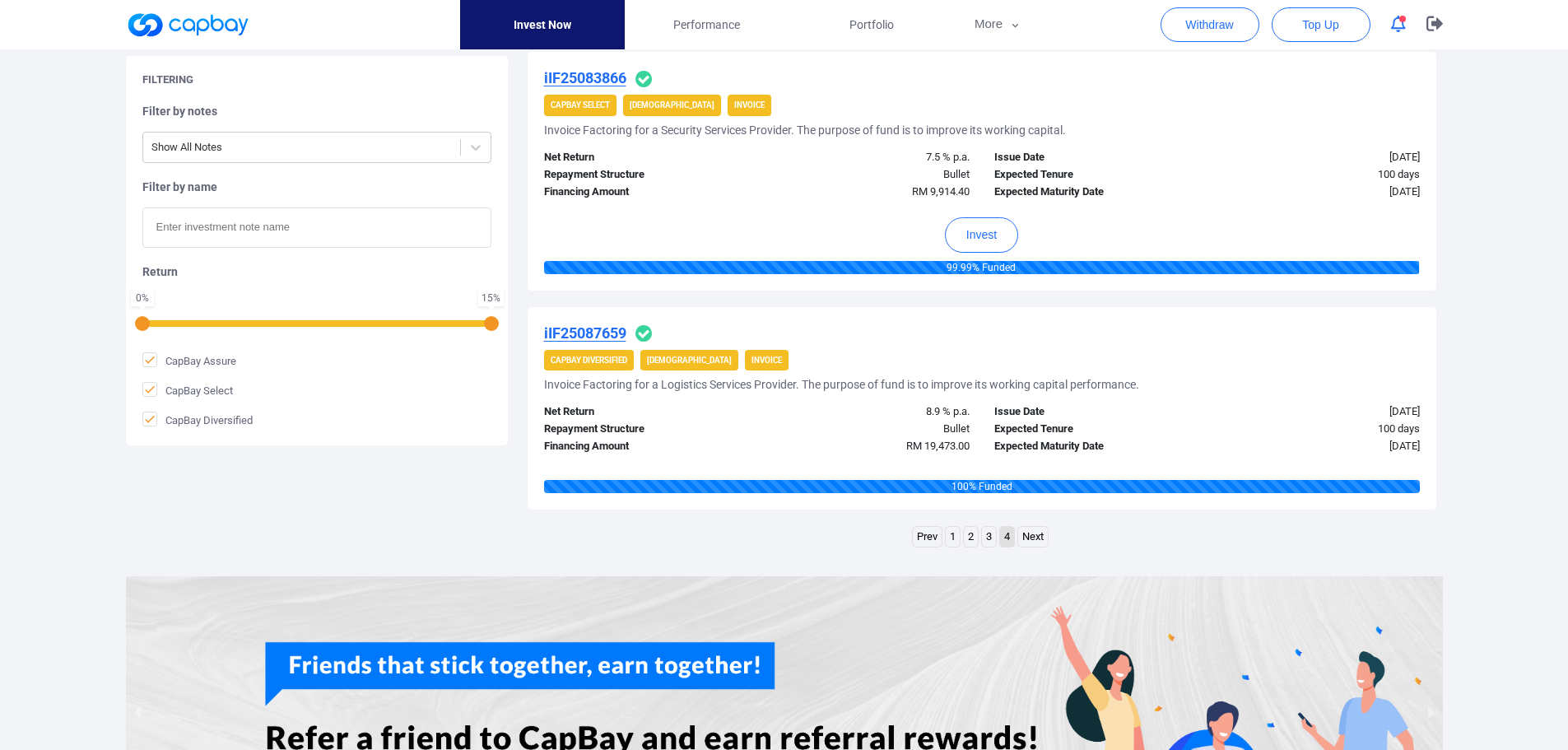
scroll to position [1468, 0]
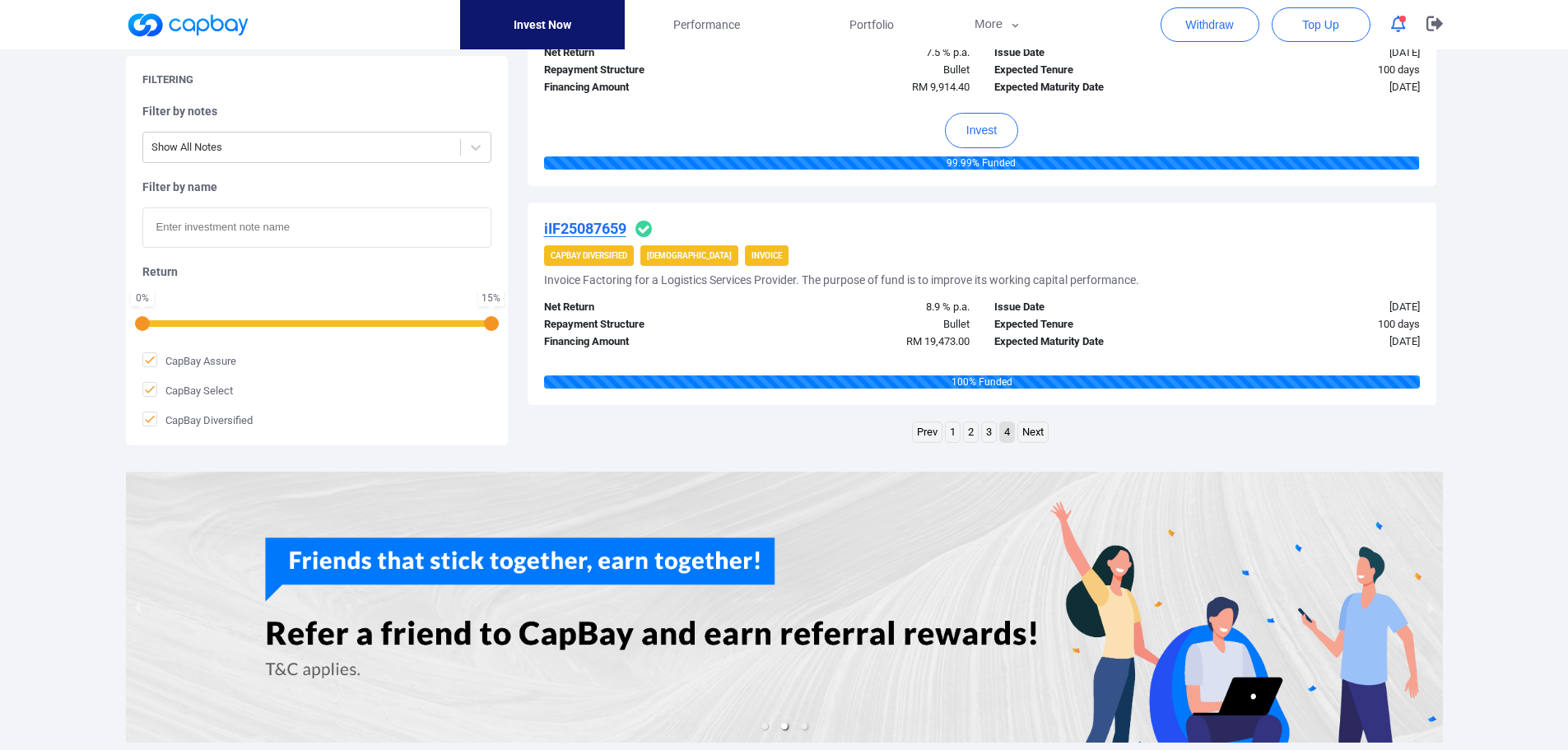
click at [987, 426] on link "3" at bounding box center [989, 432] width 14 height 21
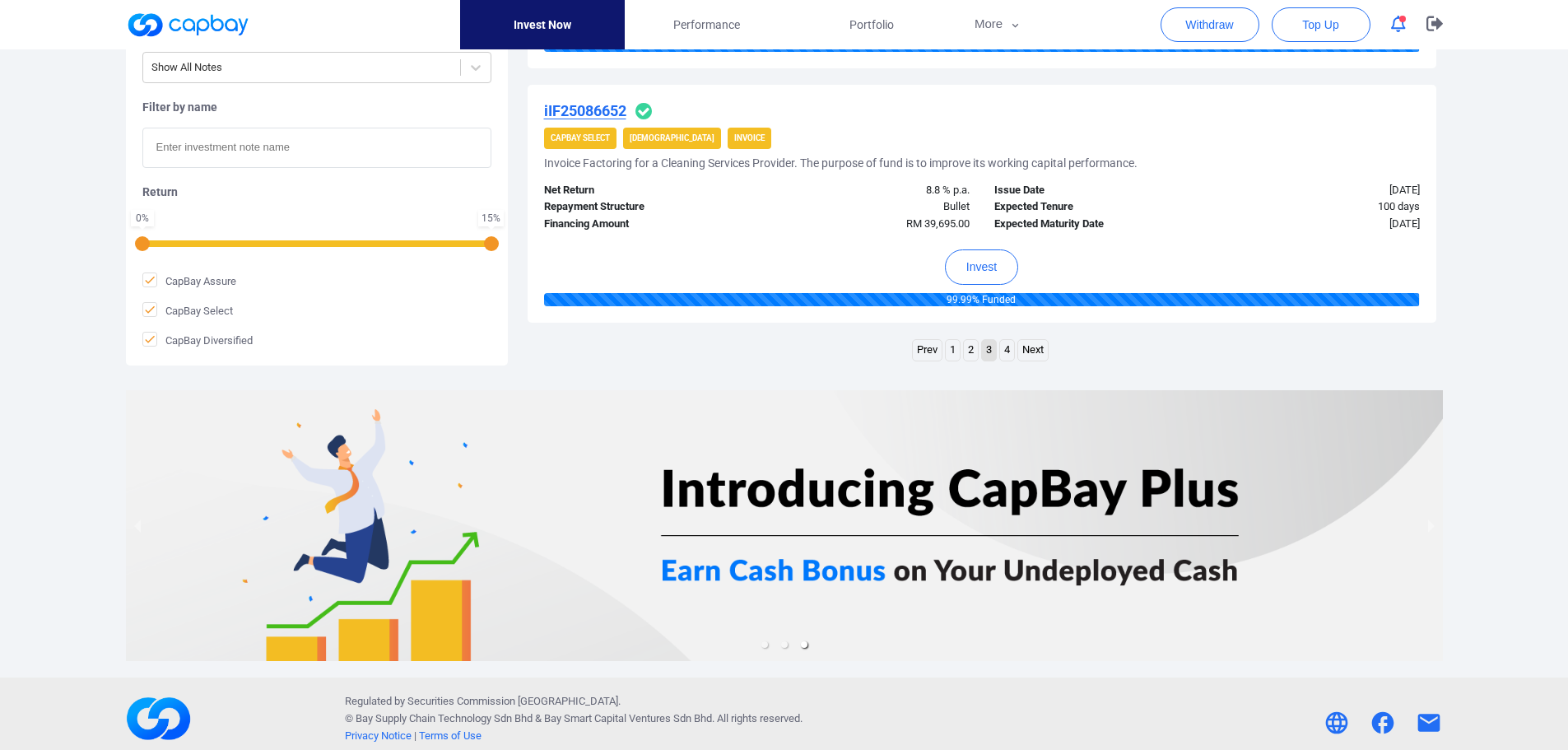
scroll to position [2630, 0]
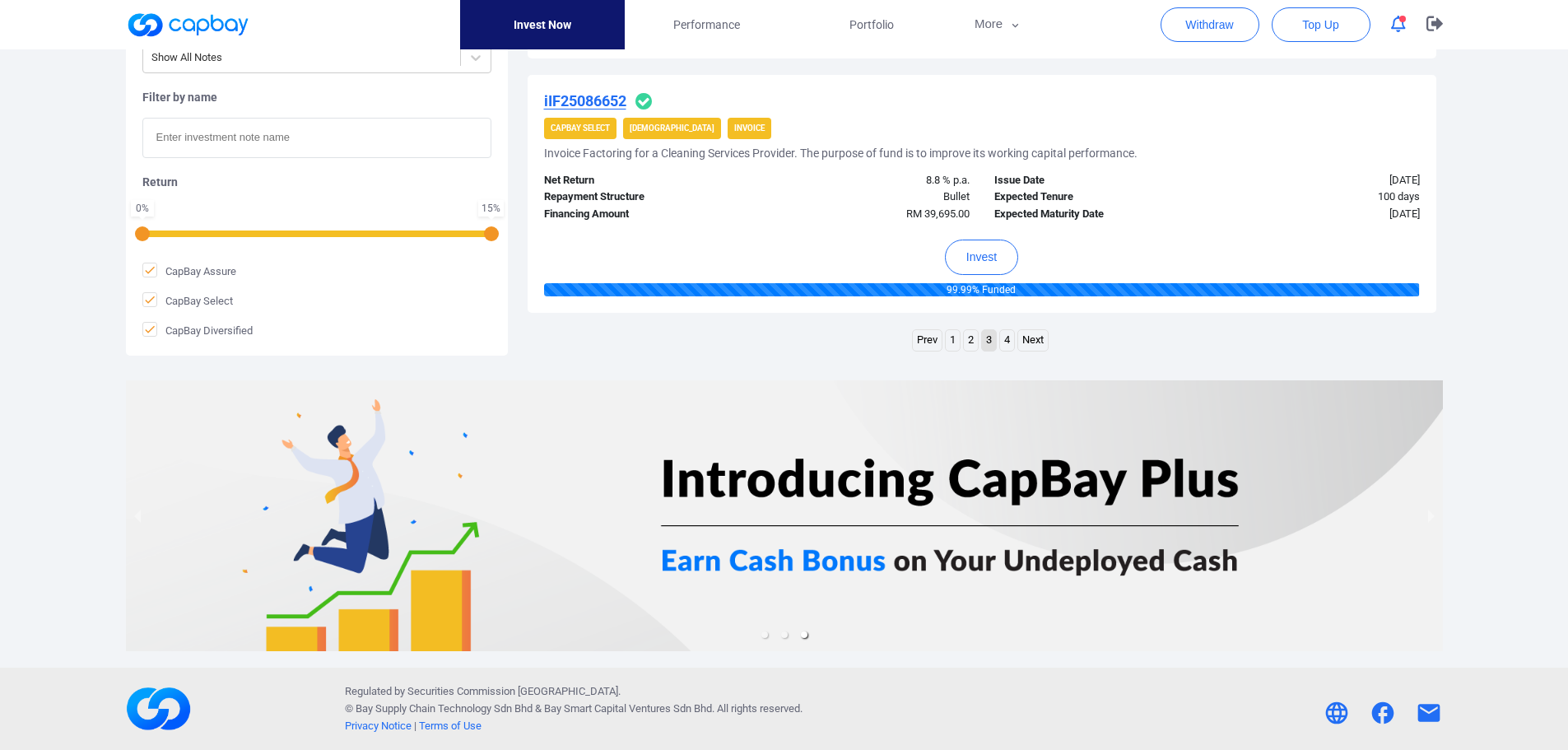
click at [971, 342] on link "2" at bounding box center [971, 340] width 14 height 21
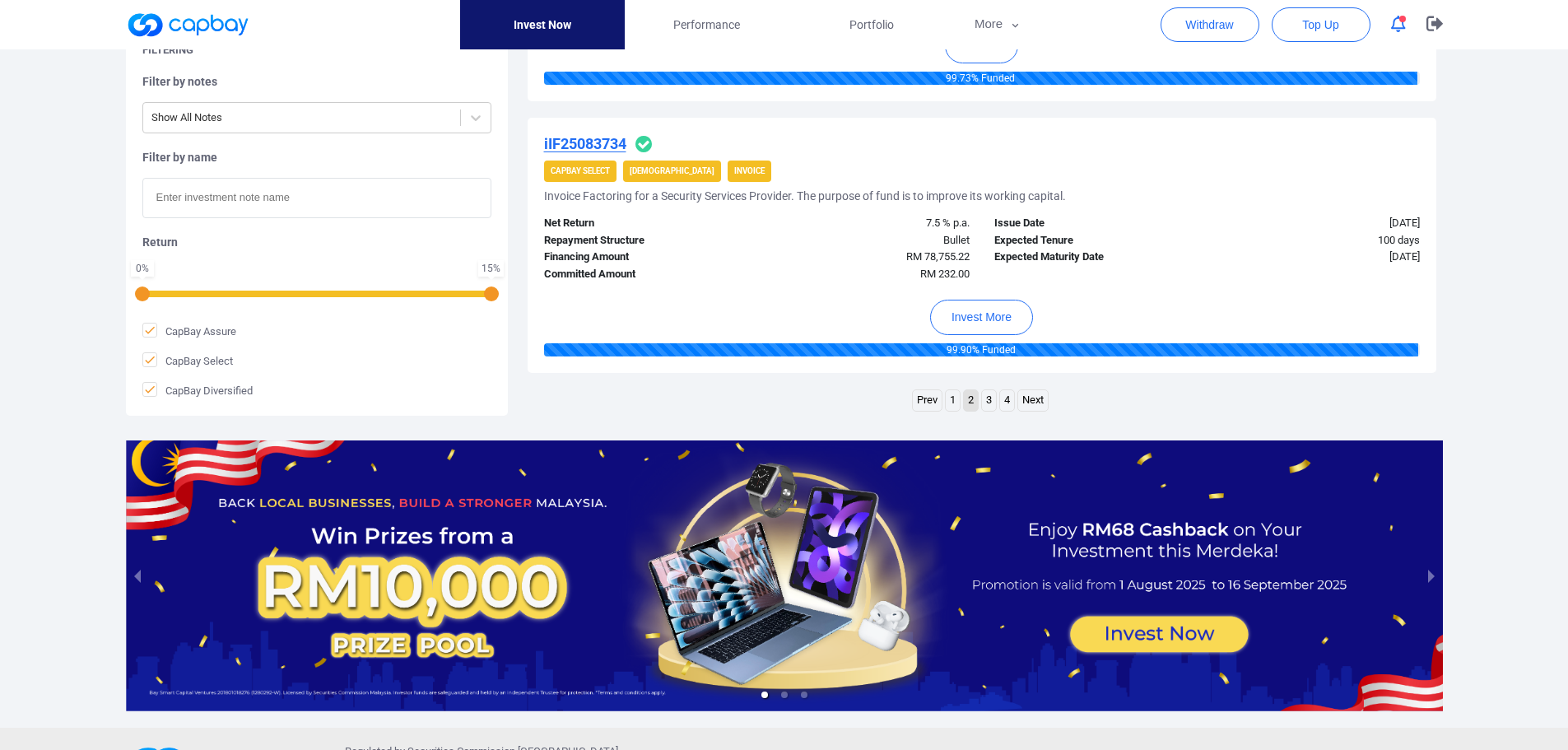
scroll to position [2620, 0]
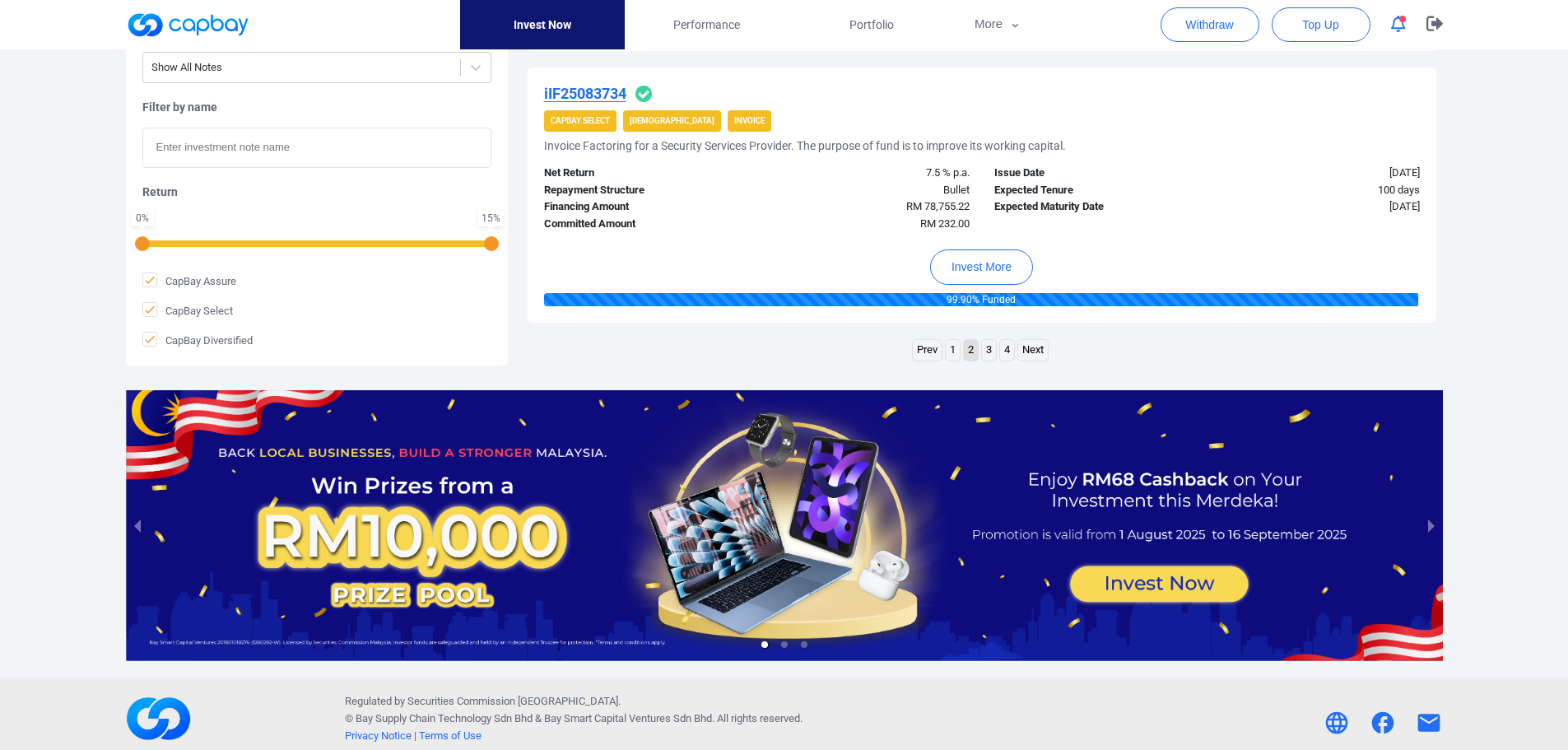
click at [952, 350] on link "1" at bounding box center [953, 350] width 14 height 21
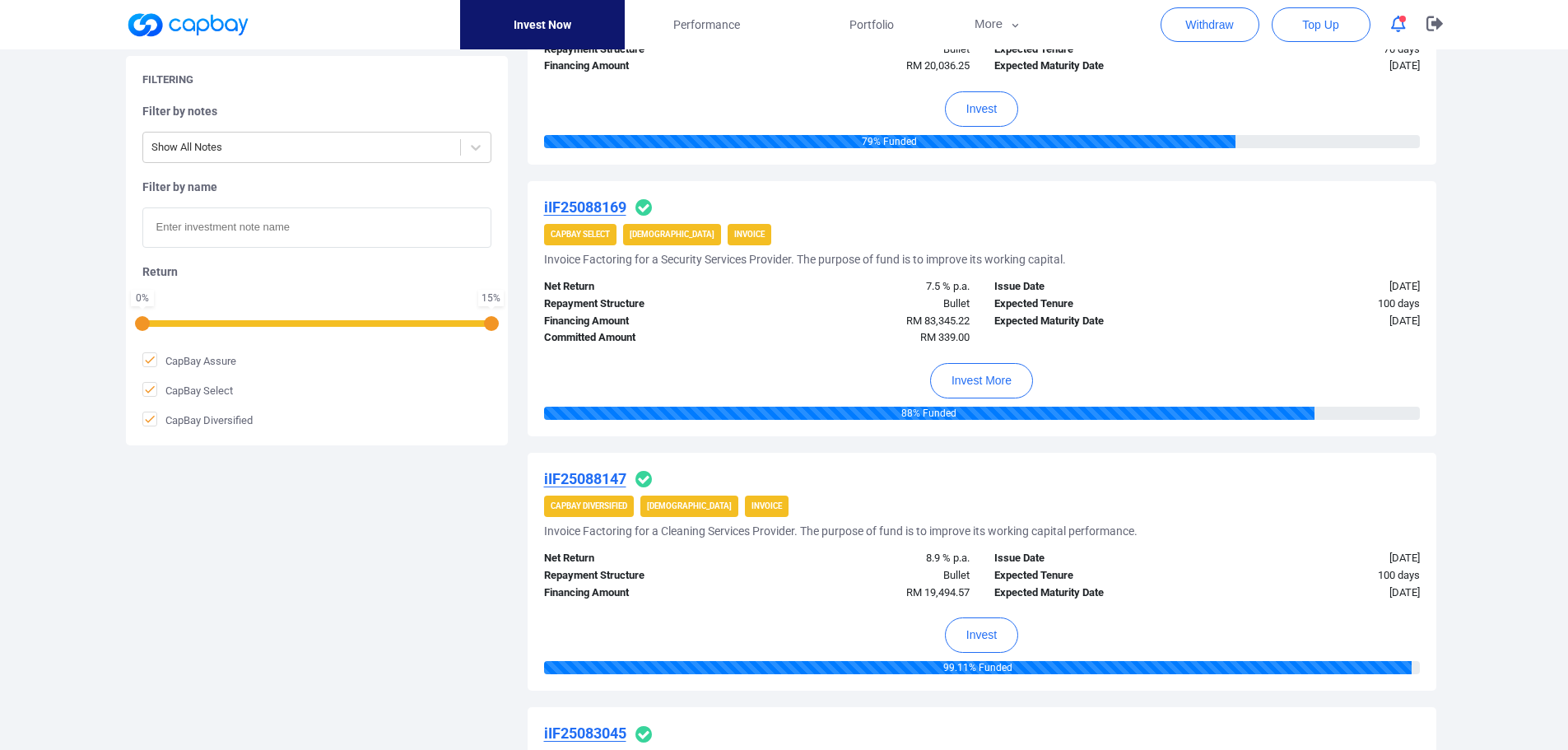
scroll to position [1353, 0]
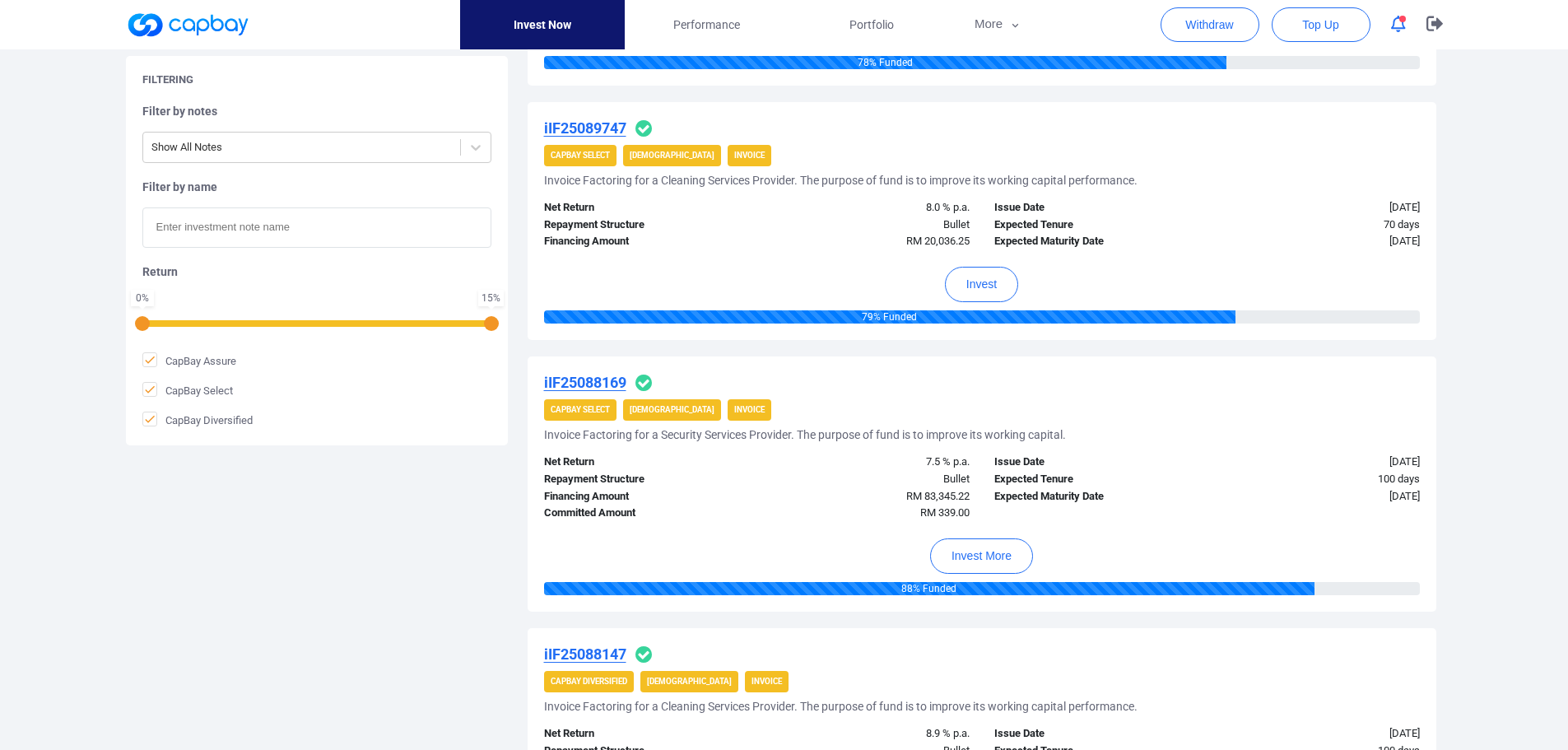
click at [591, 389] on u "iIF25088169" at bounding box center [585, 383] width 82 height 18
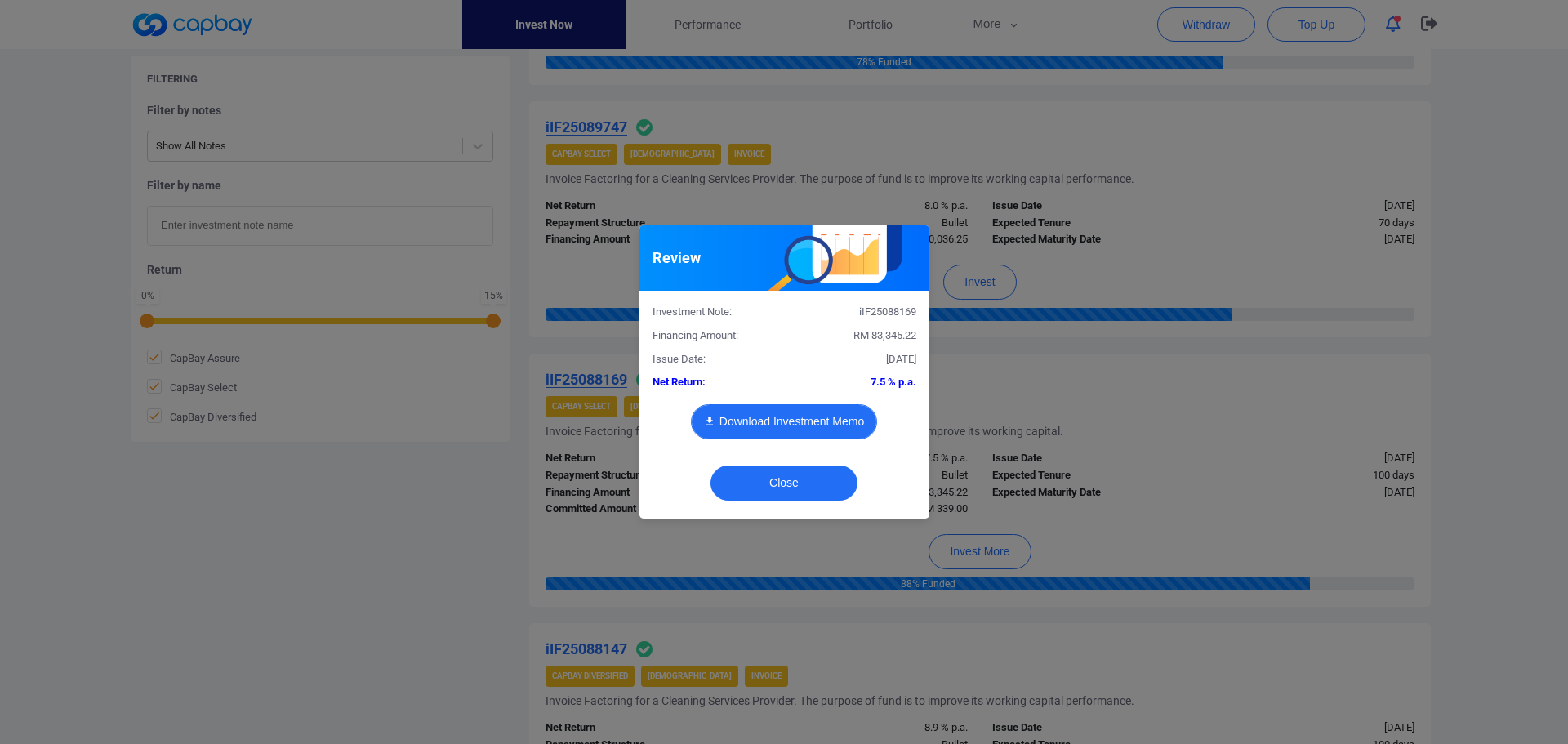
click at [768, 418] on button "Download Investment Memo" at bounding box center [784, 421] width 186 height 35
click at [815, 478] on button "Close" at bounding box center [784, 482] width 147 height 35
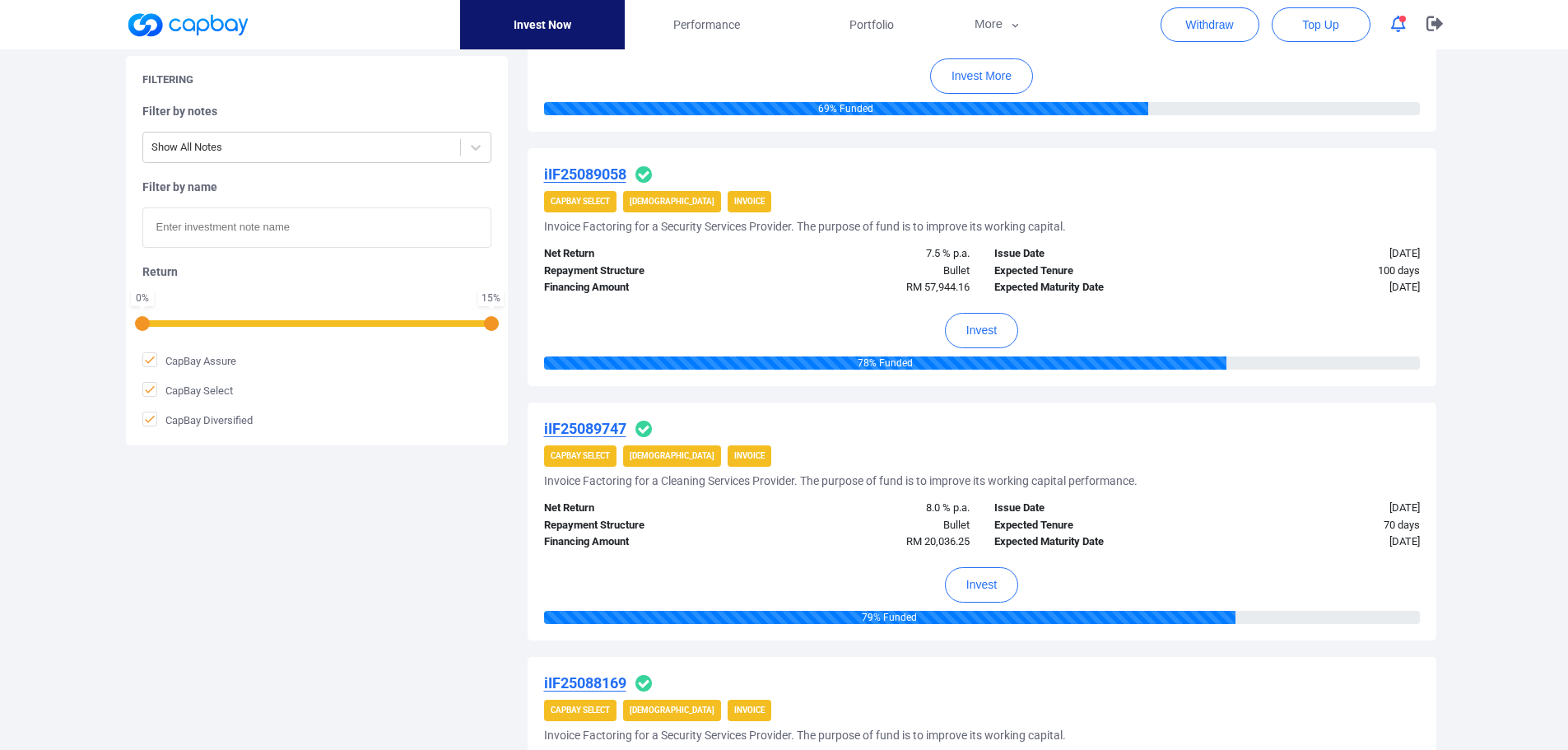
scroll to position [776, 0]
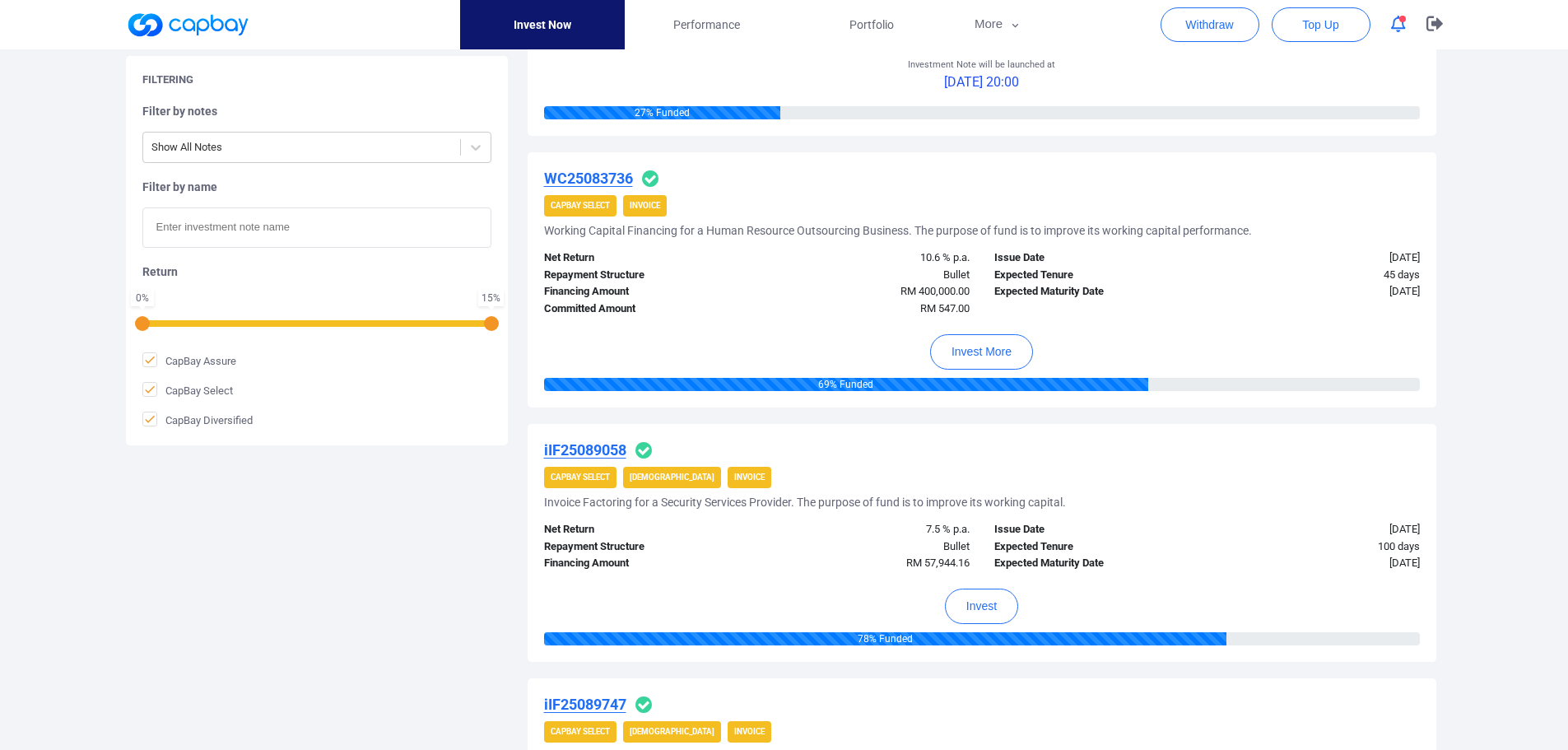
click at [589, 174] on u "WC25083736" at bounding box center [588, 179] width 89 height 18
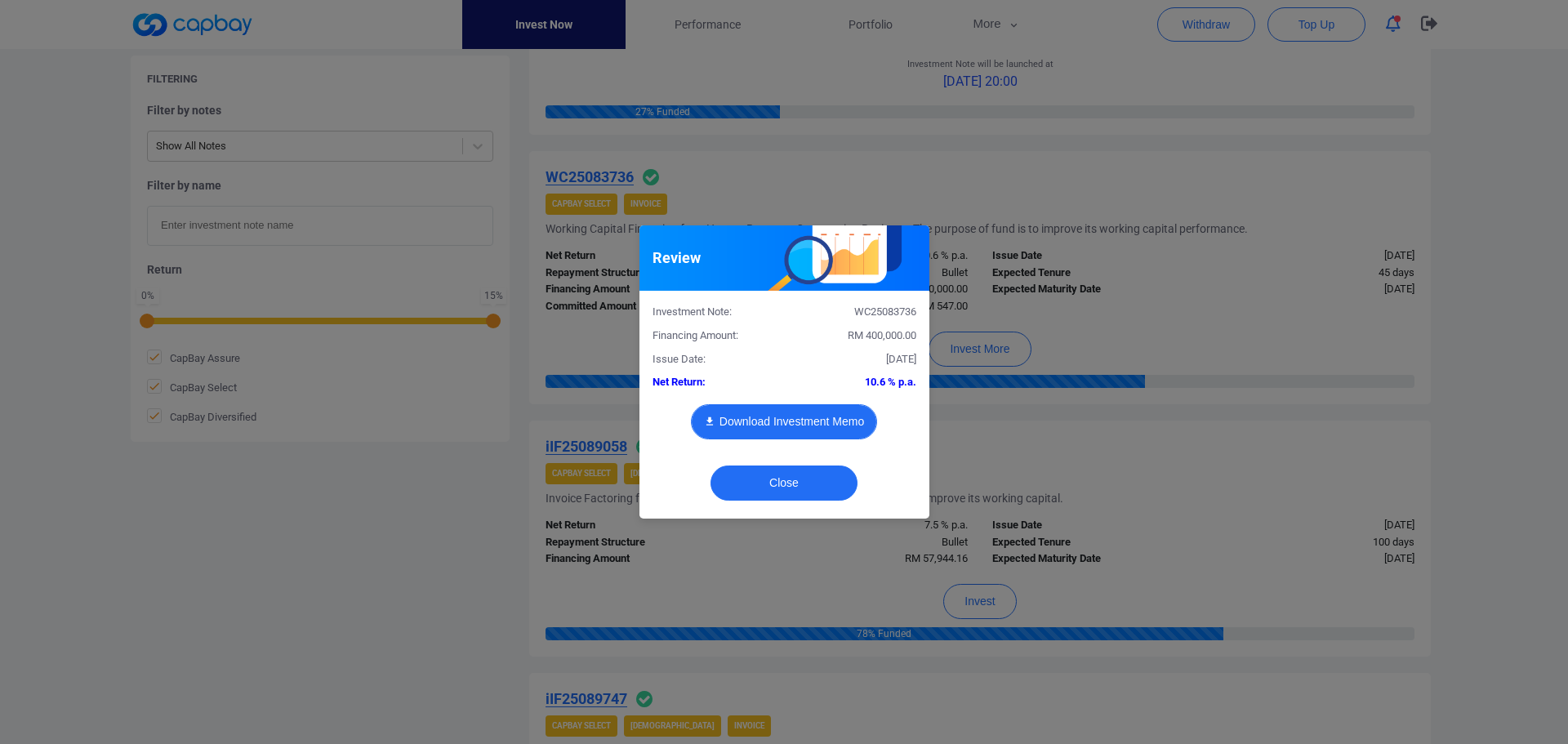
click at [784, 414] on button "Download Investment Memo" at bounding box center [784, 421] width 186 height 35
drag, startPoint x: 781, startPoint y: 488, endPoint x: 783, endPoint y: 477, distance: 11.2
click at [780, 488] on button "Close" at bounding box center [784, 482] width 147 height 35
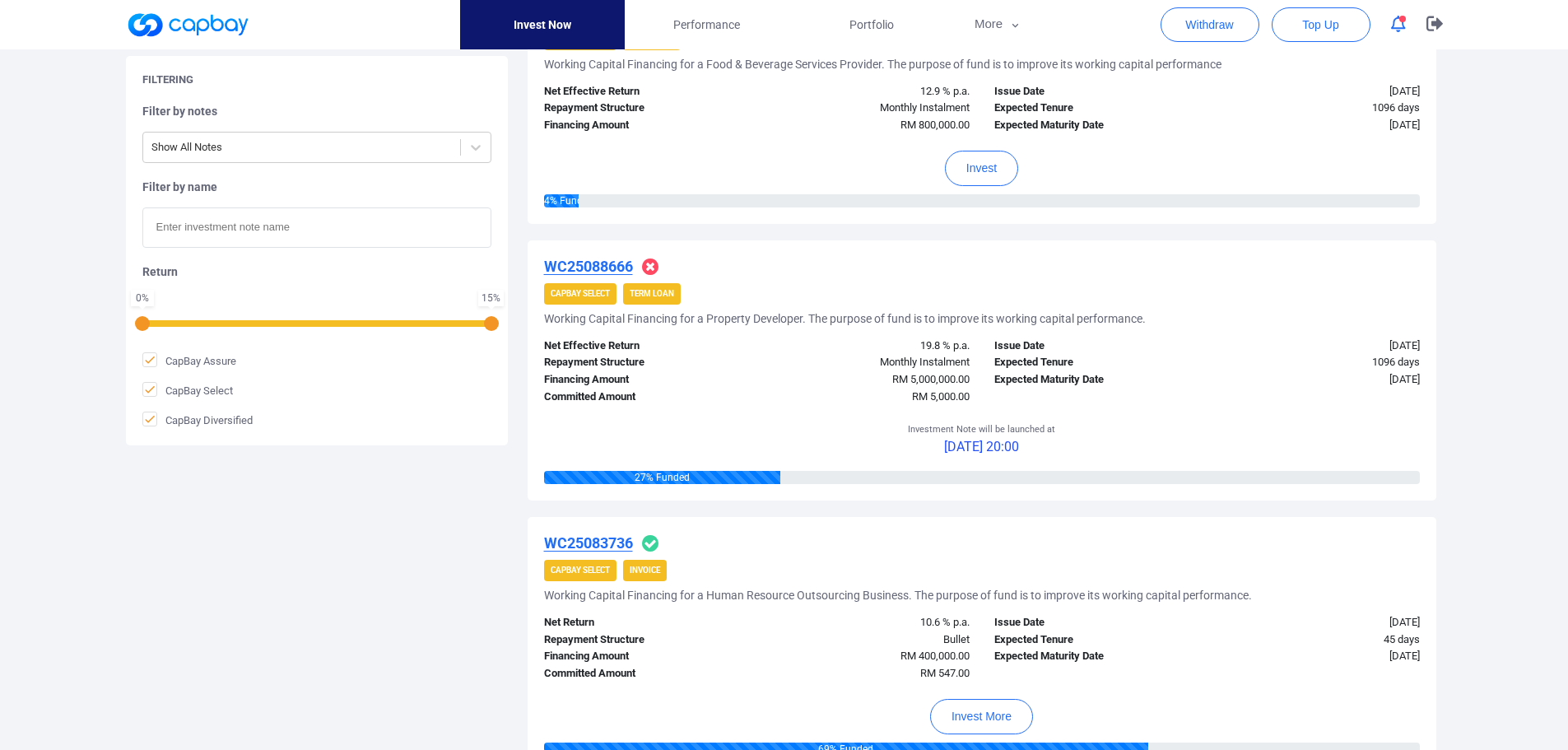
scroll to position [201, 0]
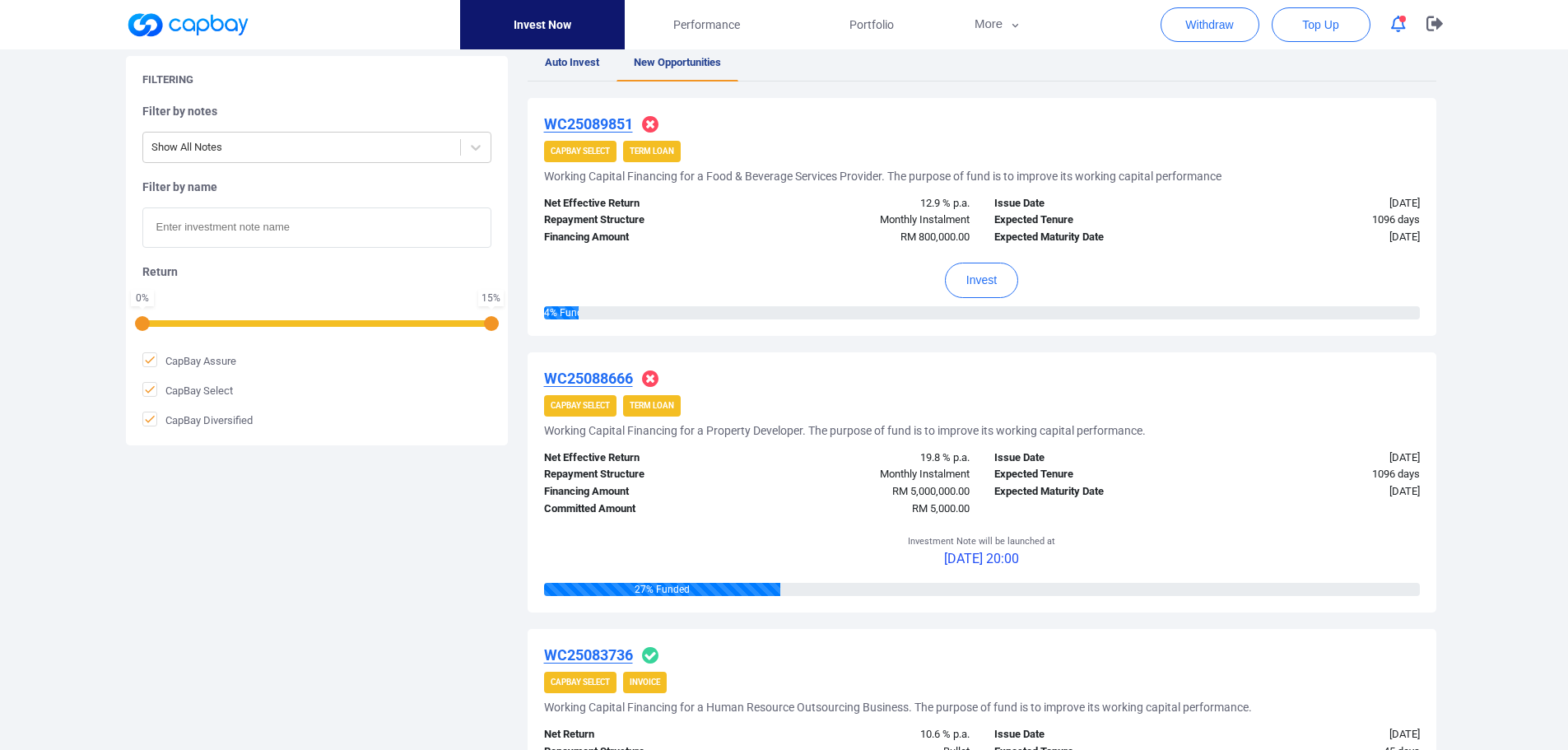
scroll to position [329, 0]
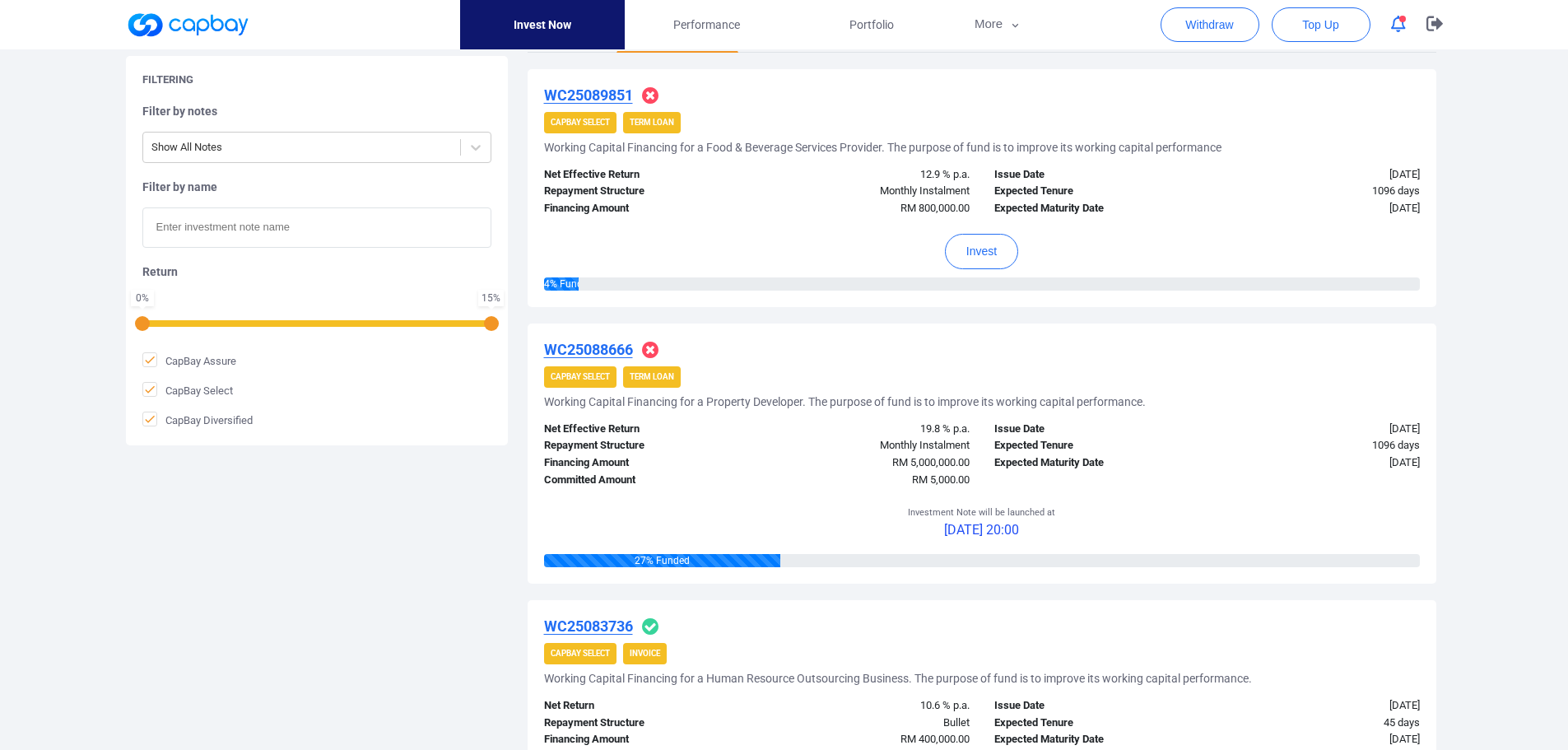
click at [979, 468] on div "RM 5,000,000.00" at bounding box center [869, 463] width 226 height 18
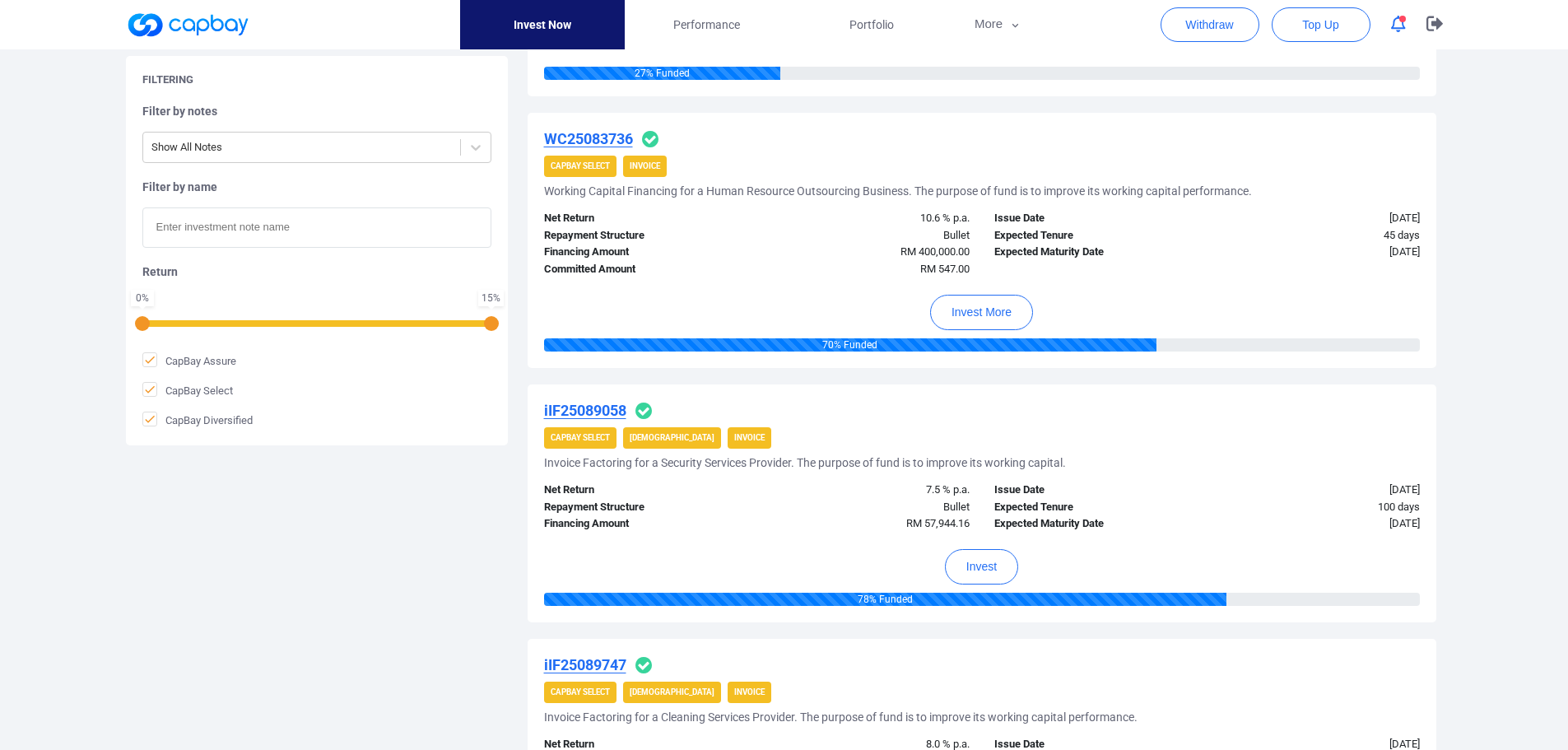
scroll to position [823, 0]
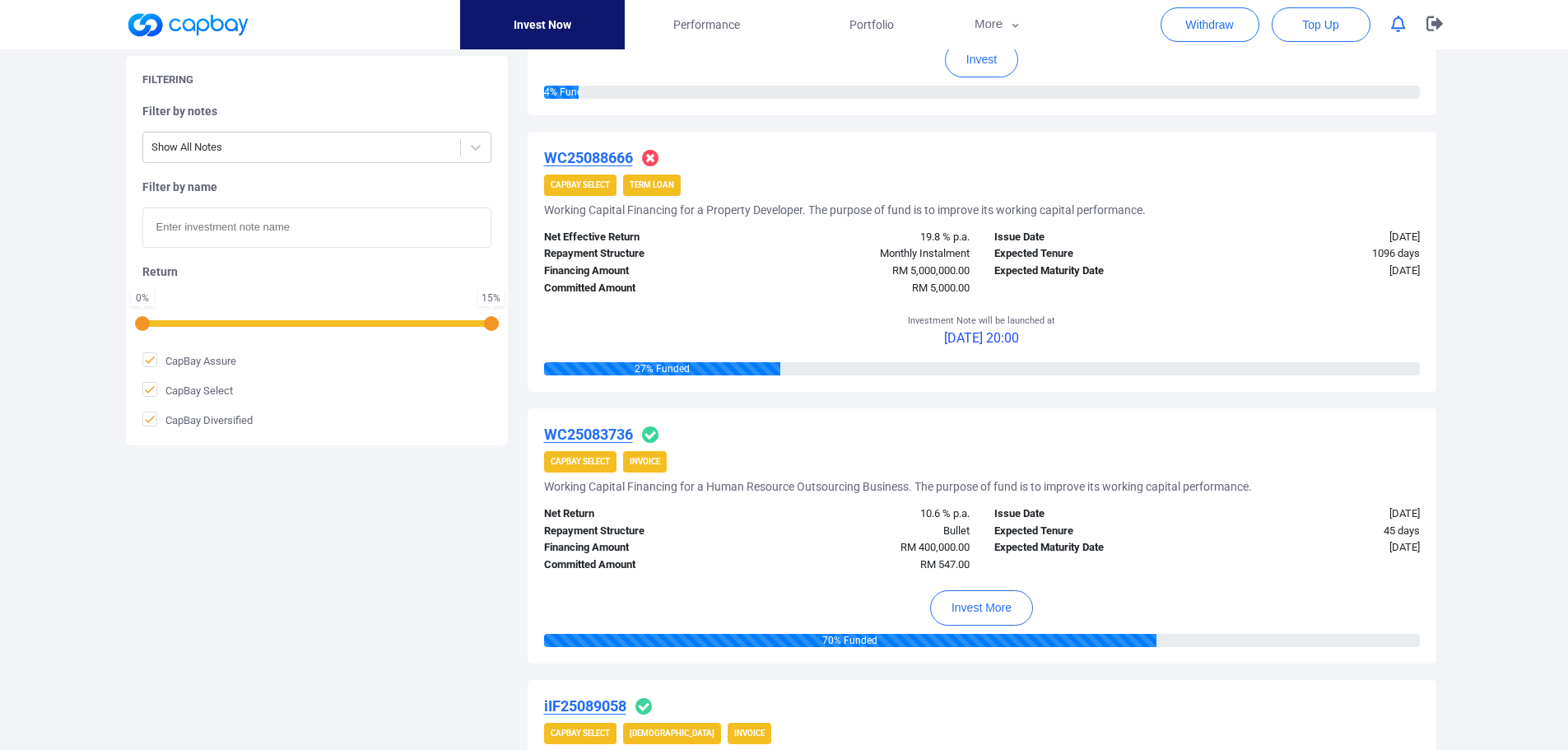
scroll to position [576, 0]
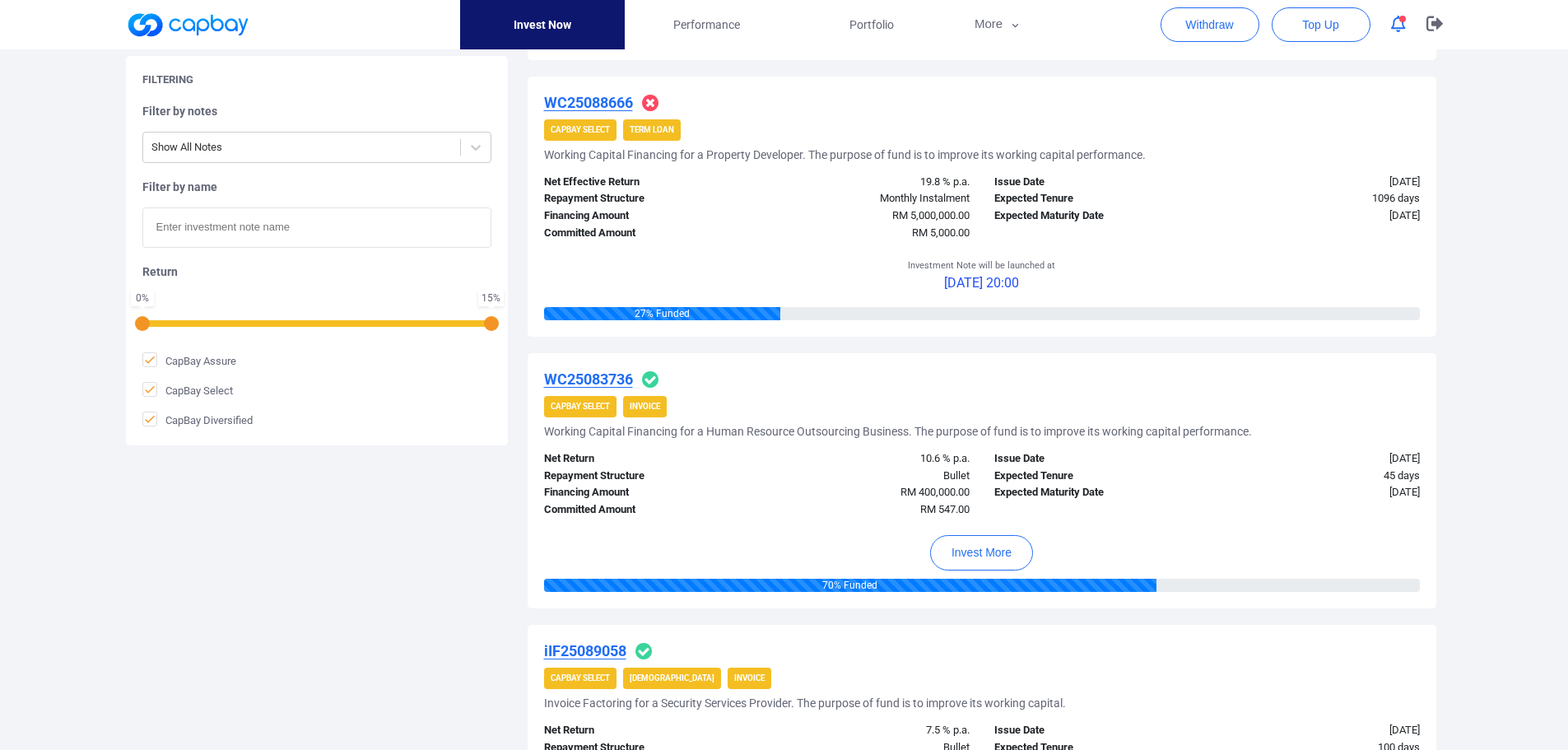
click at [1403, 25] on icon "button" at bounding box center [1398, 24] width 15 height 18
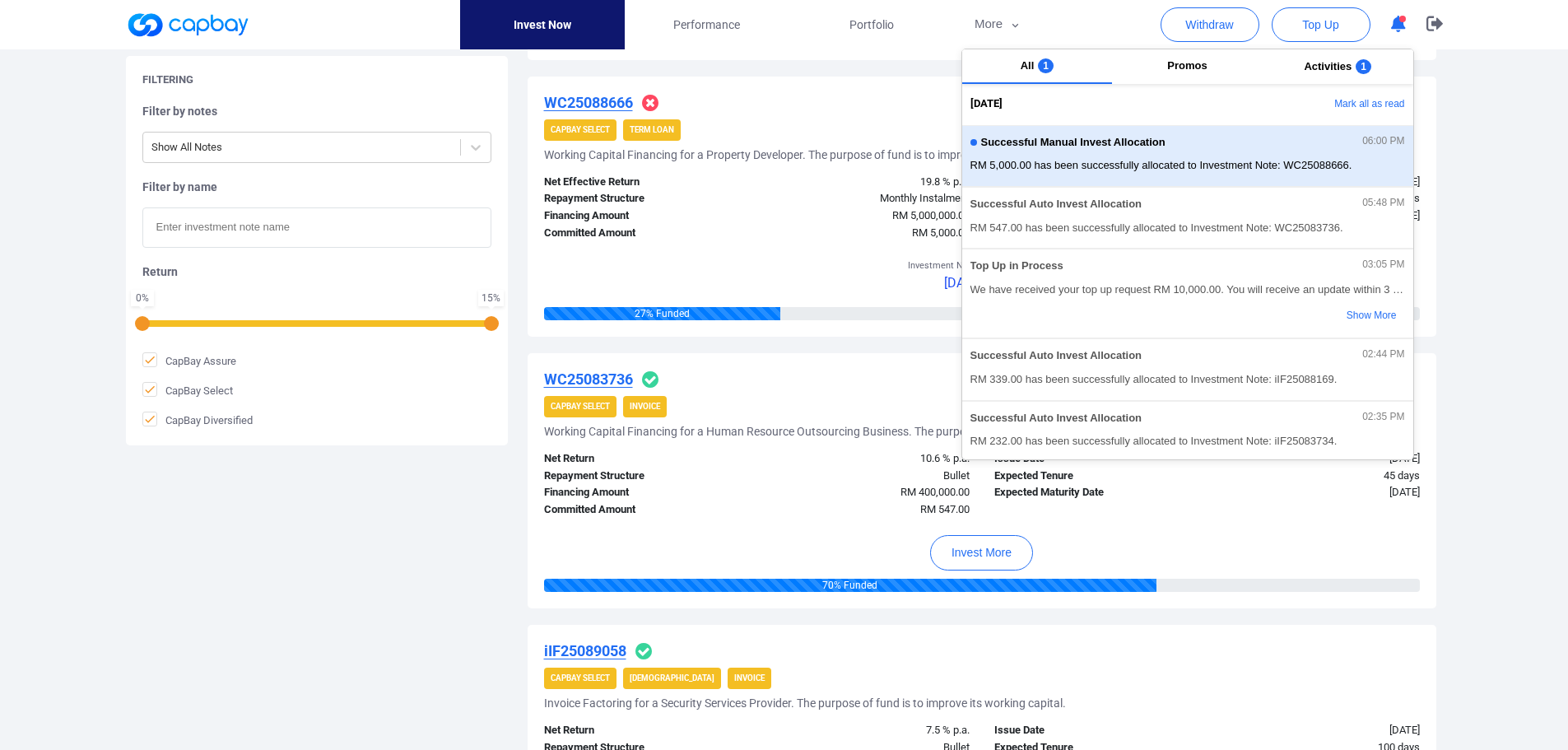
click at [1245, 155] on div "Successful Manual Invest Allocation 06:00 PM RM 5,000.00 has been successfully …" at bounding box center [1187, 155] width 435 height 44
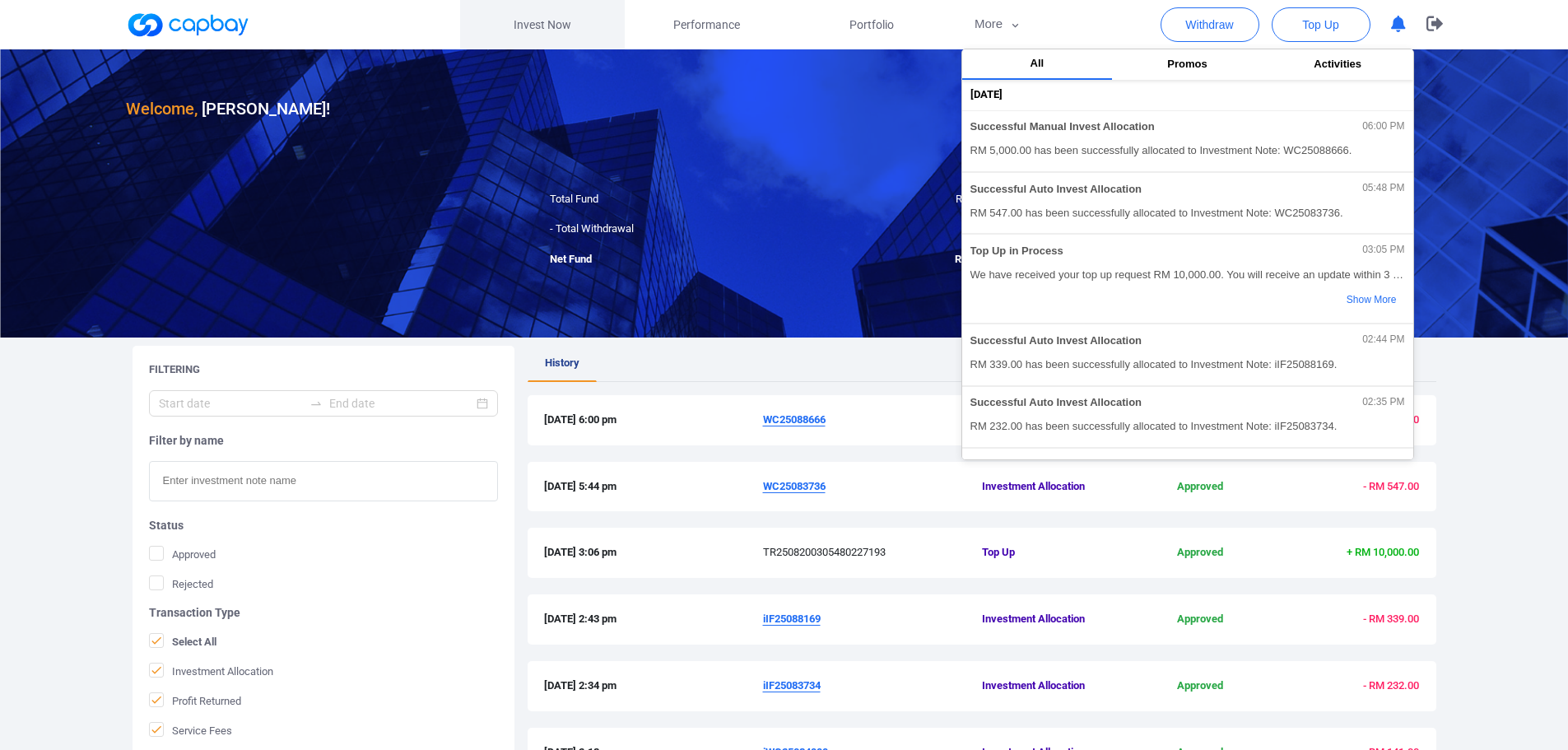
click at [563, 22] on link "Invest Now" at bounding box center [542, 24] width 165 height 50
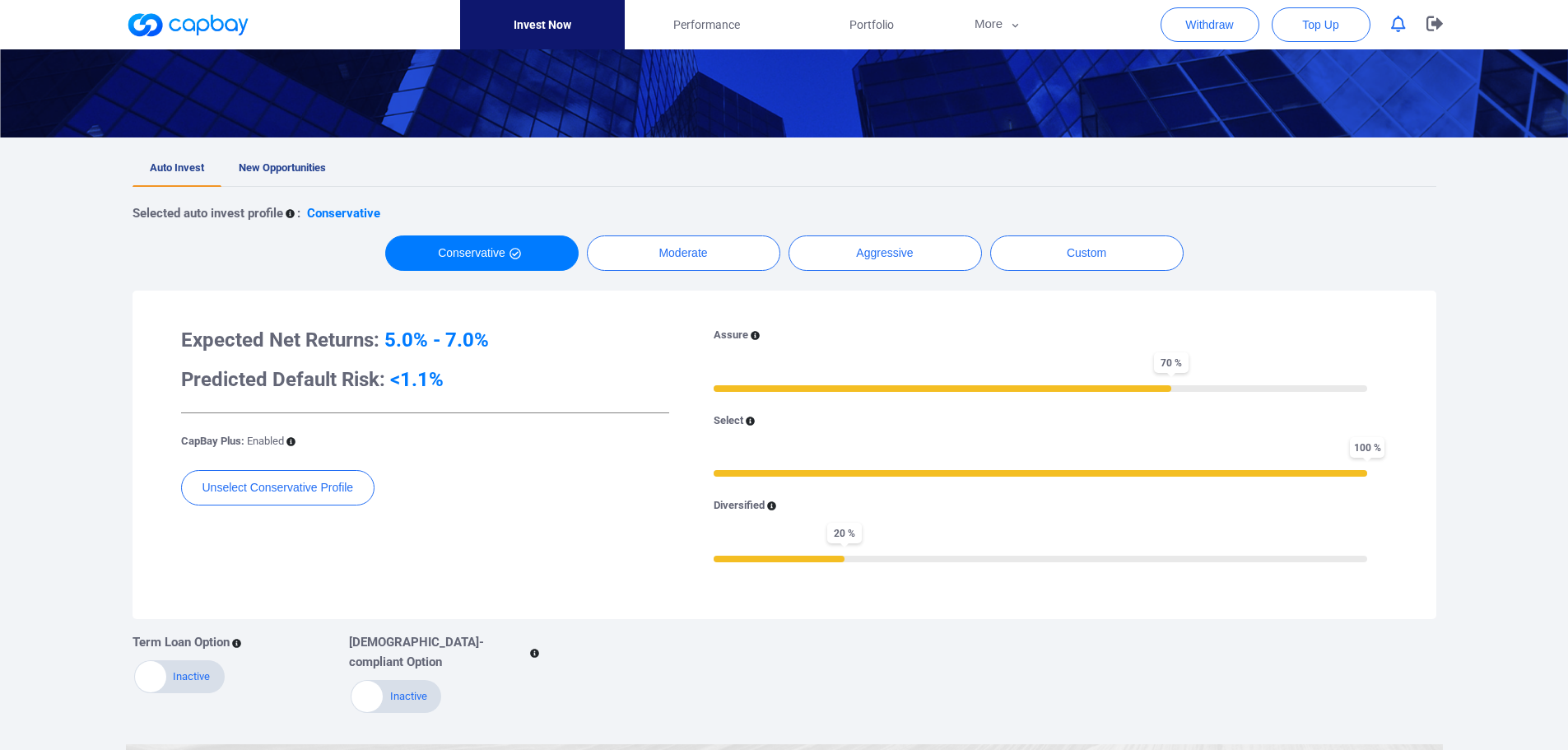
scroll to position [247, 0]
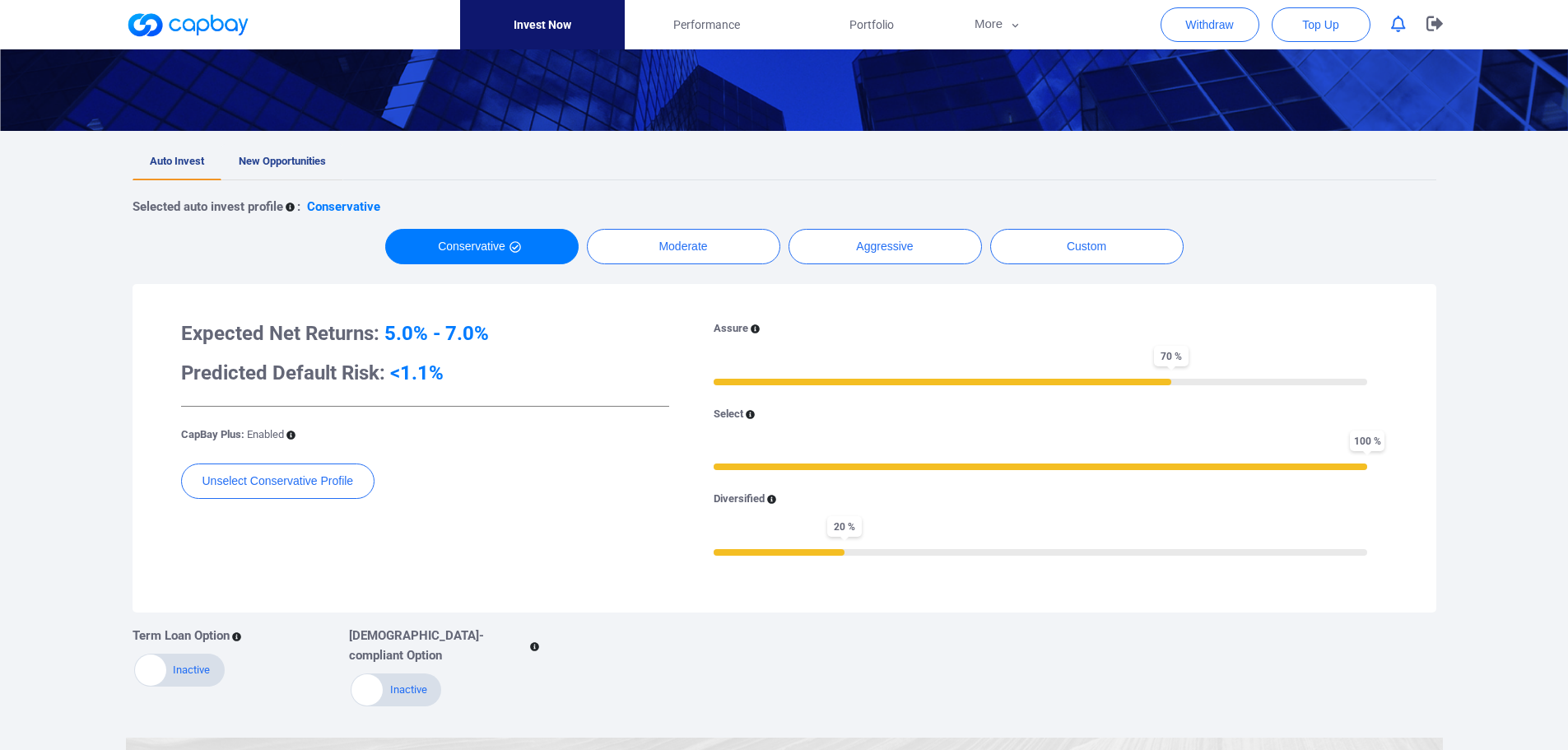
click at [275, 158] on span "New Opportunities" at bounding box center [281, 160] width 87 height 13
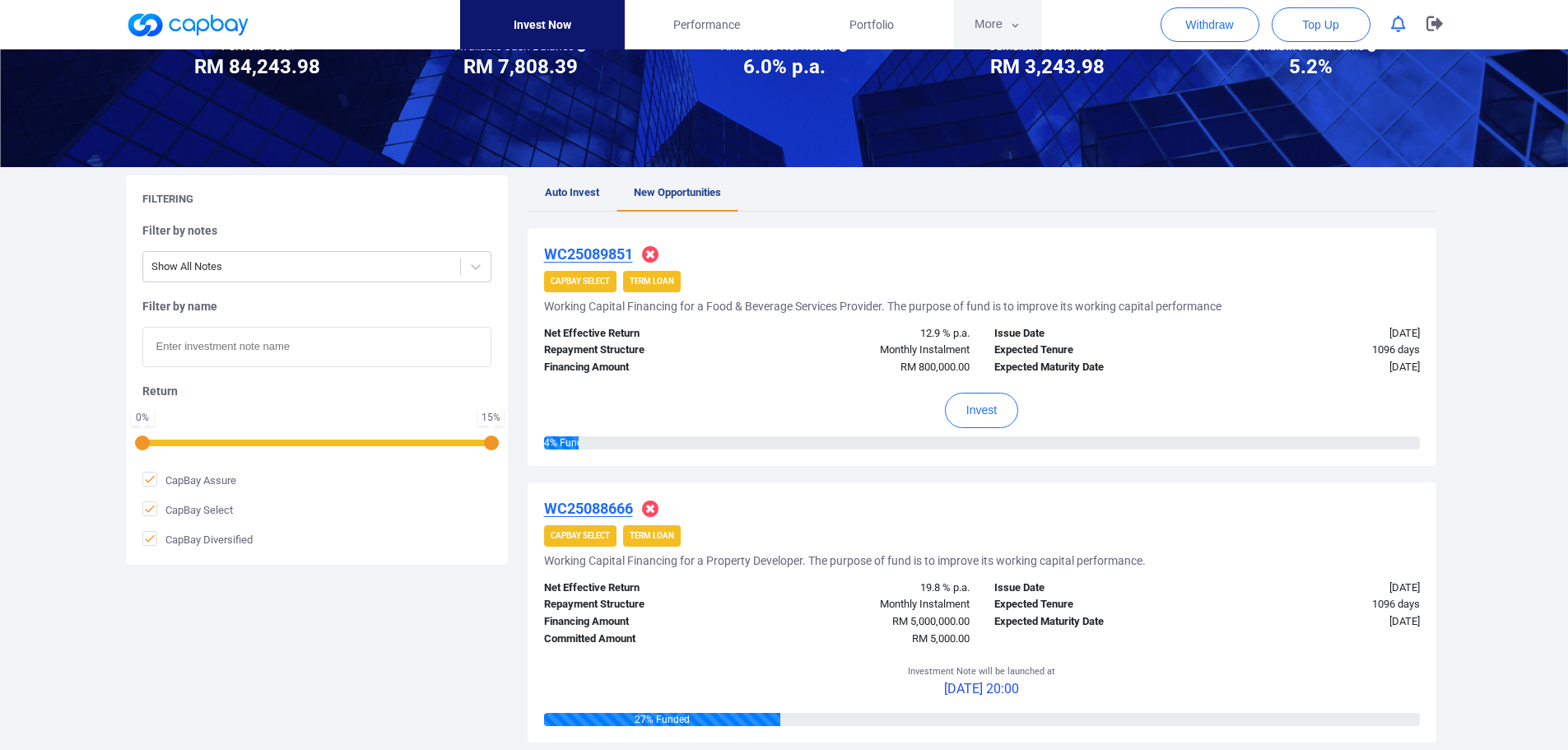
scroll to position [165, 0]
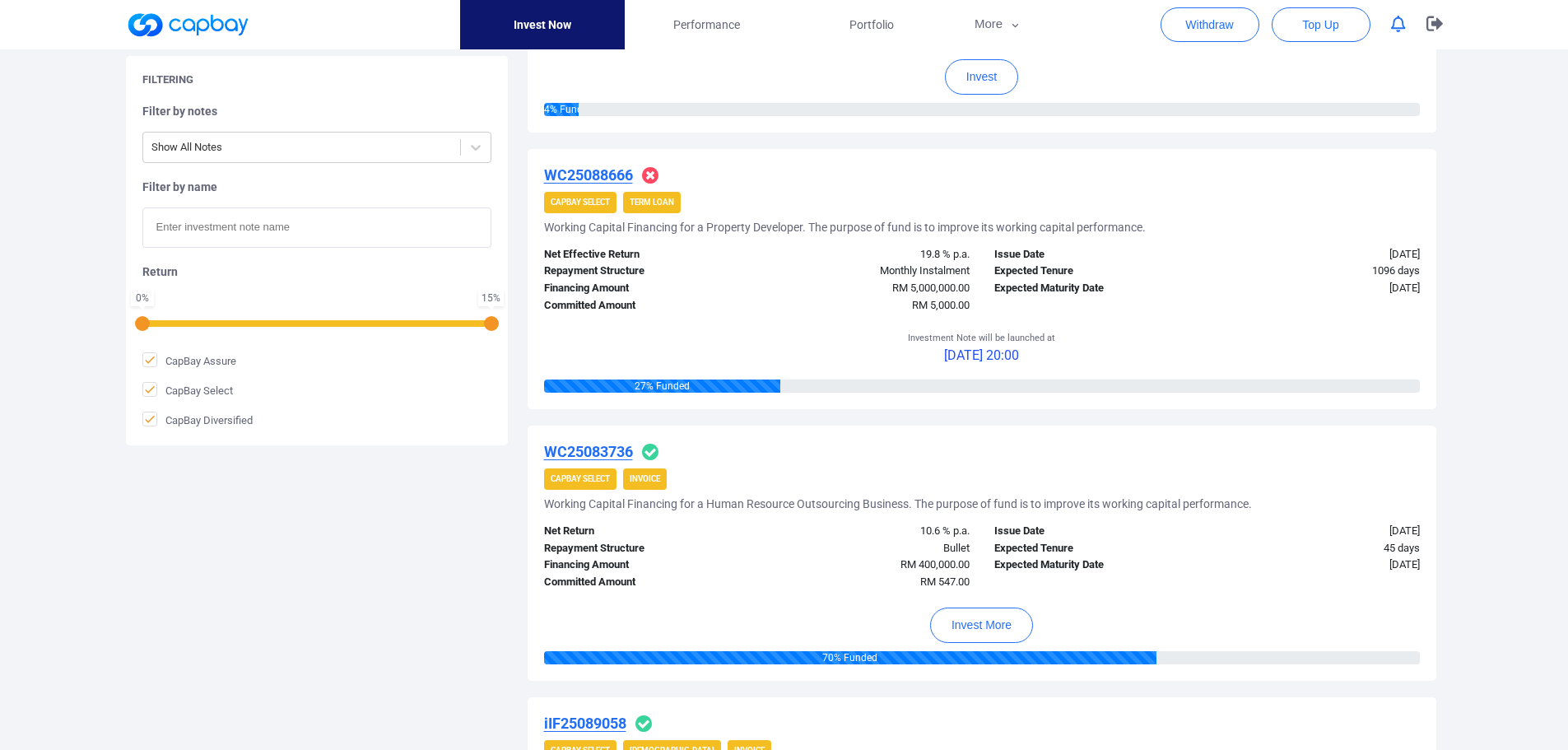
scroll to position [658, 0]
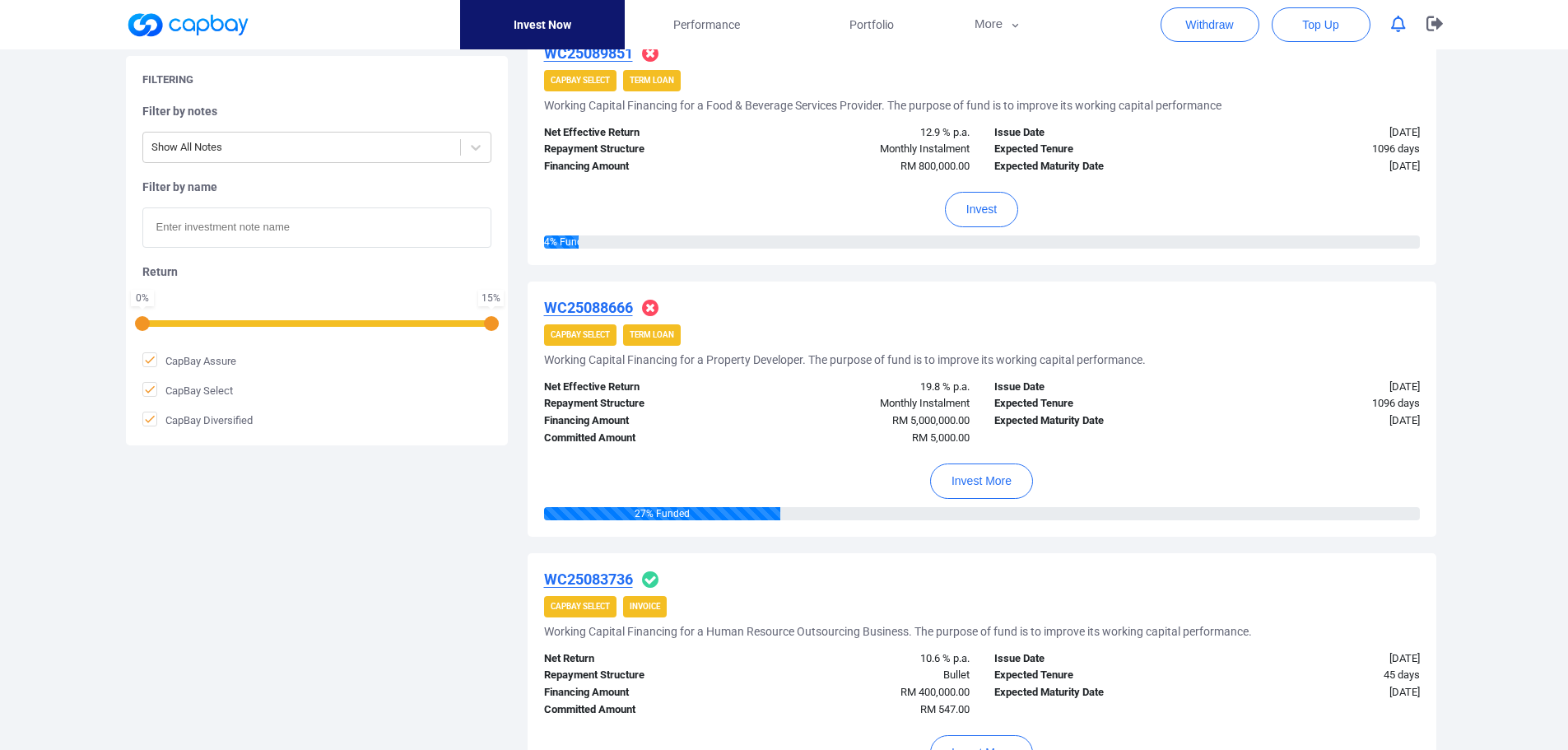
scroll to position [411, 0]
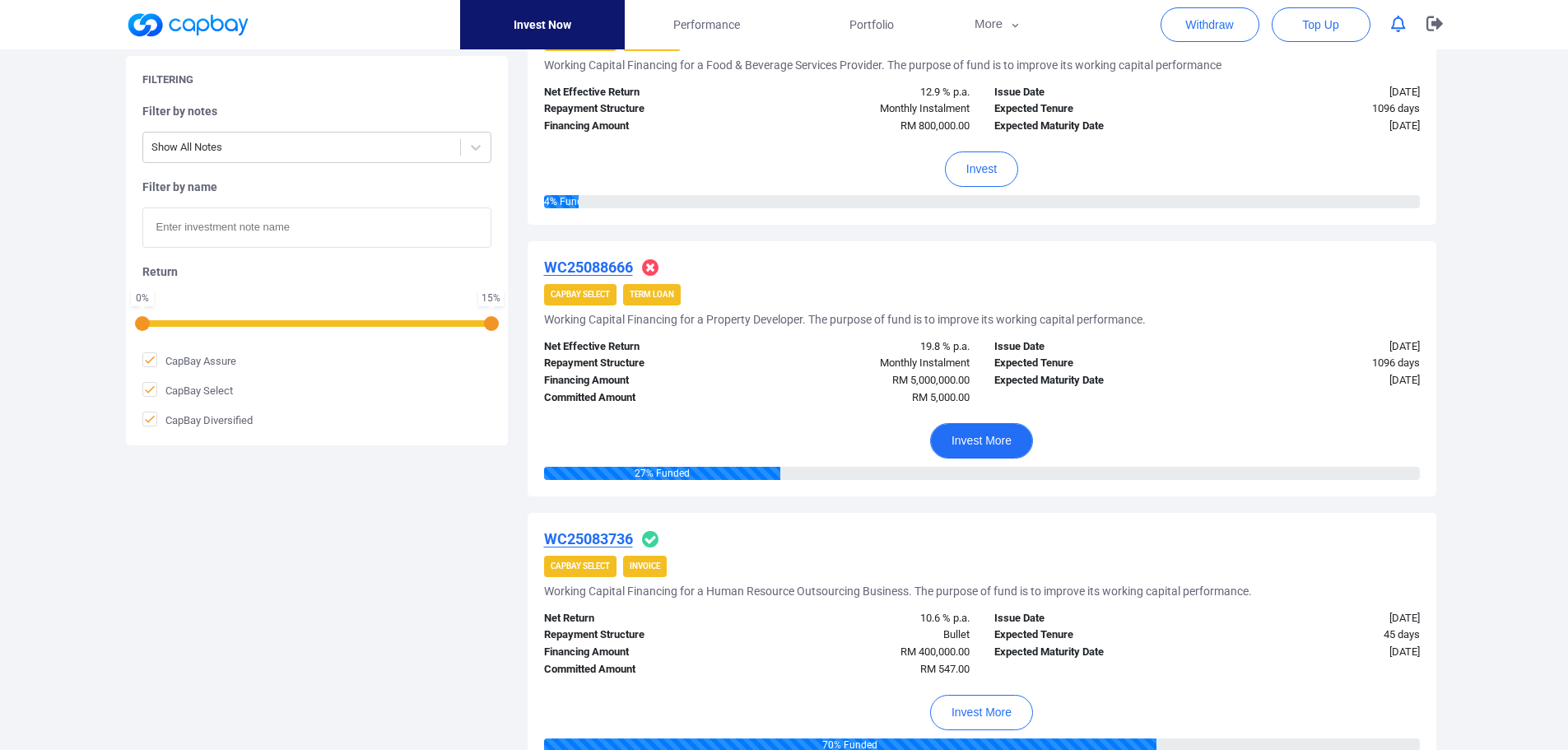
click at [987, 437] on button "Invest More" at bounding box center [981, 440] width 103 height 35
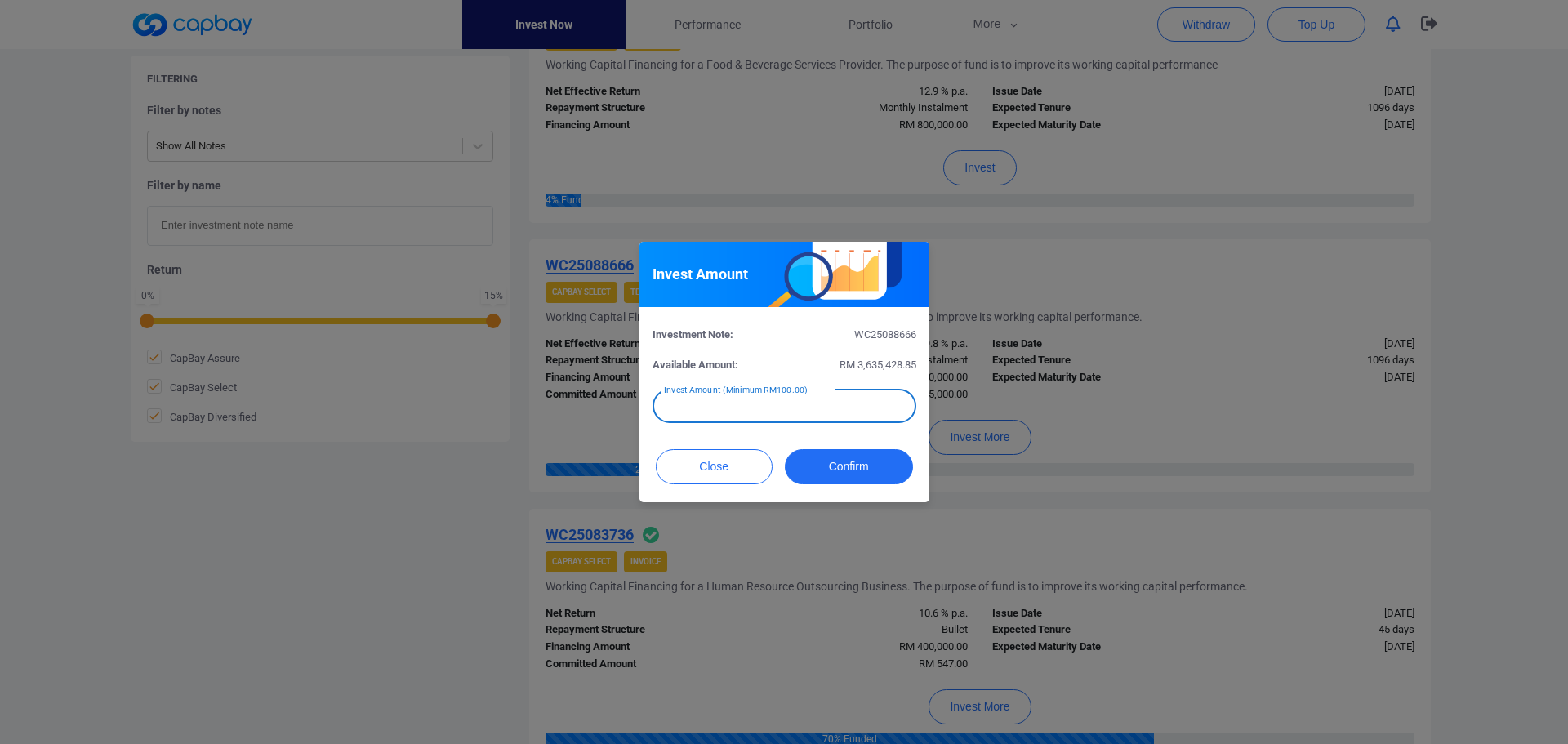
click at [798, 411] on input "text" at bounding box center [784, 405] width 264 height 34
type input "RM 5,000"
click at [844, 464] on button "Confirm" at bounding box center [849, 466] width 128 height 35
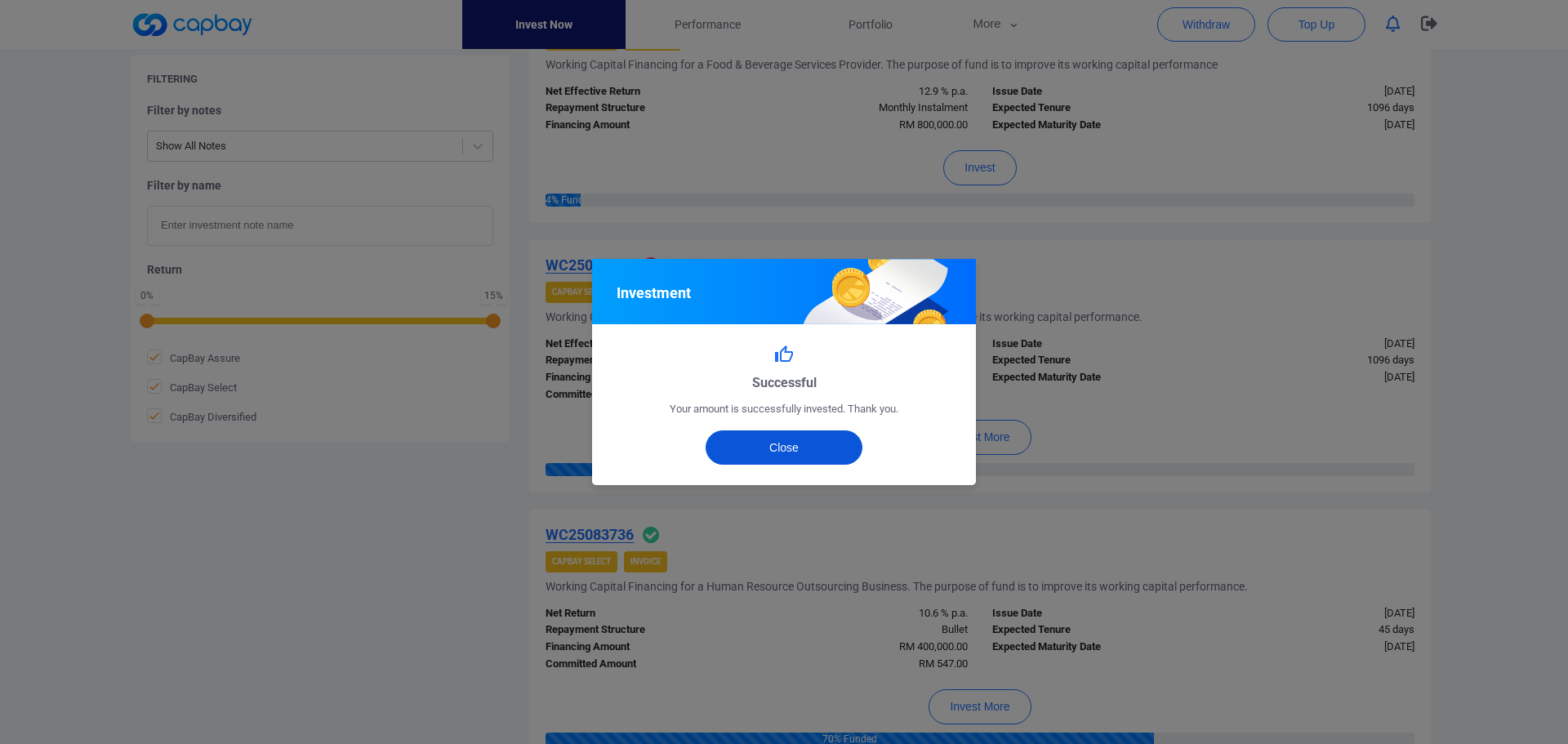
click at [846, 454] on button "Close" at bounding box center [784, 447] width 158 height 34
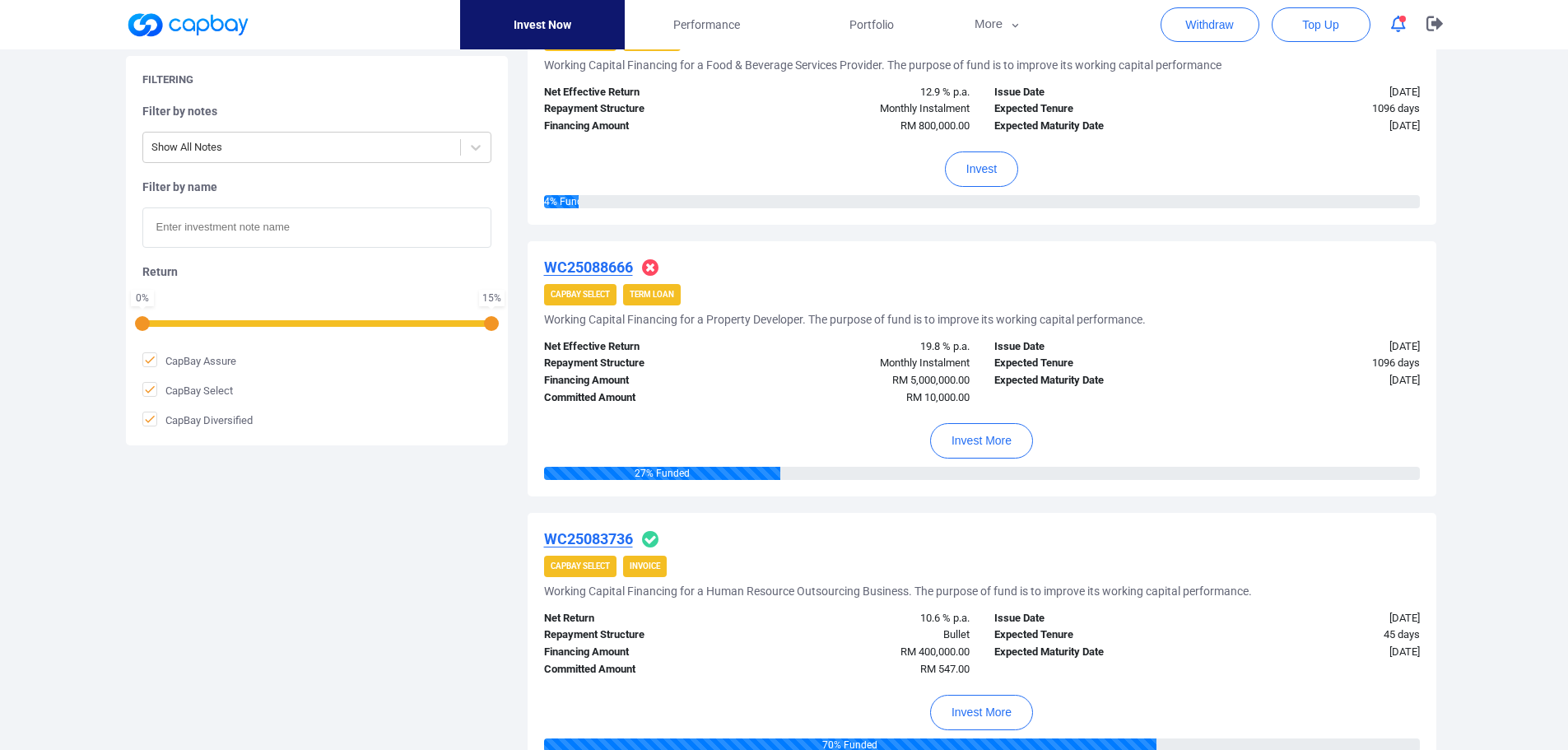
click at [1398, 25] on icon "button" at bounding box center [1398, 24] width 15 height 18
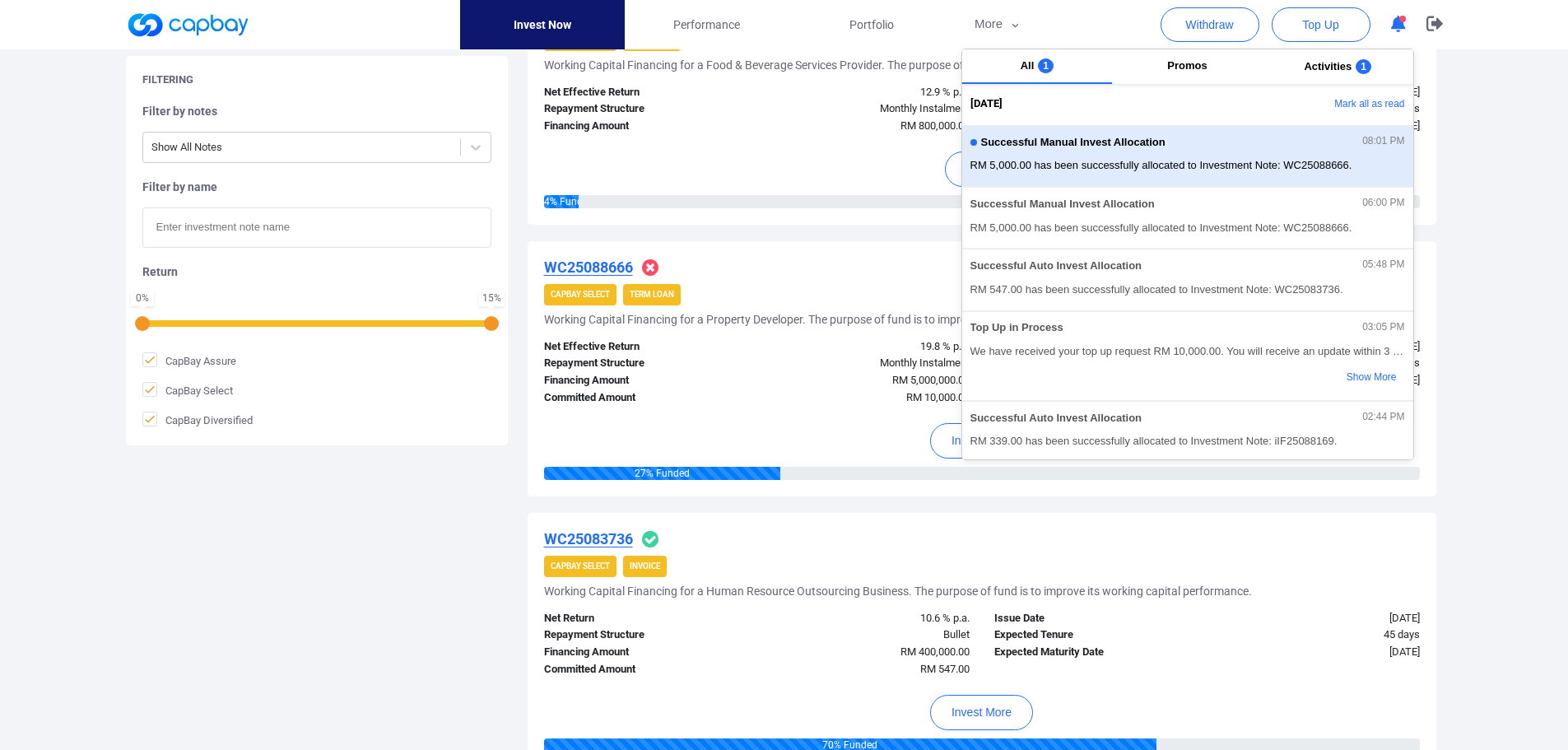
click at [1174, 155] on div "Successful Manual Invest Allocation 08:01 PM RM 5,000.00 has been successfully …" at bounding box center [1187, 155] width 435 height 44
